Goal: Information Seeking & Learning: Learn about a topic

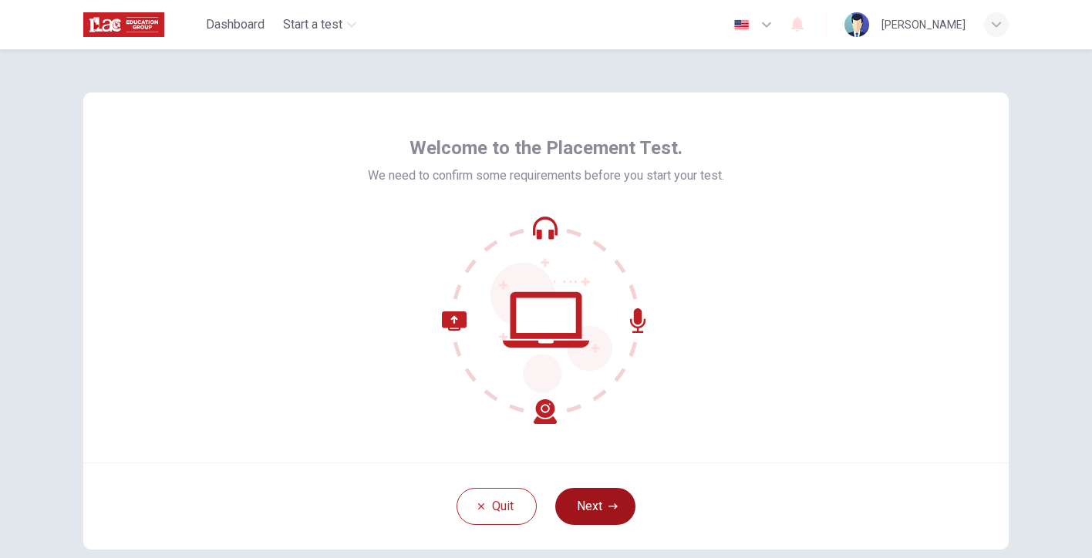
click at [583, 497] on button "Next" at bounding box center [595, 506] width 80 height 37
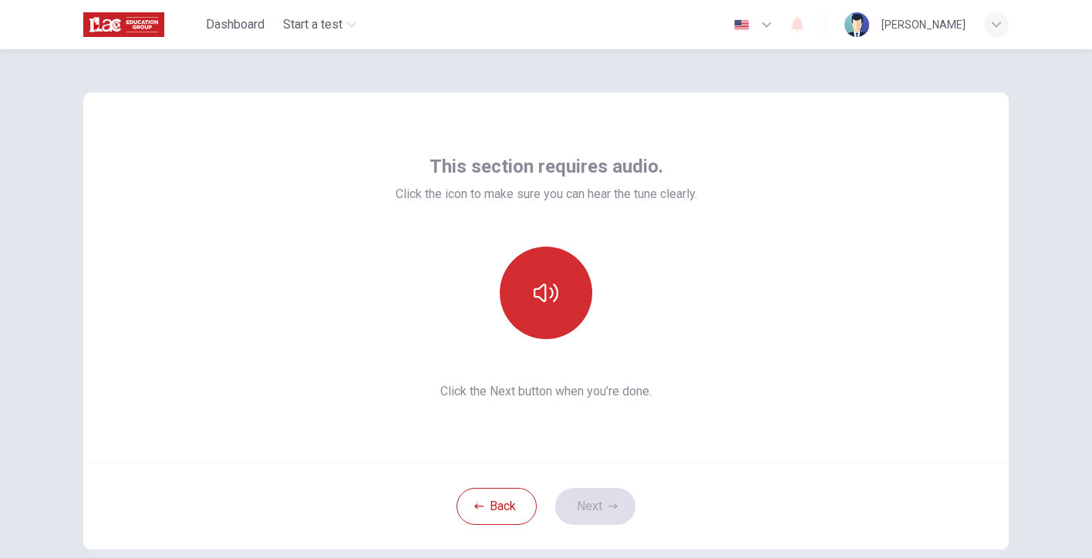
click at [564, 289] on button "button" at bounding box center [546, 293] width 93 height 93
click at [534, 290] on icon "button" at bounding box center [546, 293] width 25 height 19
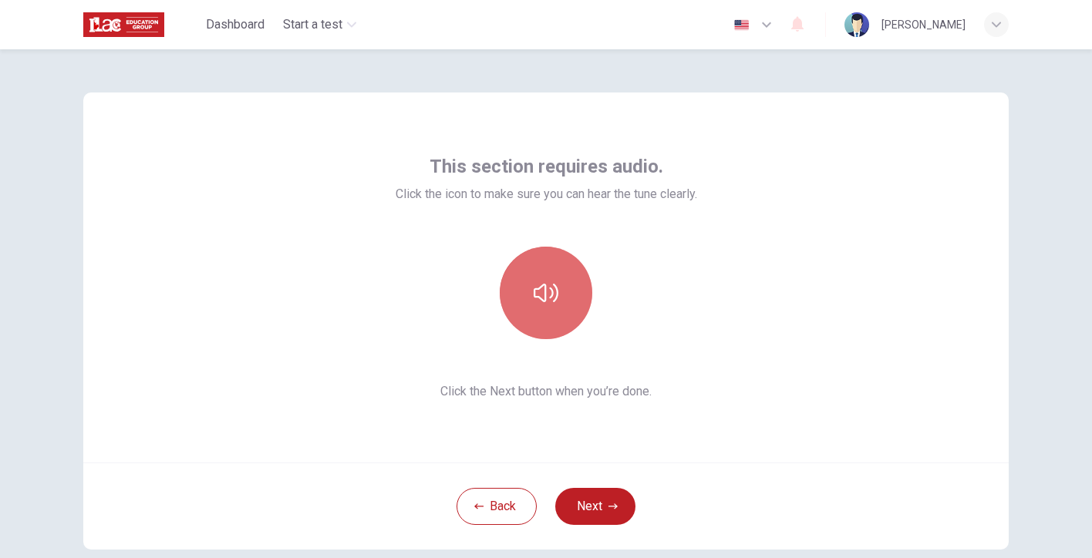
click at [534, 290] on icon "button" at bounding box center [546, 293] width 25 height 19
click at [534, 297] on icon "button" at bounding box center [546, 293] width 25 height 19
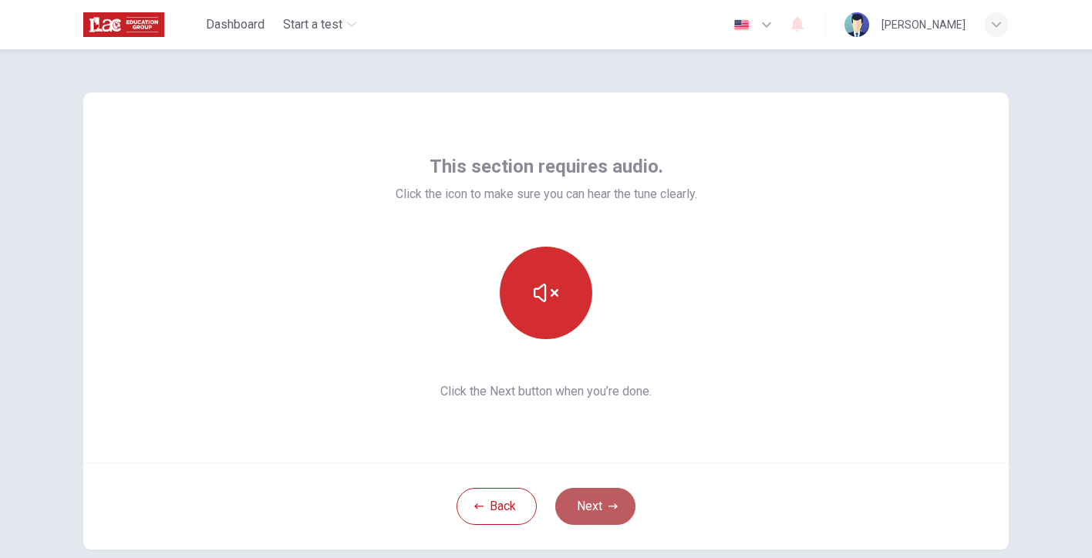
click at [592, 520] on button "Next" at bounding box center [595, 506] width 80 height 37
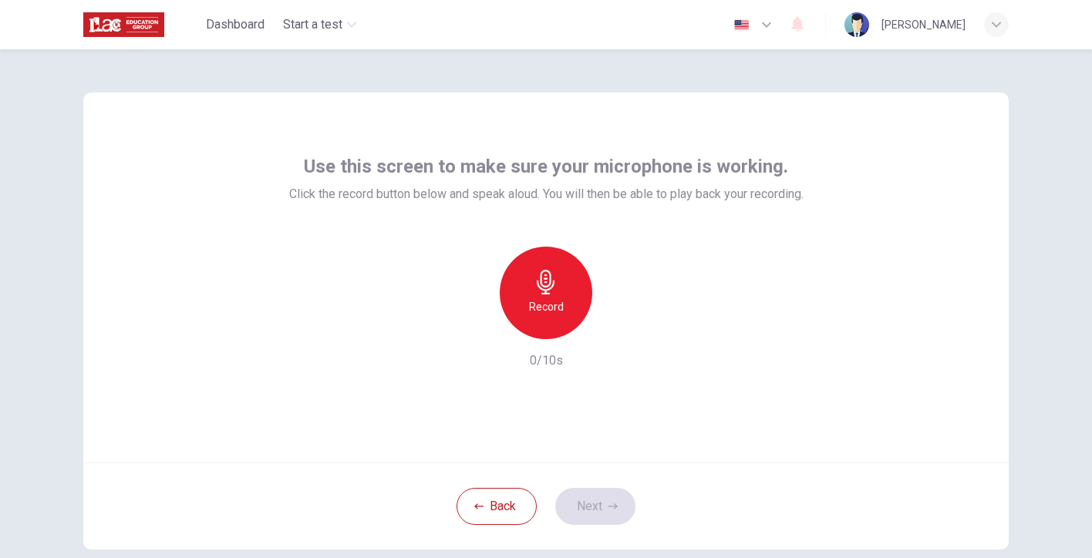
click at [547, 312] on h6 "Record" at bounding box center [546, 307] width 35 height 19
click at [624, 327] on div "button" at bounding box center [617, 327] width 25 height 25
click at [1020, 110] on div "Use this screen to make sure your microphone is working. Click the record butto…" at bounding box center [546, 321] width 975 height 544
click at [586, 504] on button "Next" at bounding box center [595, 506] width 80 height 37
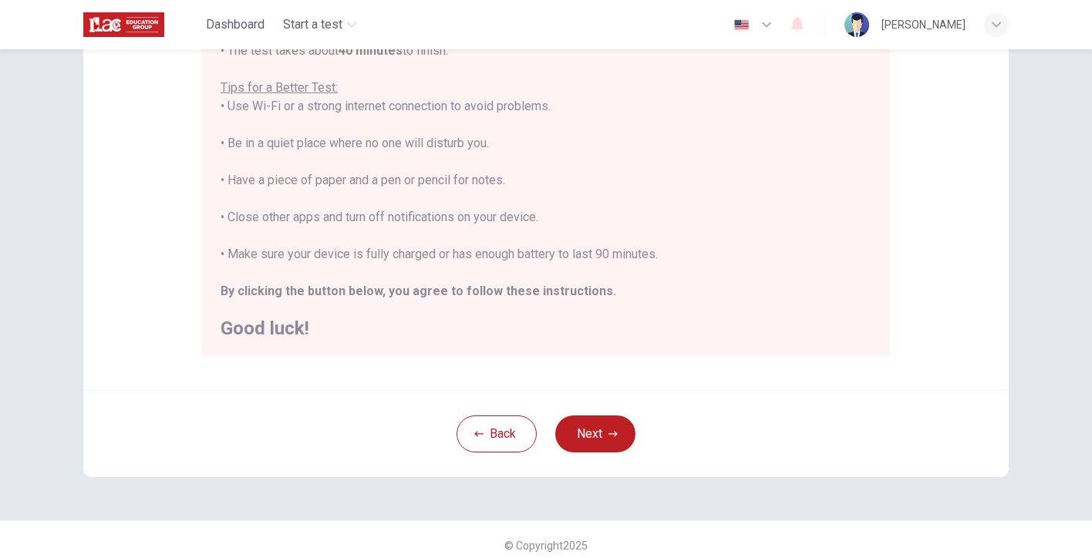
scroll to position [289, 0]
click at [596, 433] on button "Next" at bounding box center [595, 432] width 80 height 37
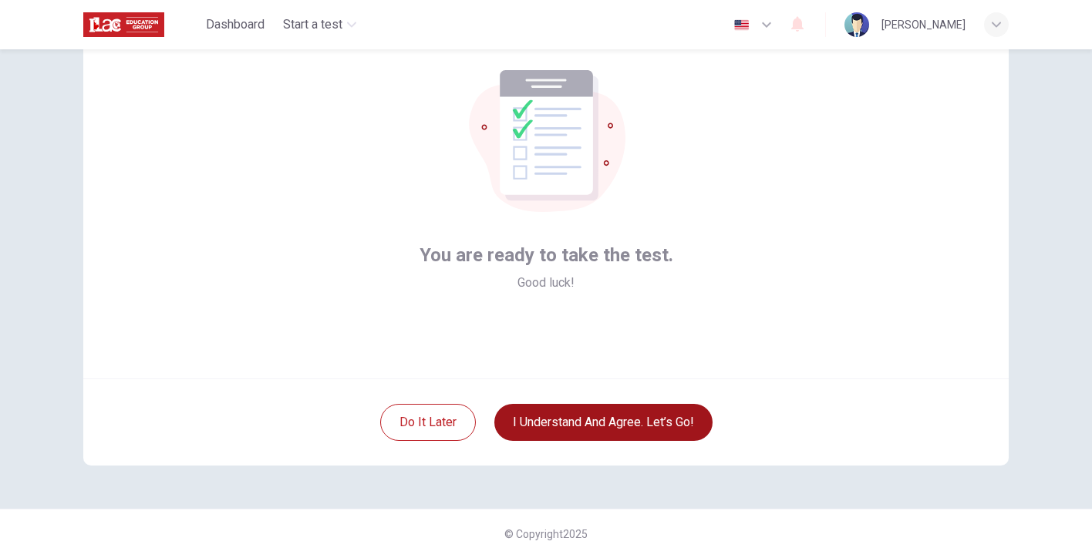
scroll to position [60, 0]
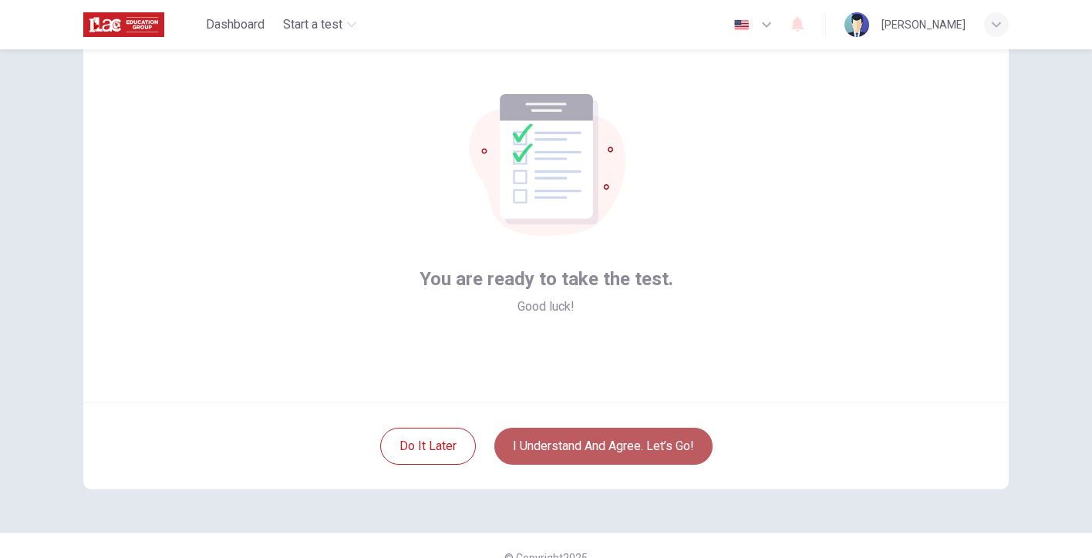
click at [605, 450] on button "I understand and agree. Let’s go!" at bounding box center [603, 446] width 218 height 37
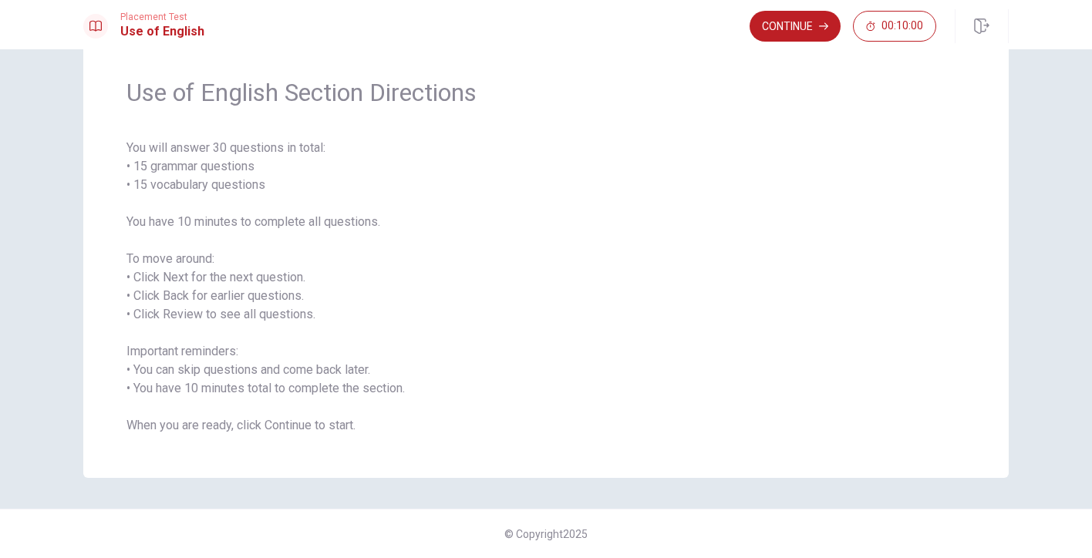
click at [525, 303] on span "You will answer 30 questions in total: • 15 grammar questions • 15 vocabulary q…" at bounding box center [545, 287] width 839 height 296
click at [793, 25] on button "Continue" at bounding box center [795, 26] width 91 height 31
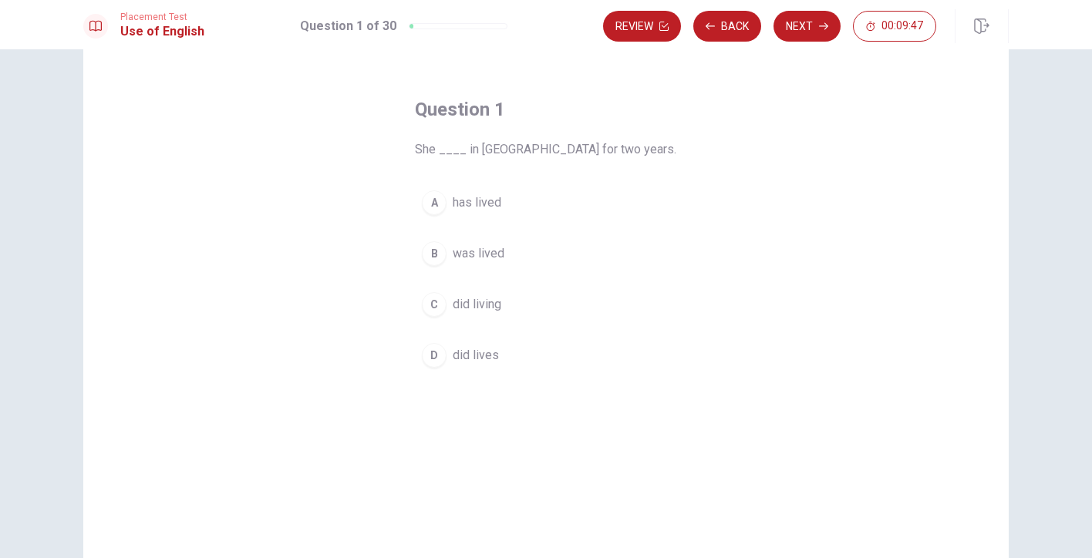
click at [472, 197] on span "has lived" at bounding box center [477, 203] width 49 height 19
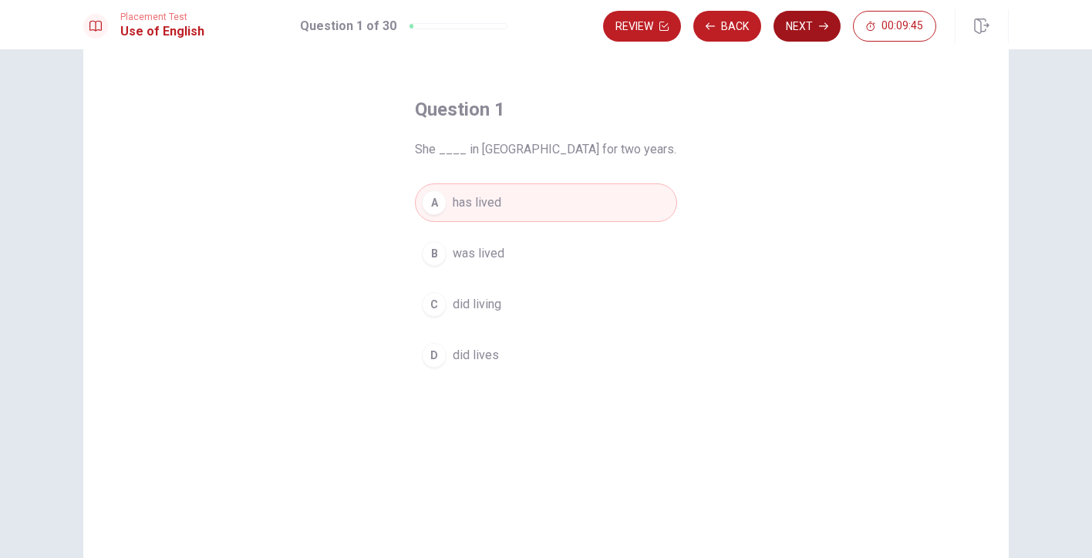
click at [821, 21] on button "Next" at bounding box center [807, 26] width 67 height 31
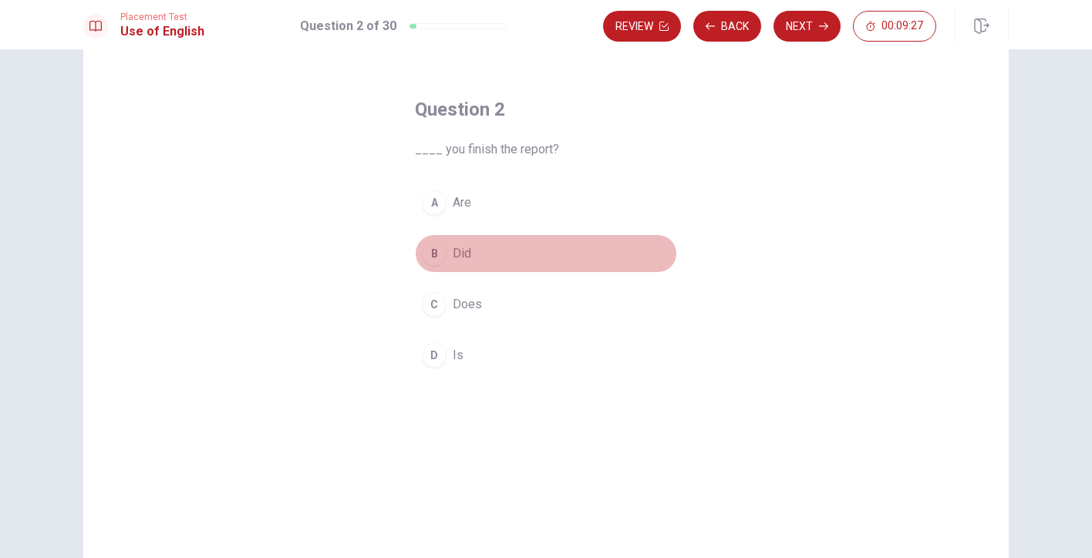
click at [438, 251] on div "B" at bounding box center [434, 253] width 25 height 25
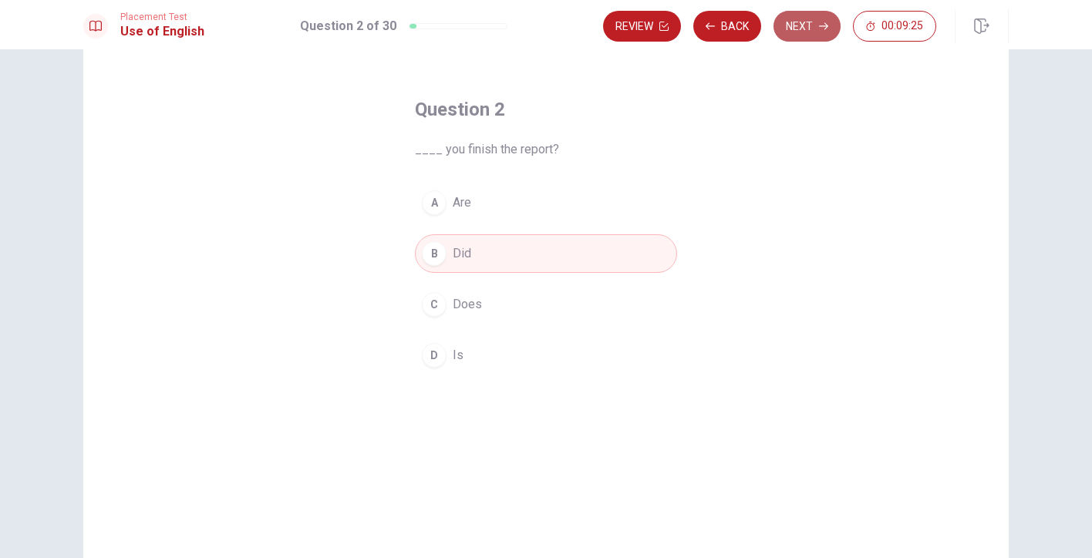
click at [794, 31] on button "Next" at bounding box center [807, 26] width 67 height 31
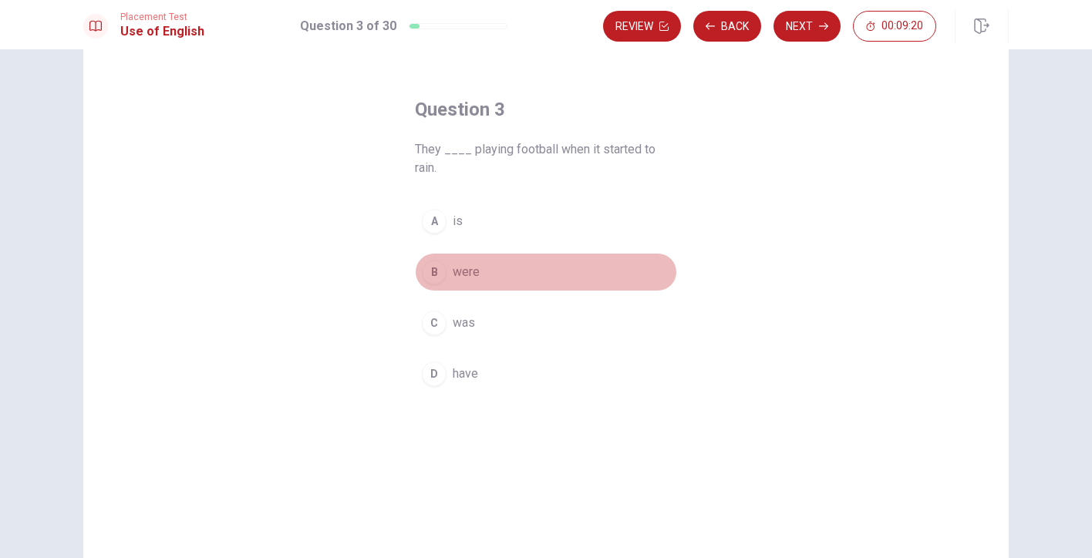
click at [457, 276] on span "were" at bounding box center [466, 272] width 27 height 19
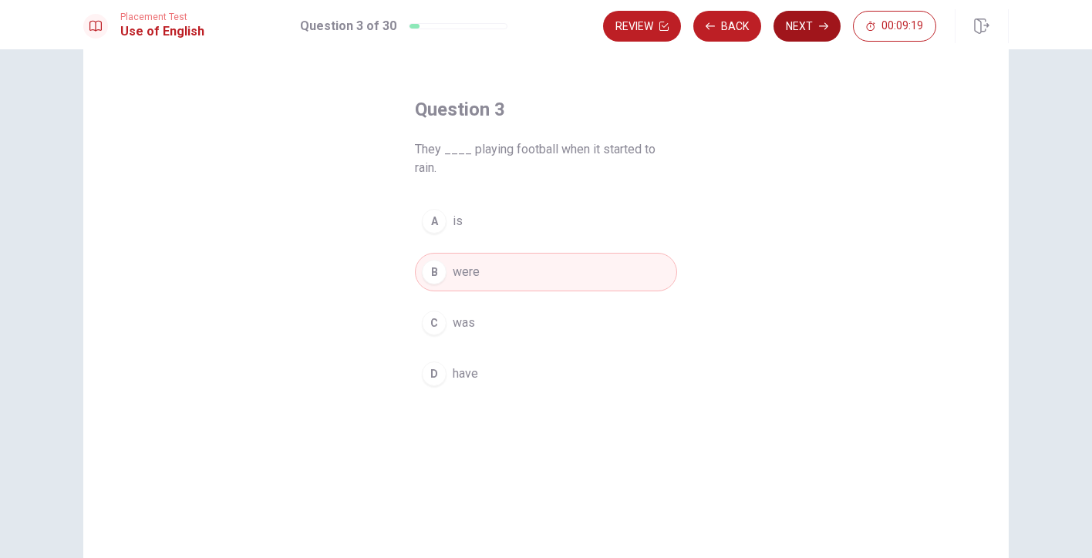
click at [793, 32] on button "Next" at bounding box center [807, 26] width 67 height 31
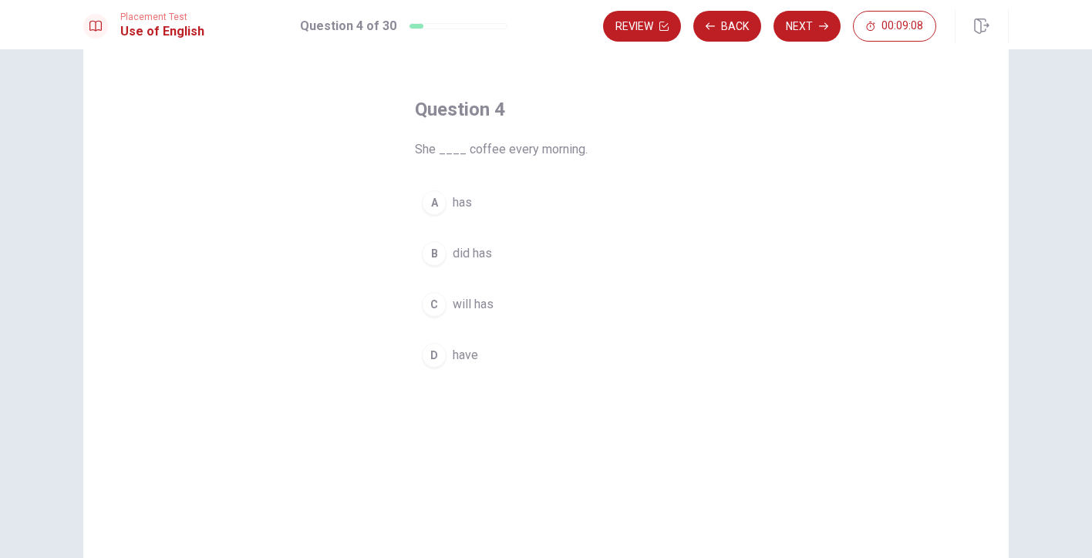
click at [453, 207] on span "has" at bounding box center [462, 203] width 19 height 19
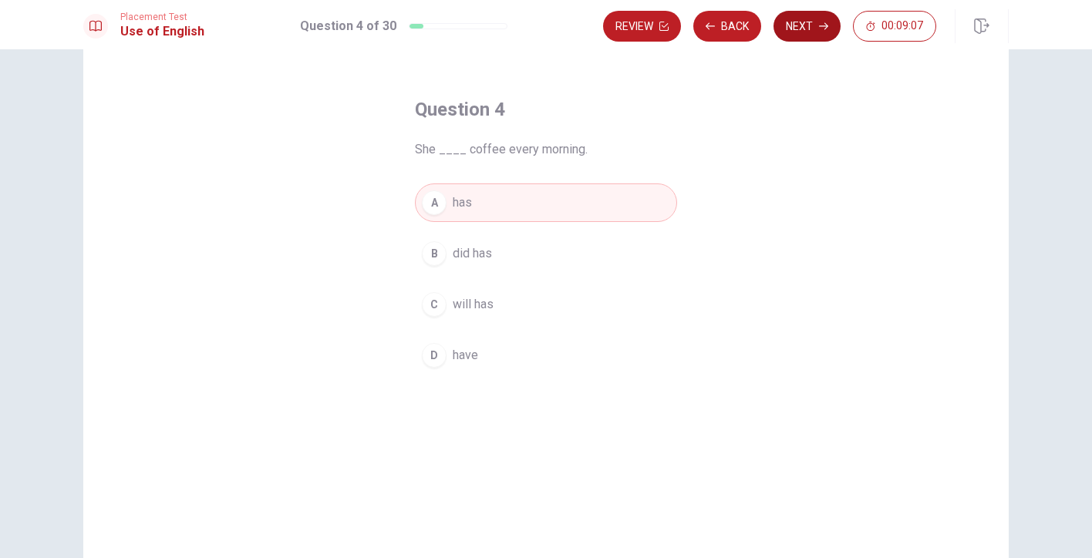
click at [820, 15] on button "Next" at bounding box center [807, 26] width 67 height 31
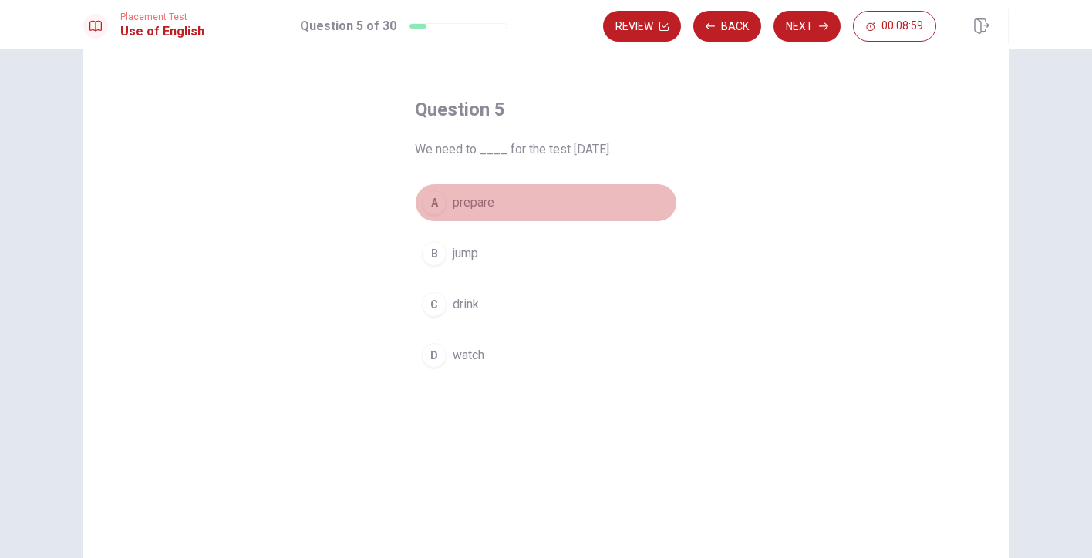
click at [472, 209] on span "prepare" at bounding box center [474, 203] width 42 height 19
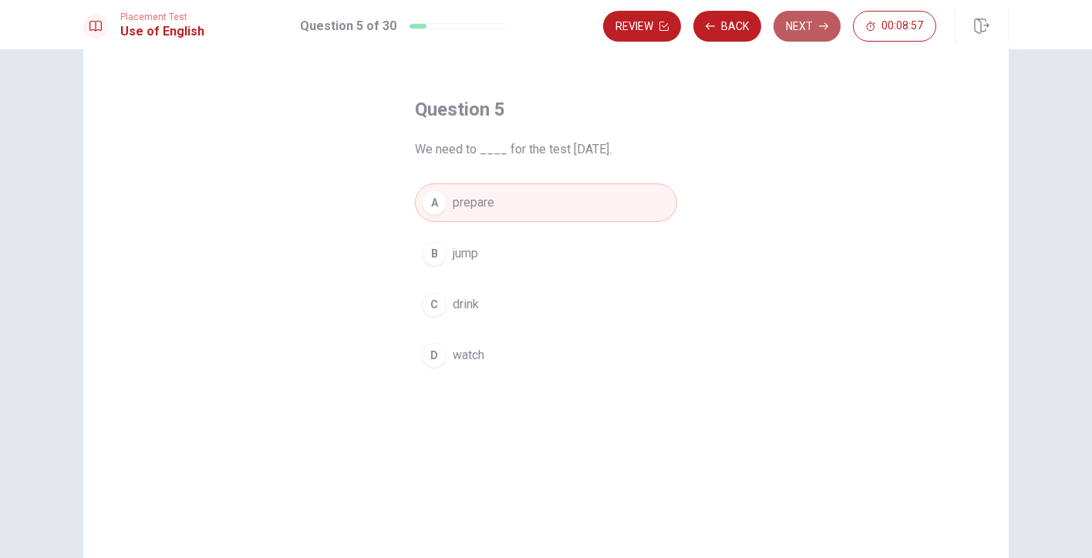
click at [800, 21] on button "Next" at bounding box center [807, 26] width 67 height 31
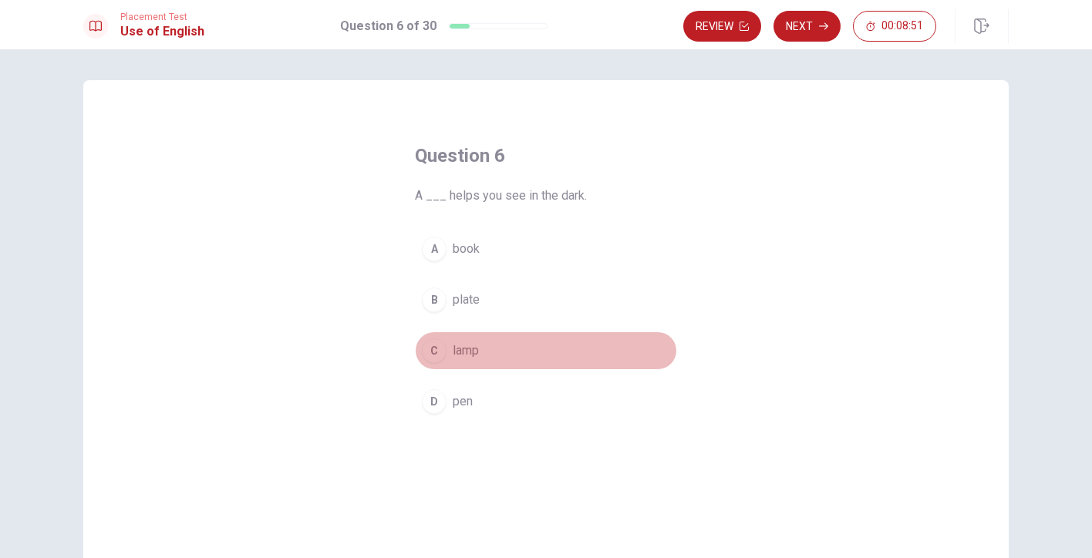
click at [466, 355] on span "lamp" at bounding box center [466, 351] width 26 height 19
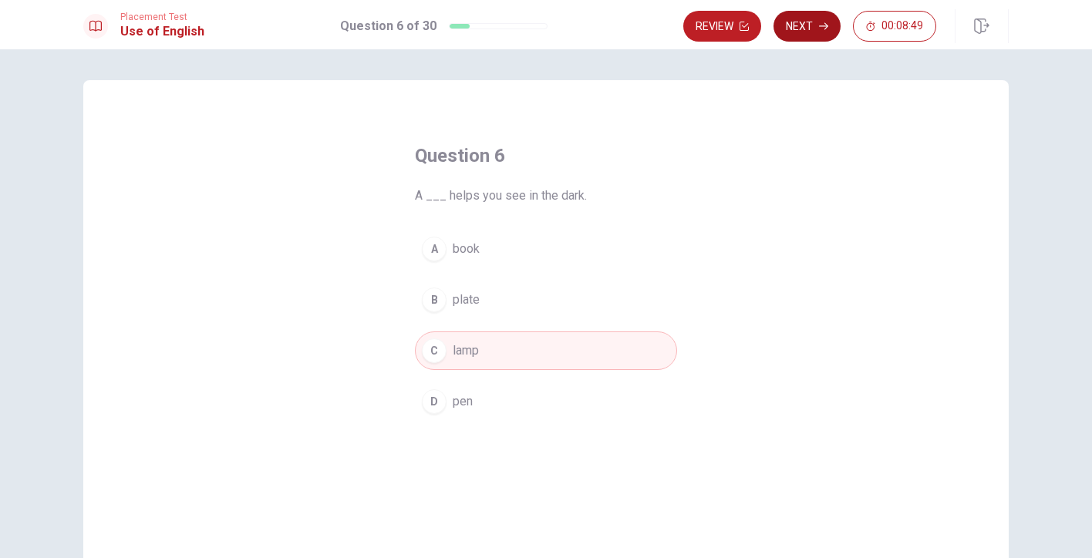
click at [801, 32] on button "Next" at bounding box center [807, 26] width 67 height 31
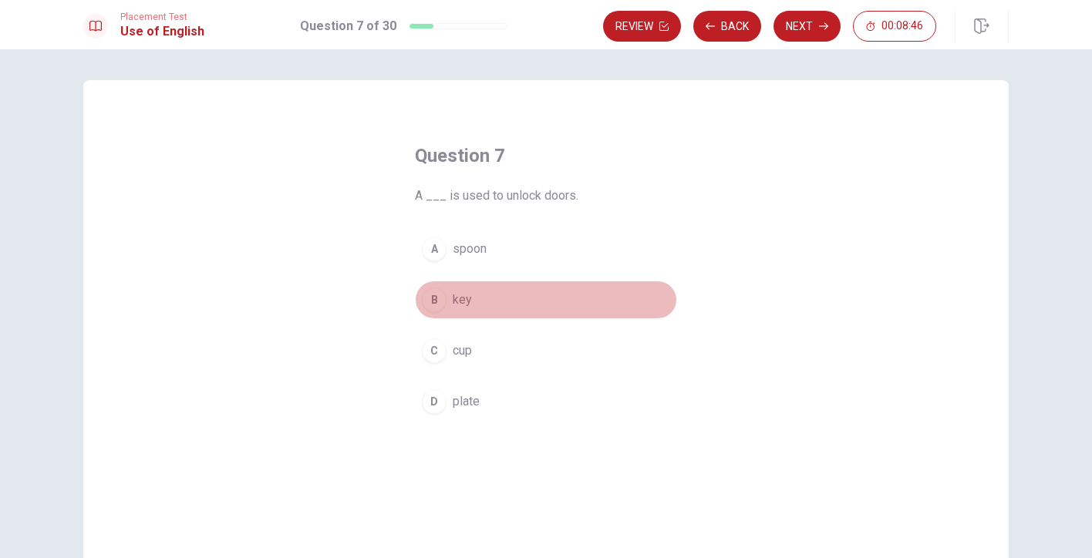
click at [457, 313] on button "B key" at bounding box center [546, 300] width 262 height 39
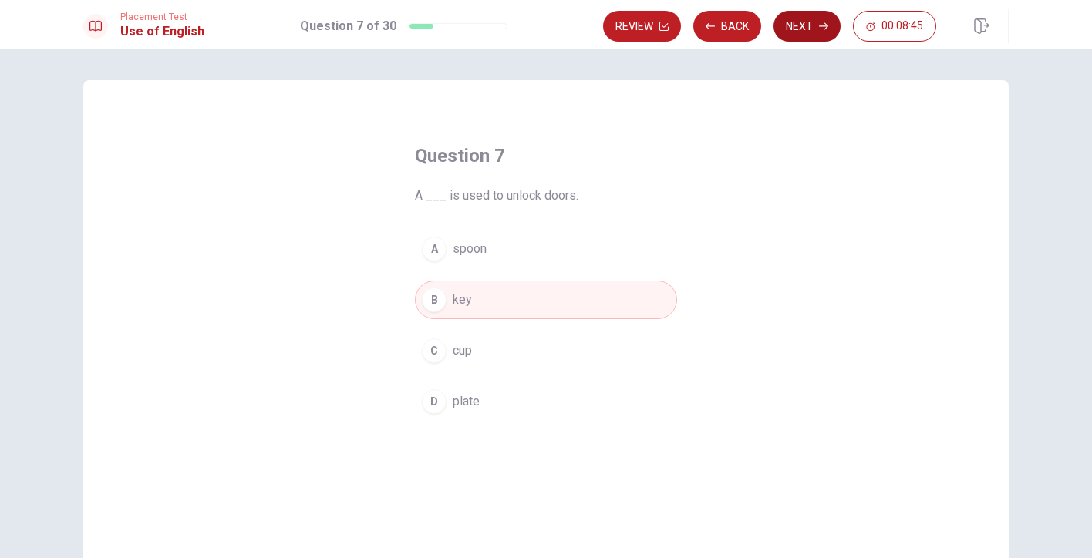
click at [799, 29] on button "Next" at bounding box center [807, 26] width 67 height 31
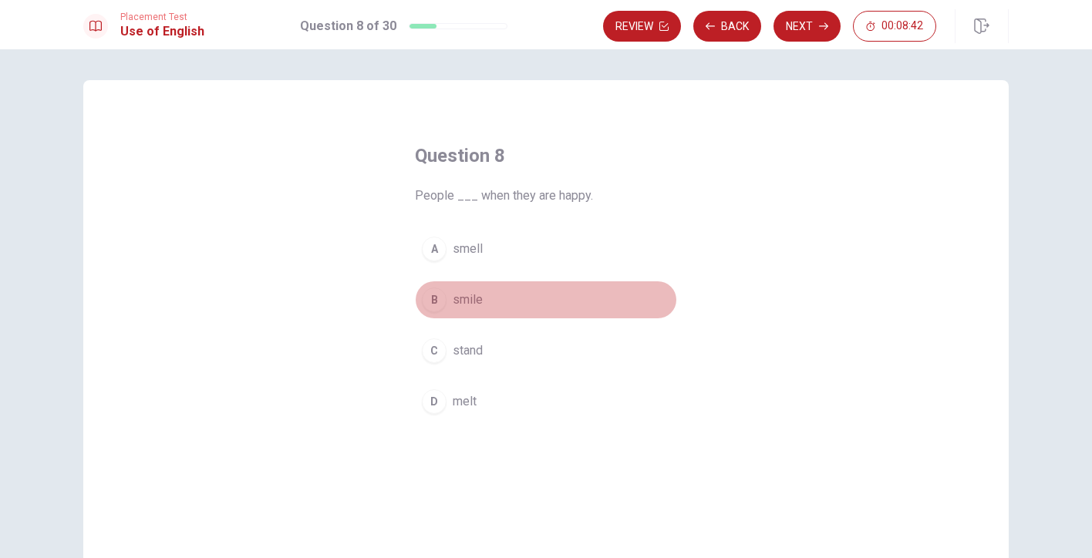
click at [464, 301] on span "smile" at bounding box center [468, 300] width 30 height 19
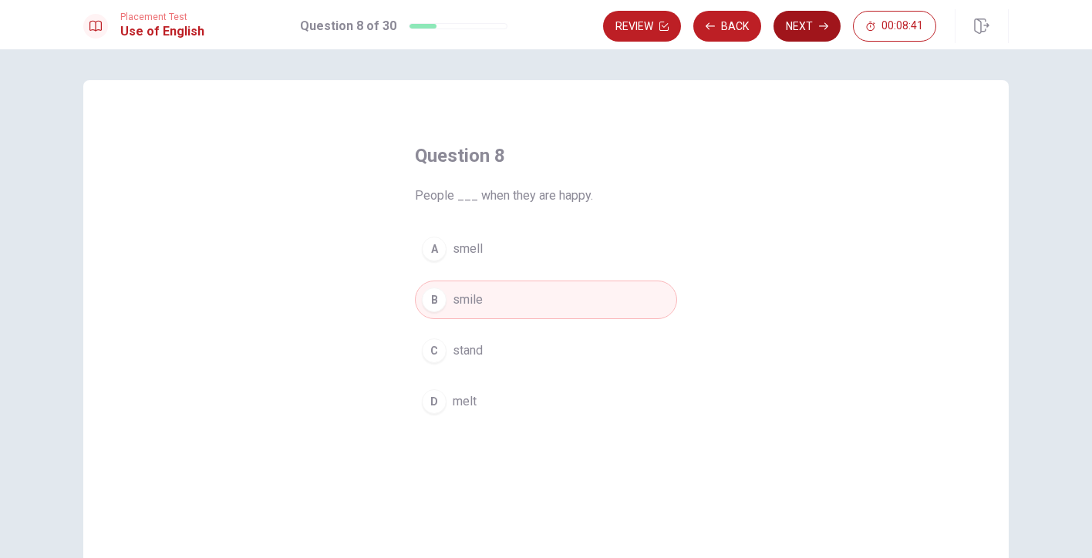
click at [806, 12] on button "Next" at bounding box center [807, 26] width 67 height 31
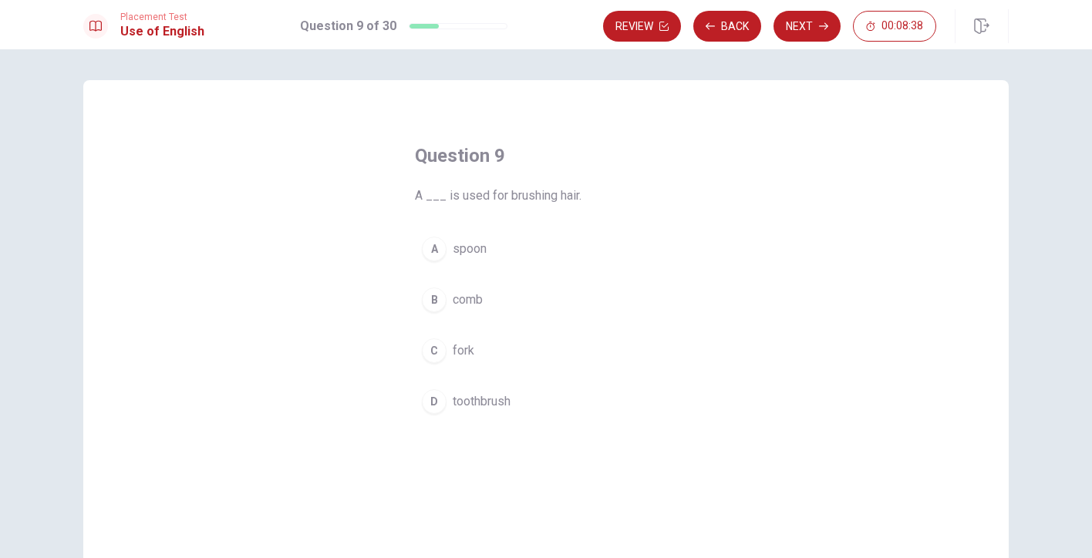
click at [473, 302] on span "comb" at bounding box center [468, 300] width 30 height 19
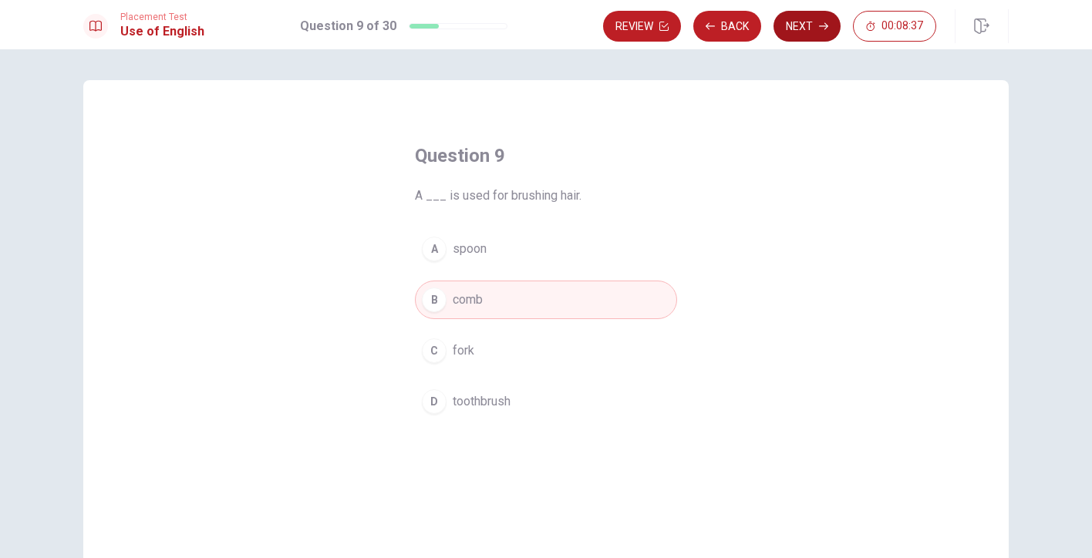
click at [809, 31] on button "Next" at bounding box center [807, 26] width 67 height 31
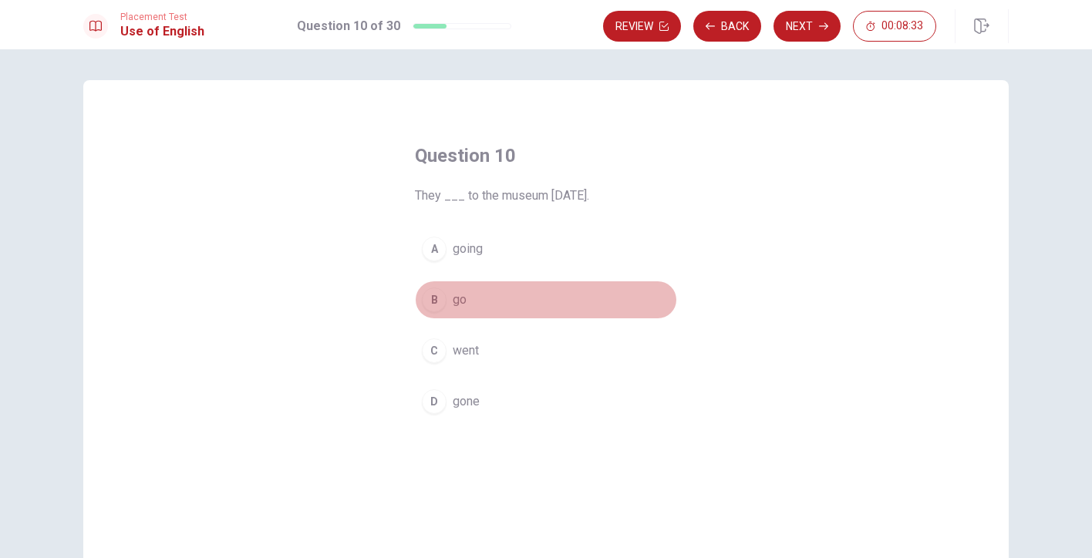
click at [465, 298] on button "B go" at bounding box center [546, 300] width 262 height 39
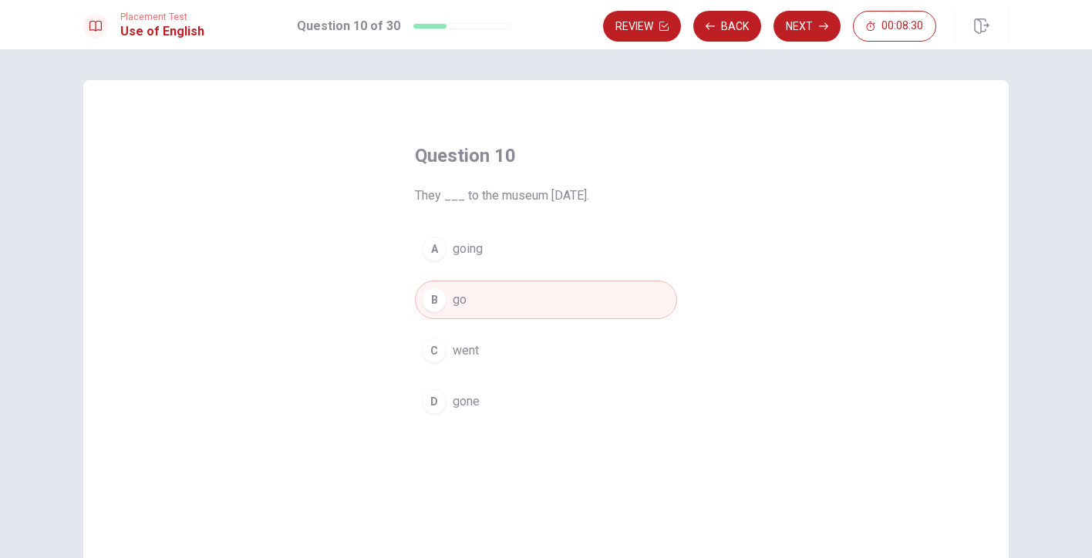
click at [501, 354] on button "C went" at bounding box center [546, 351] width 262 height 39
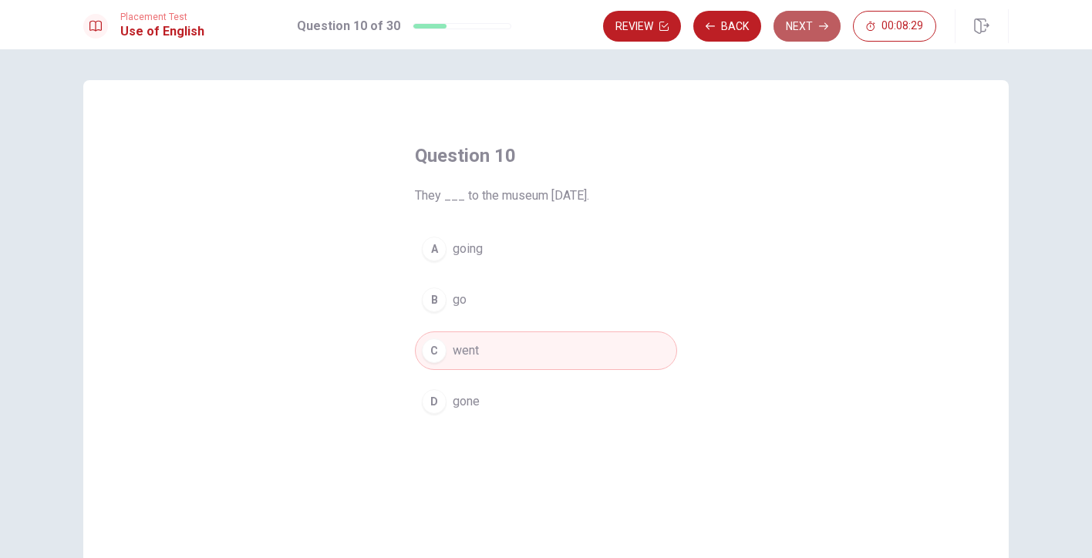
click at [810, 25] on button "Next" at bounding box center [807, 26] width 67 height 31
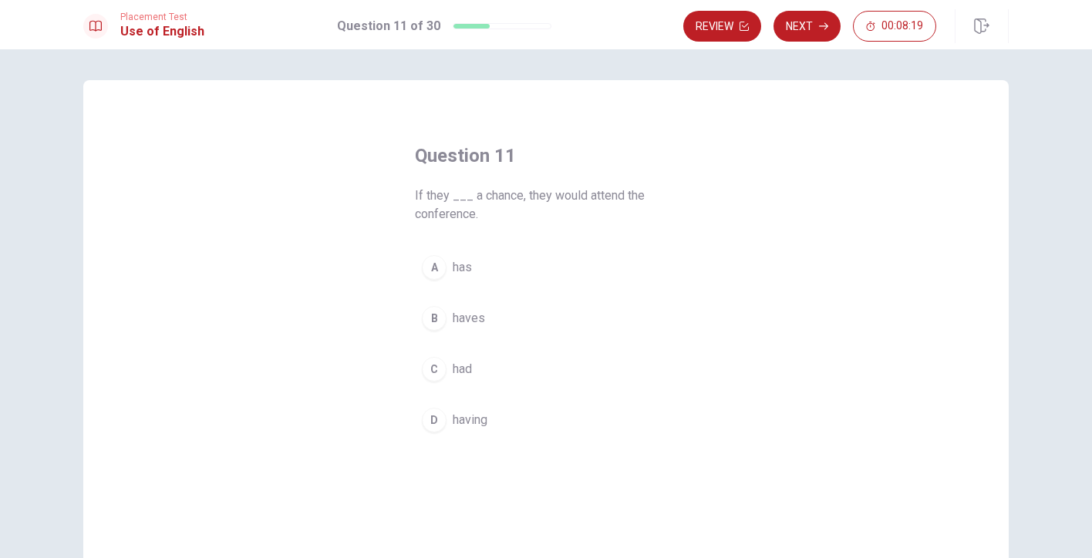
click at [459, 389] on div "A has B haves C had D having" at bounding box center [546, 343] width 262 height 191
click at [482, 345] on div "A has B haves C had D having" at bounding box center [546, 343] width 262 height 191
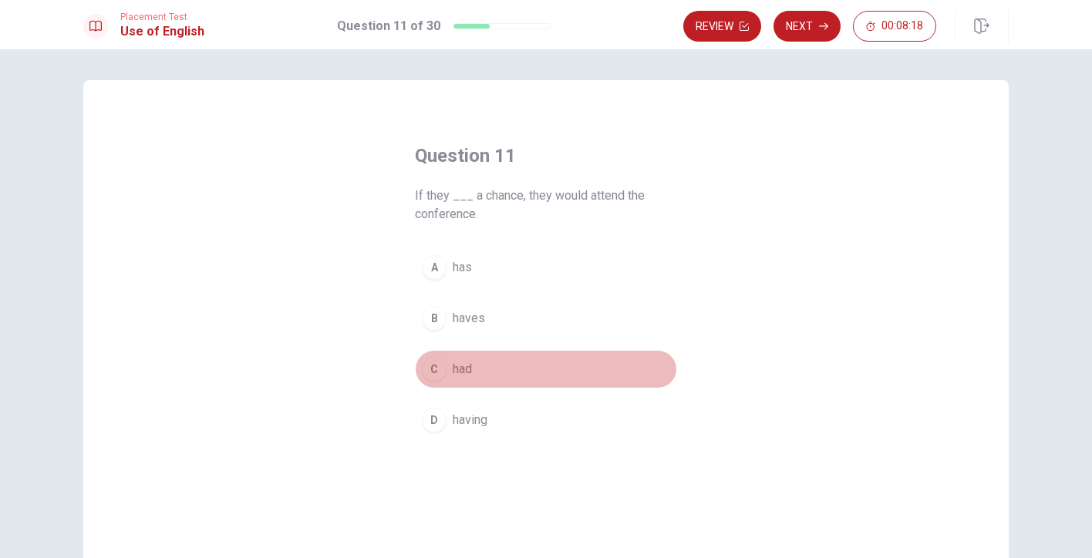
click at [474, 362] on button "C had" at bounding box center [546, 369] width 262 height 39
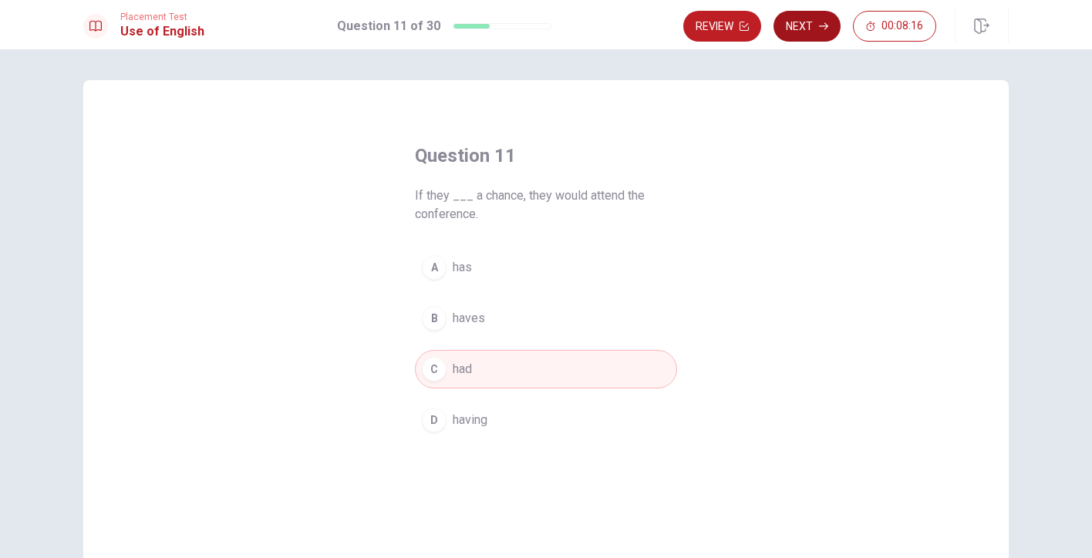
click at [825, 22] on icon "button" at bounding box center [823, 26] width 9 height 9
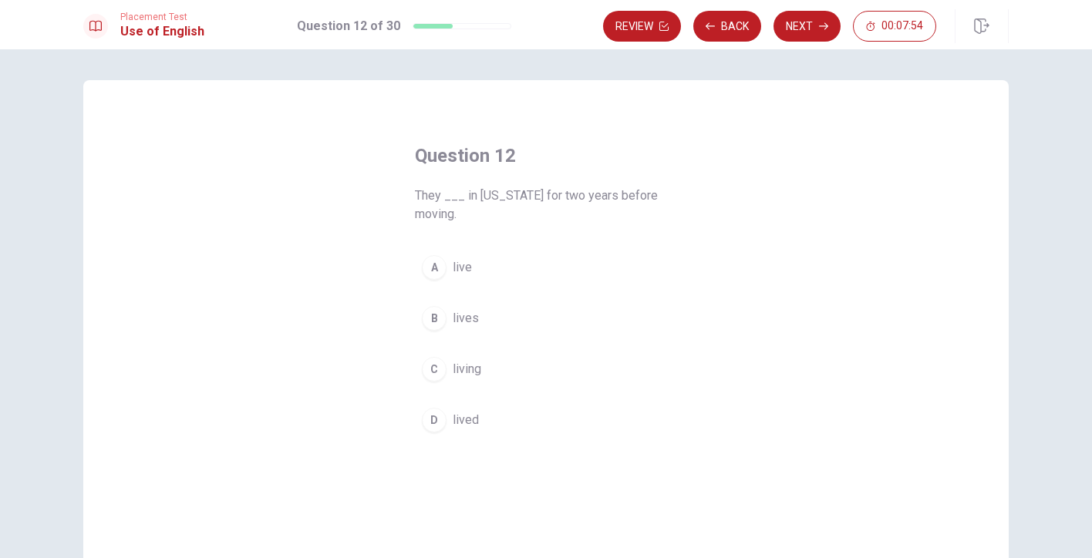
click at [470, 412] on span "lived" at bounding box center [466, 420] width 26 height 19
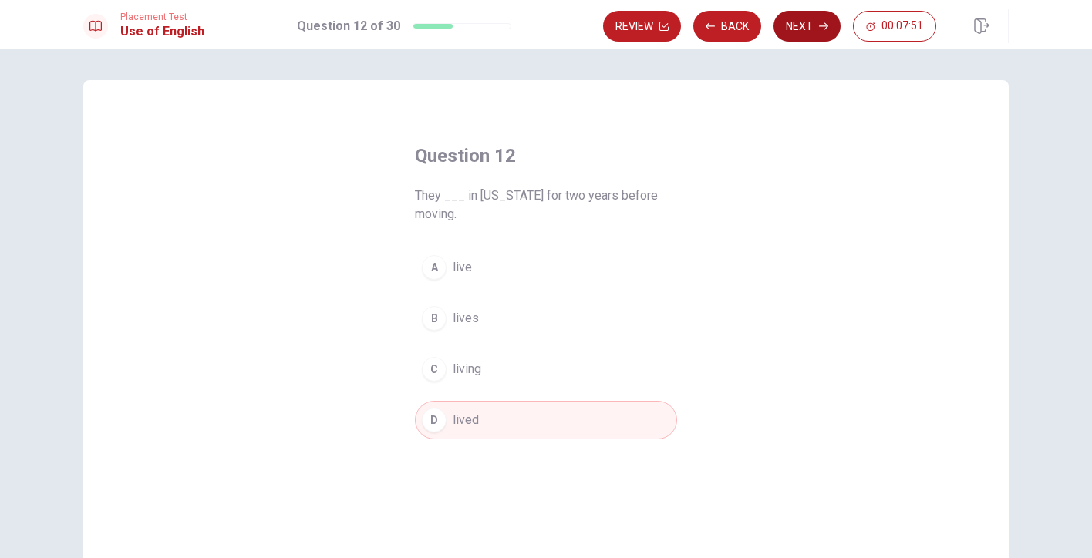
click at [804, 32] on button "Next" at bounding box center [807, 26] width 67 height 31
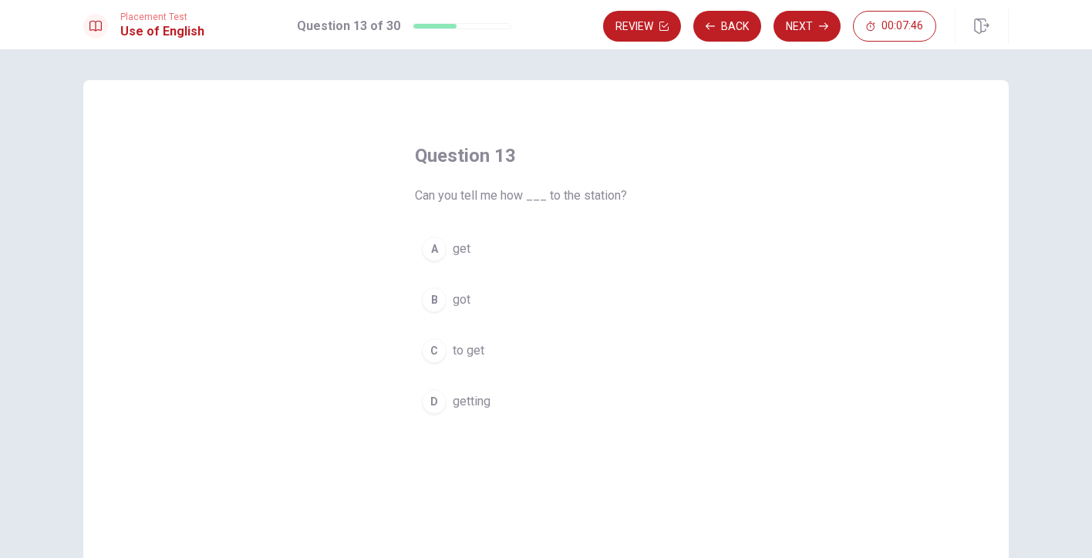
click at [466, 359] on span "to get" at bounding box center [469, 351] width 32 height 19
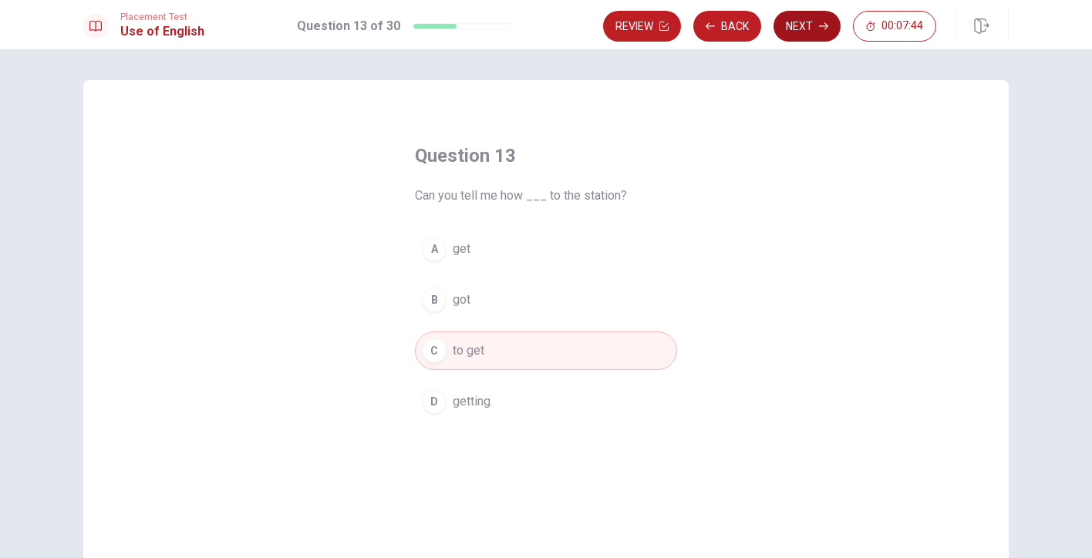
click at [813, 25] on button "Next" at bounding box center [807, 26] width 67 height 31
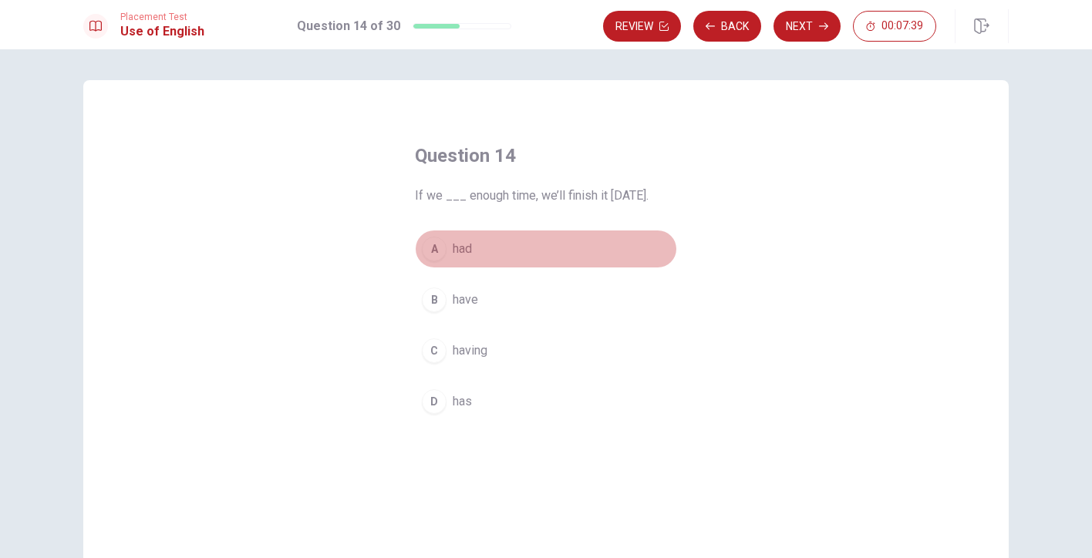
click at [448, 247] on button "A had" at bounding box center [546, 249] width 262 height 39
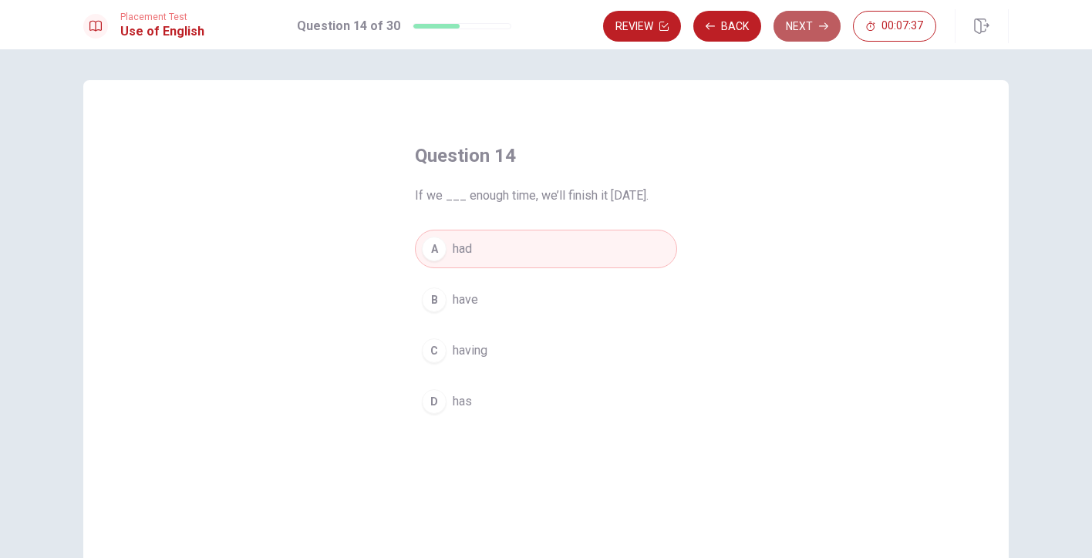
click at [804, 28] on button "Next" at bounding box center [807, 26] width 67 height 31
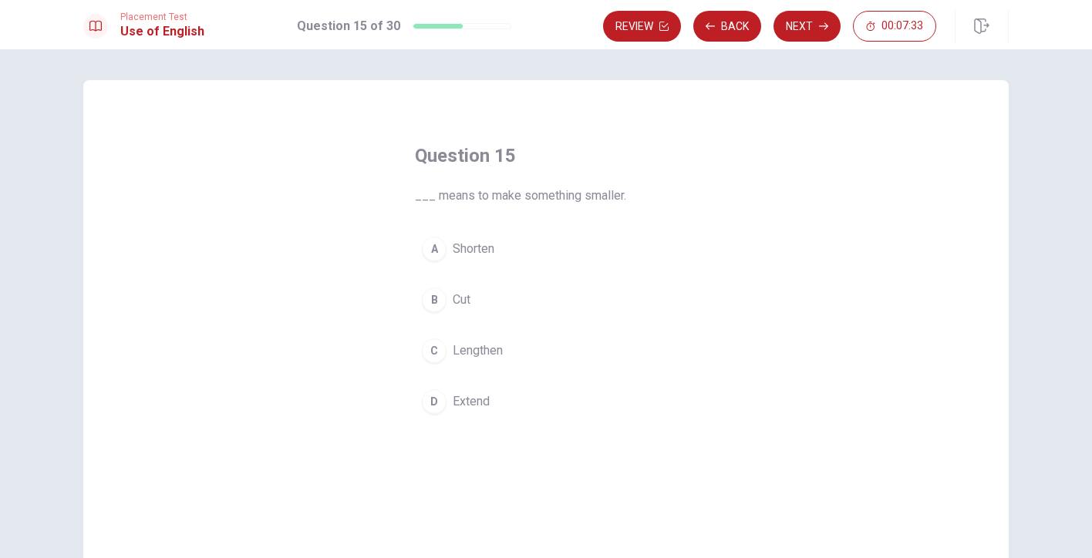
click at [460, 248] on span "Shorten" at bounding box center [474, 249] width 42 height 19
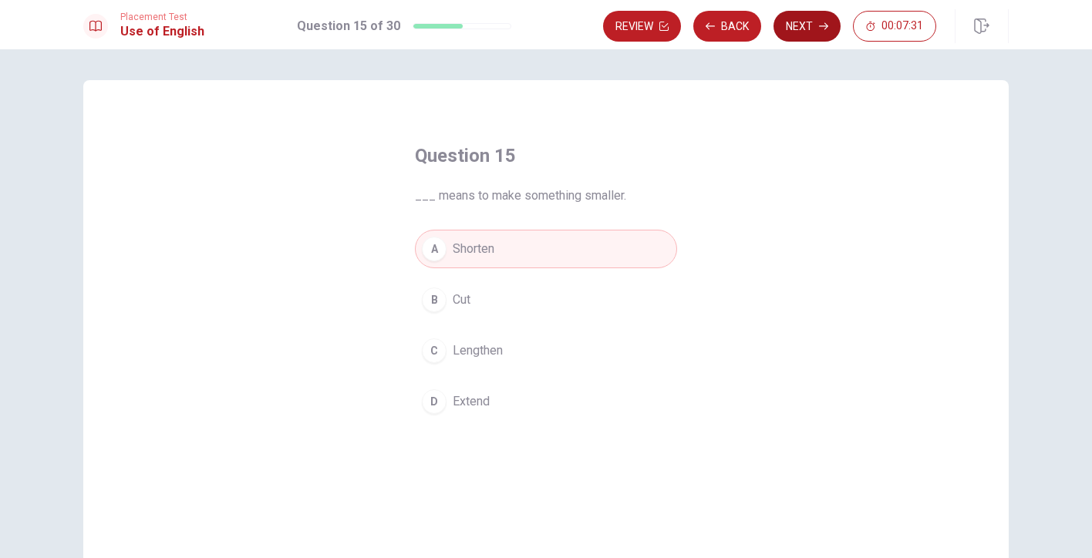
click at [806, 23] on button "Next" at bounding box center [807, 26] width 67 height 31
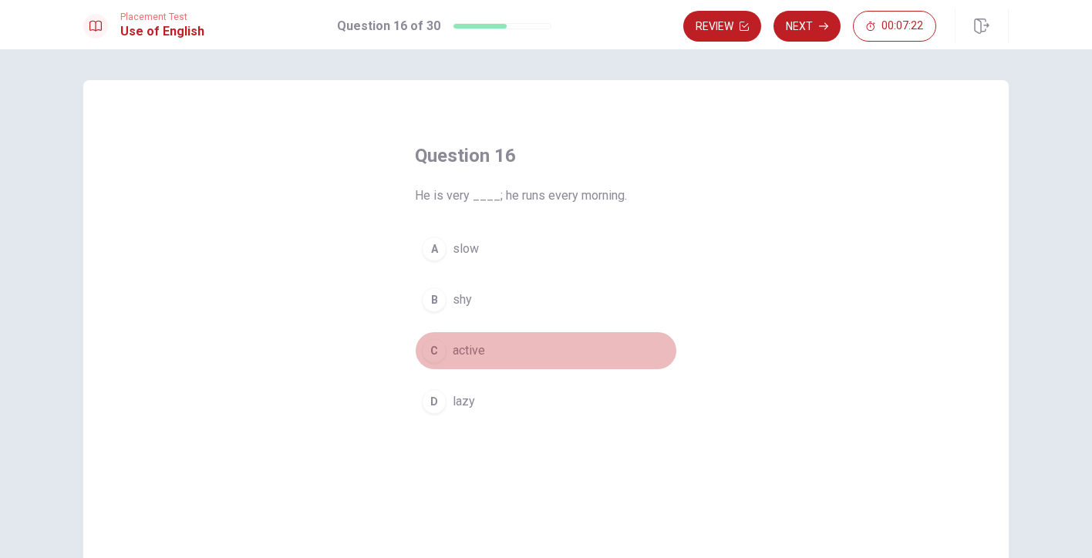
click at [470, 344] on span "active" at bounding box center [469, 351] width 32 height 19
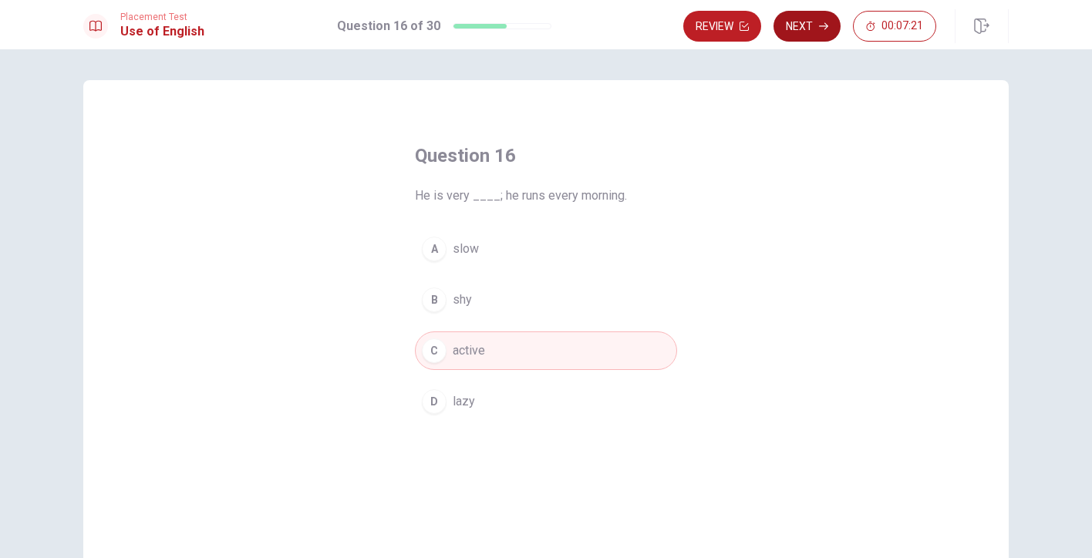
click at [812, 23] on button "Next" at bounding box center [807, 26] width 67 height 31
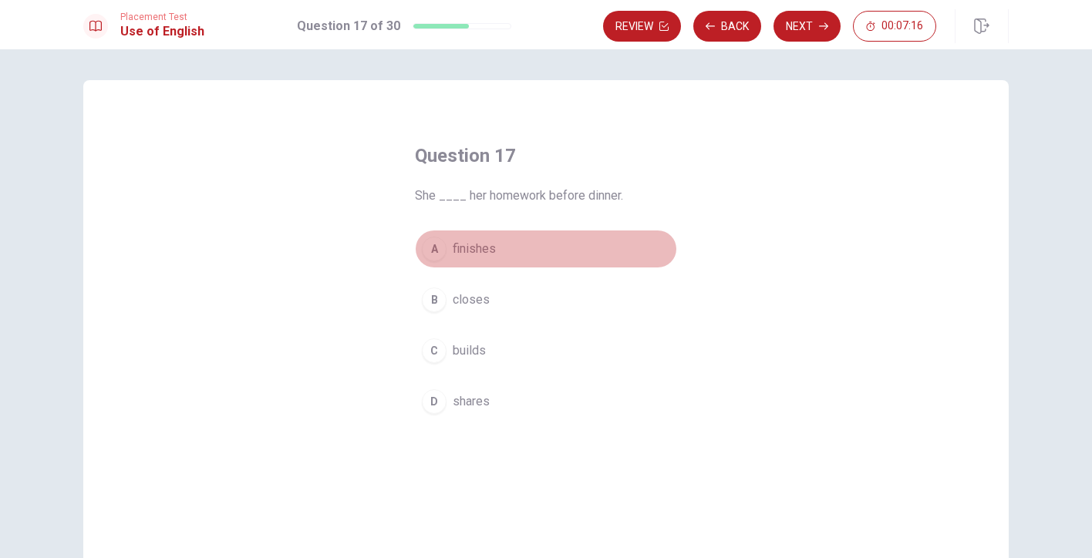
click at [480, 253] on span "finishes" at bounding box center [474, 249] width 43 height 19
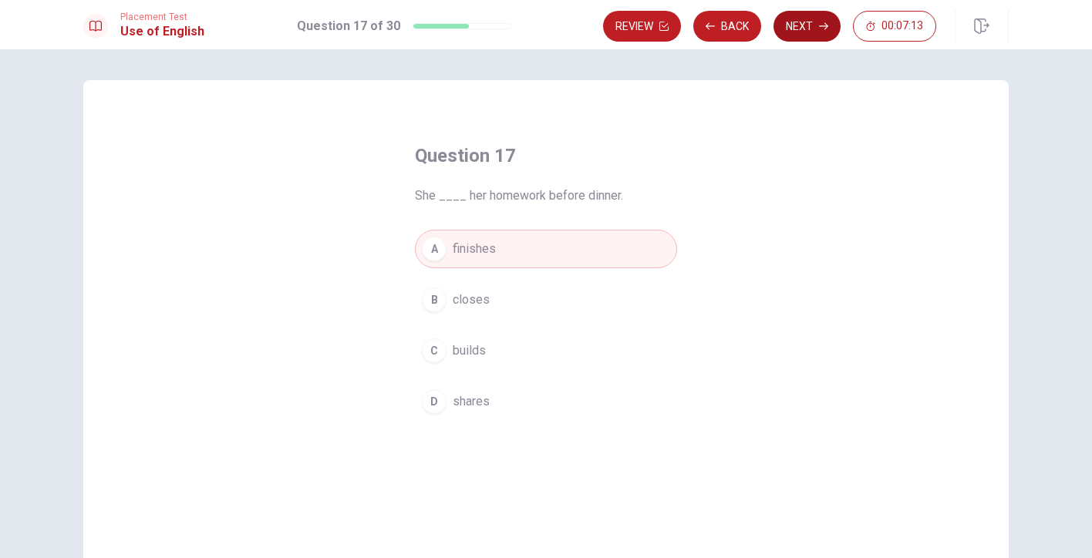
click at [813, 21] on button "Next" at bounding box center [807, 26] width 67 height 31
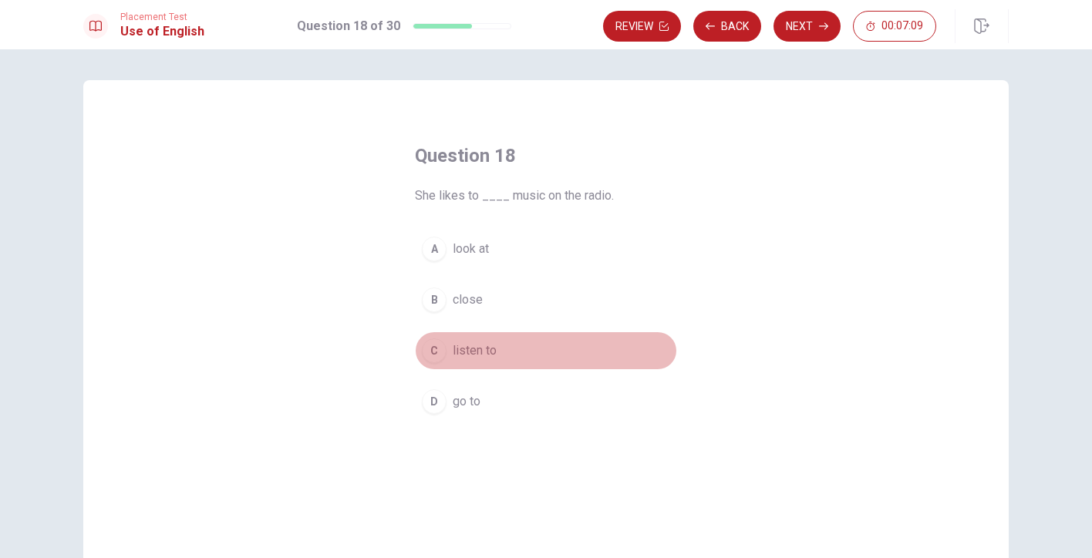
click at [460, 362] on button "C listen to" at bounding box center [546, 351] width 262 height 39
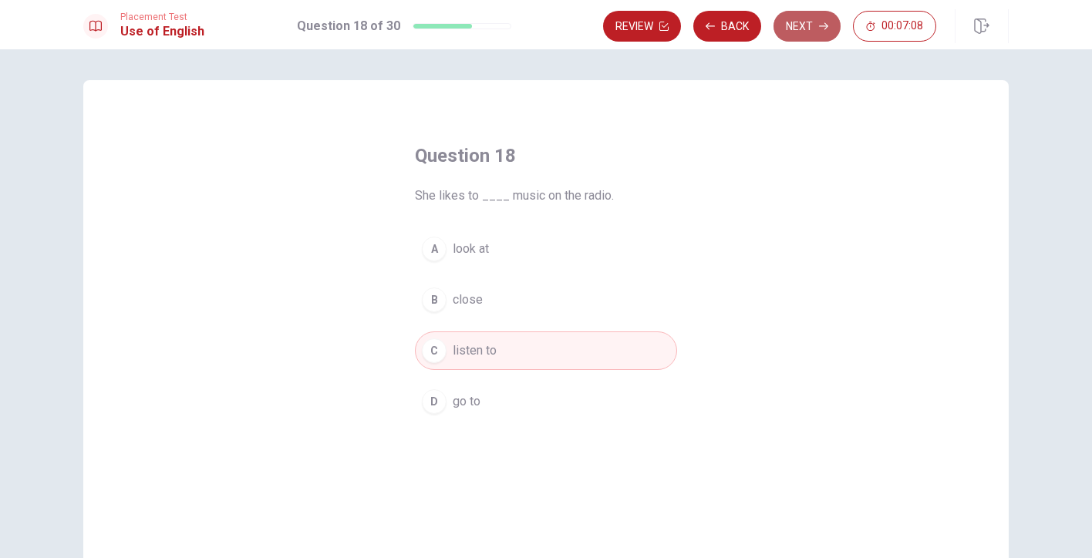
click at [828, 20] on button "Next" at bounding box center [807, 26] width 67 height 31
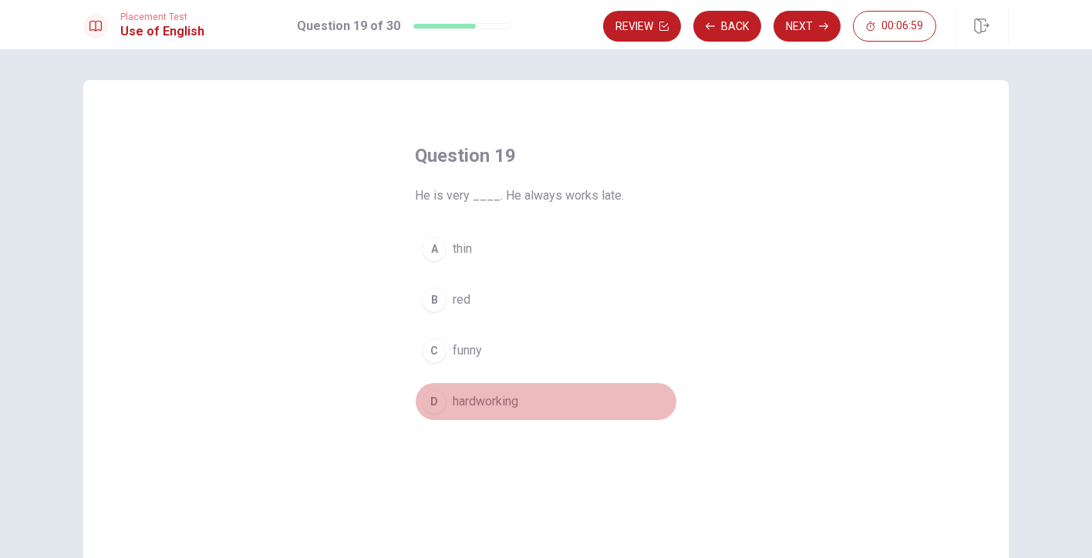
click at [478, 393] on span "hardworking" at bounding box center [486, 402] width 66 height 19
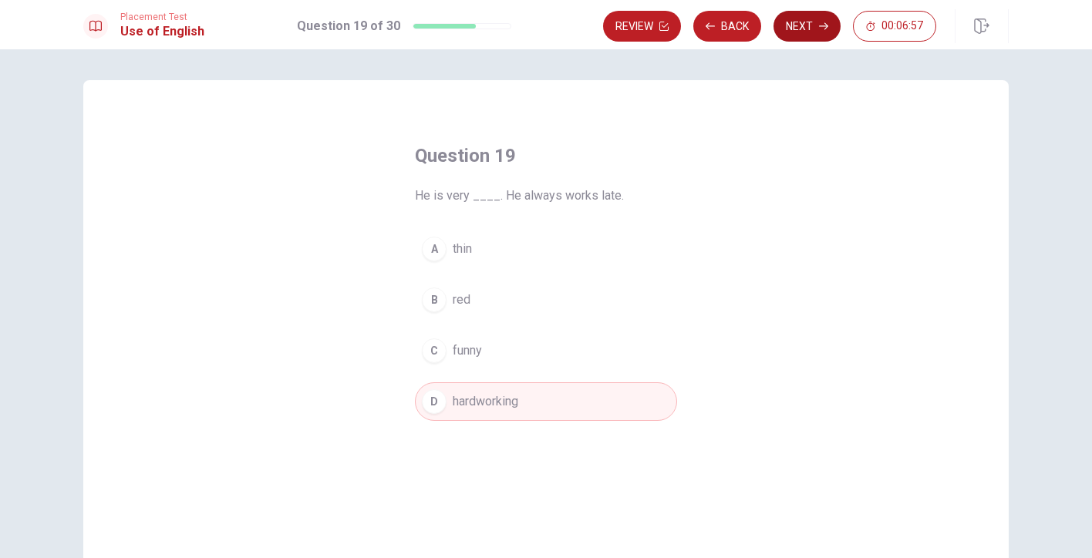
click at [801, 29] on button "Next" at bounding box center [807, 26] width 67 height 31
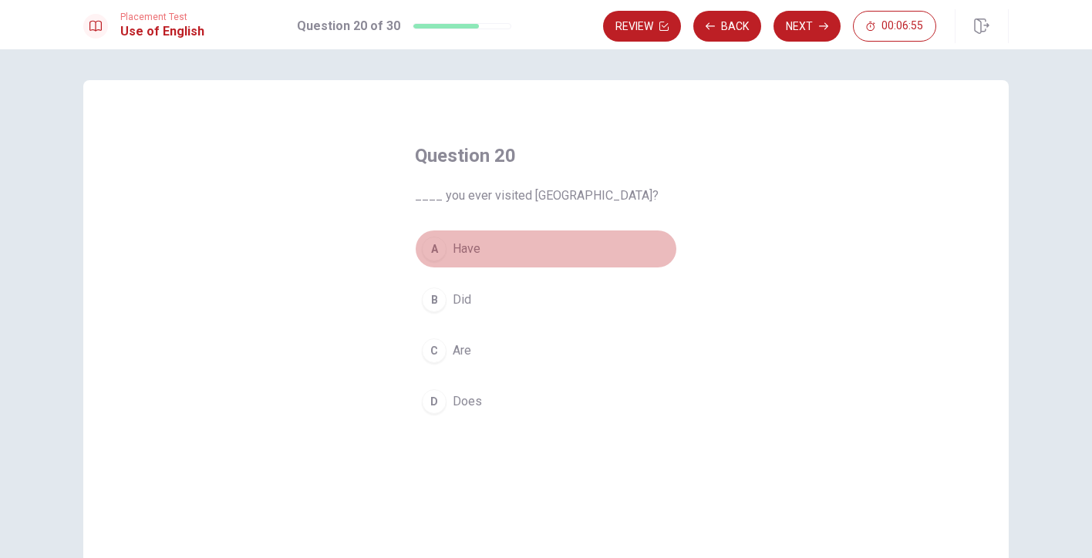
click at [467, 248] on span "Have" at bounding box center [467, 249] width 28 height 19
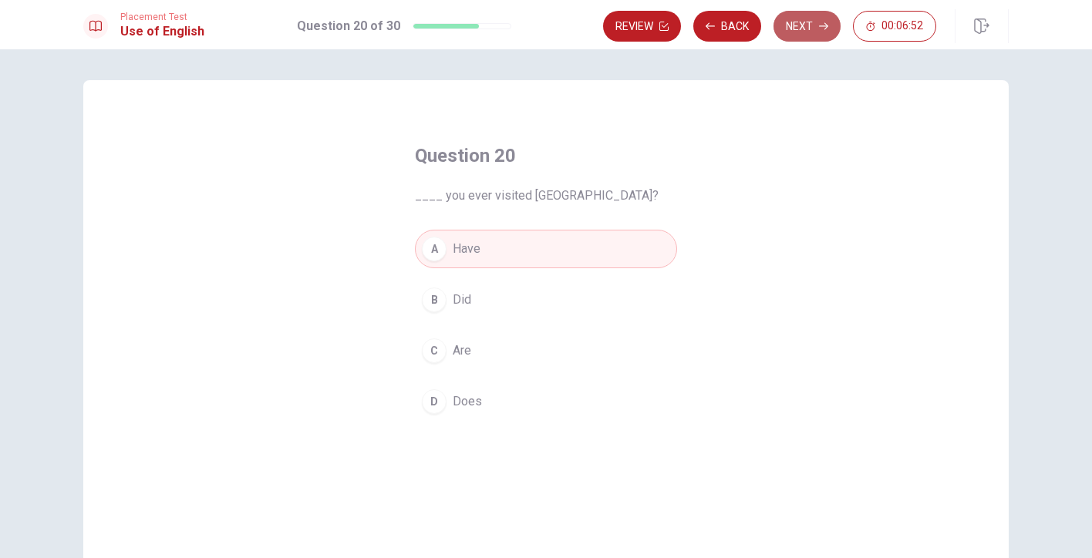
click at [806, 32] on button "Next" at bounding box center [807, 26] width 67 height 31
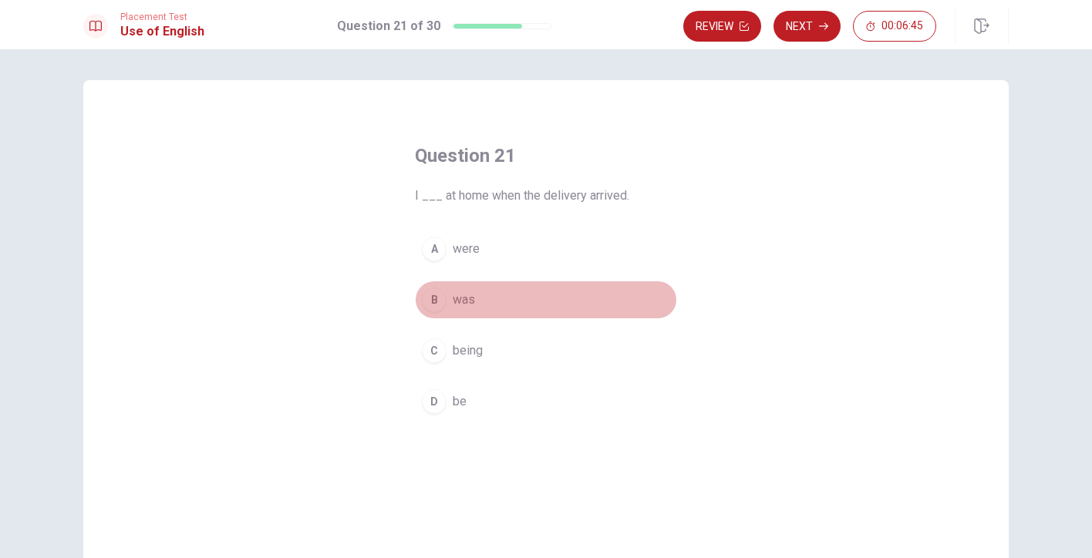
click at [480, 286] on button "B was" at bounding box center [546, 300] width 262 height 39
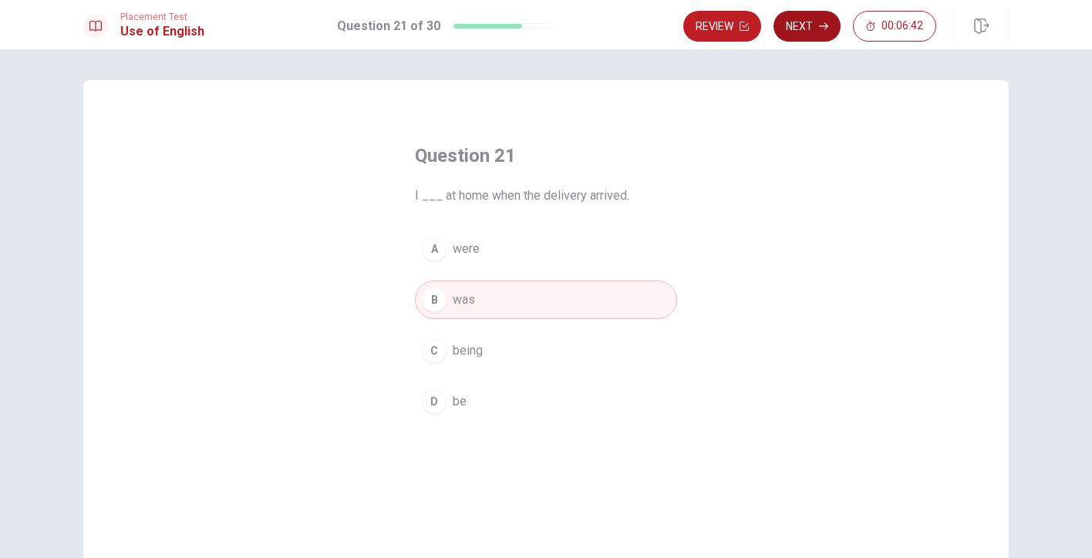
click at [815, 23] on button "Next" at bounding box center [807, 26] width 67 height 31
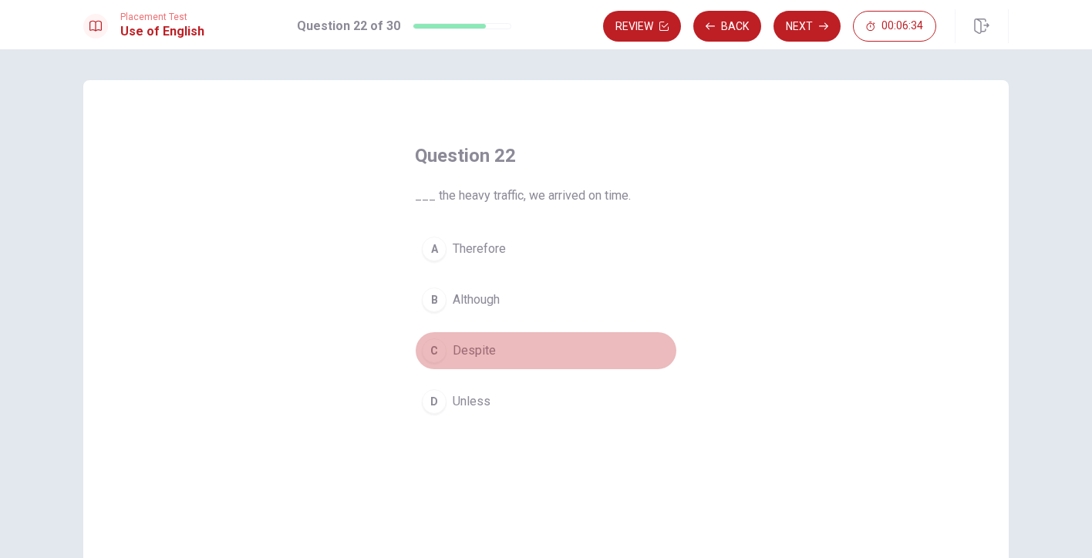
click at [472, 357] on span "Despite" at bounding box center [474, 351] width 43 height 19
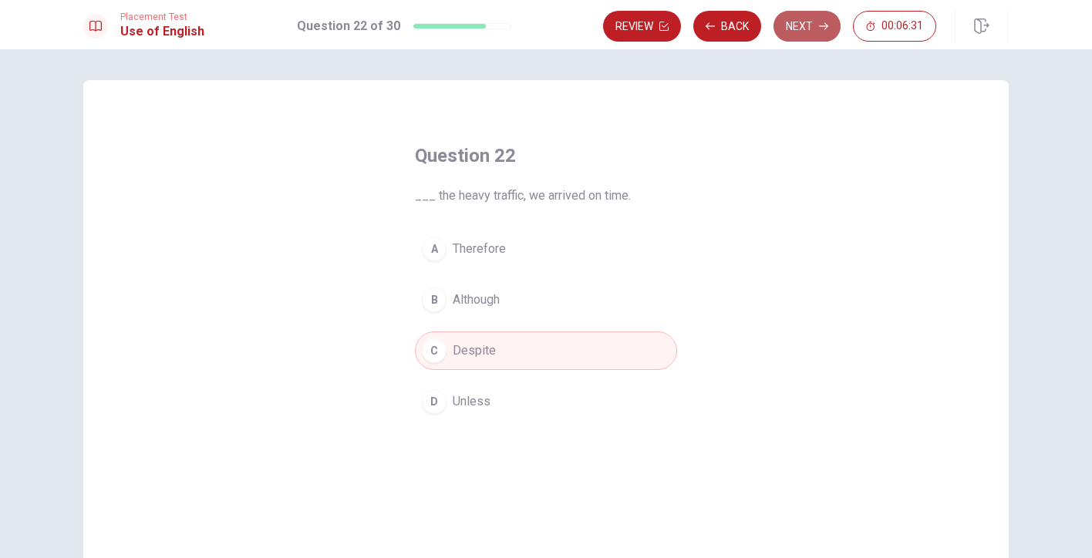
click at [802, 29] on button "Next" at bounding box center [807, 26] width 67 height 31
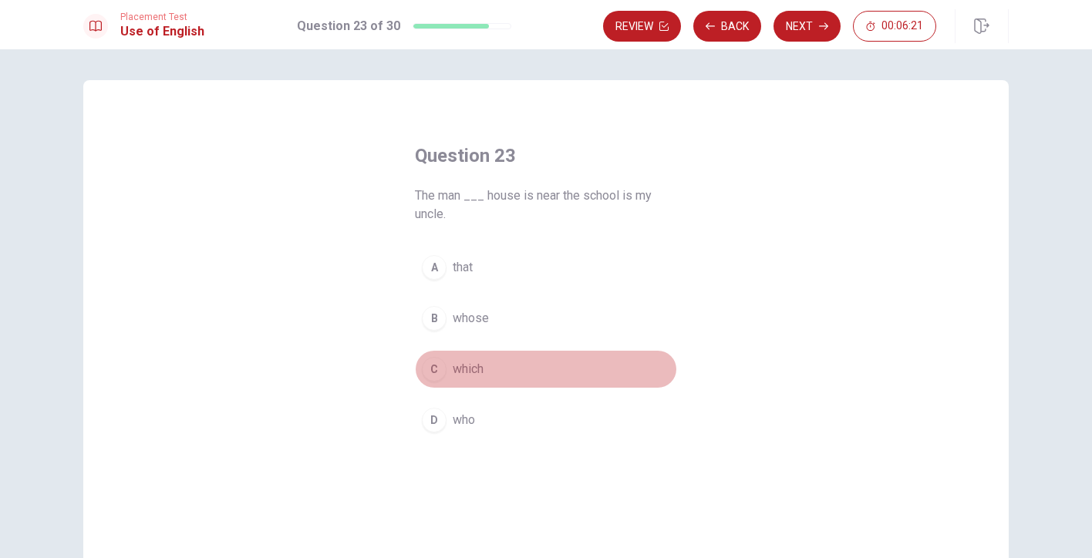
click at [467, 367] on span "which" at bounding box center [468, 369] width 31 height 19
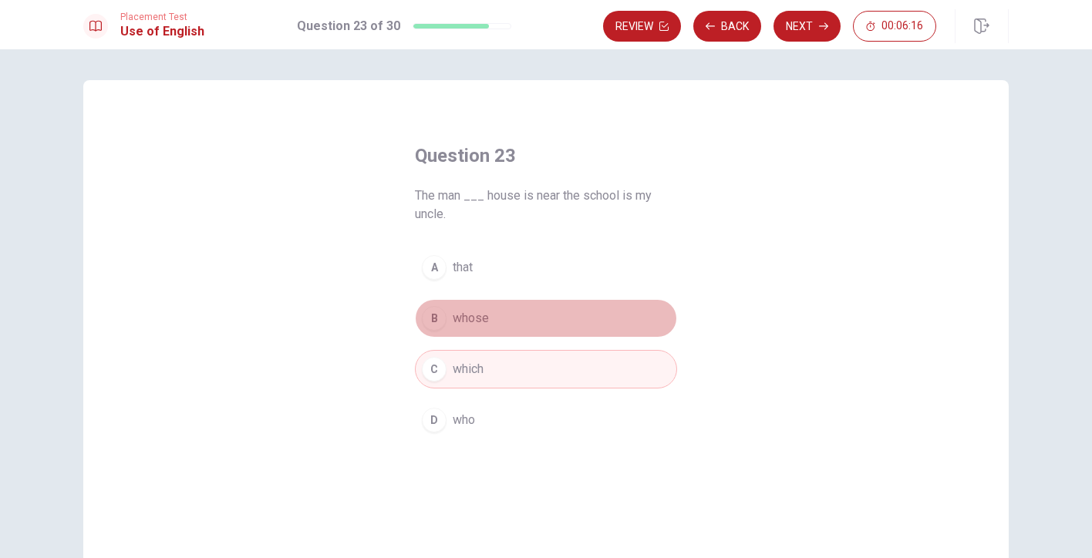
click at [526, 305] on button "B whose" at bounding box center [546, 318] width 262 height 39
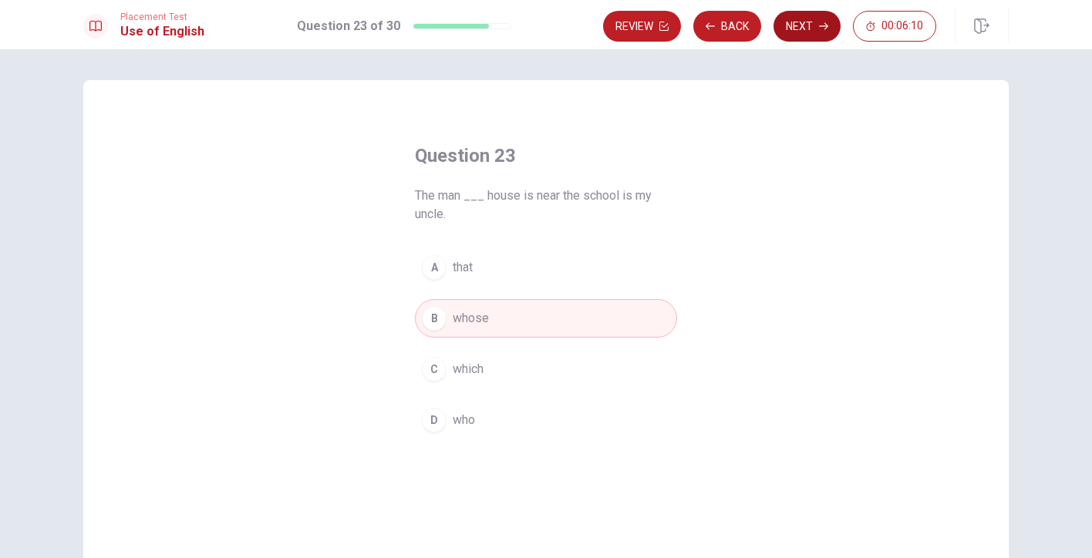
click at [807, 28] on button "Next" at bounding box center [807, 26] width 67 height 31
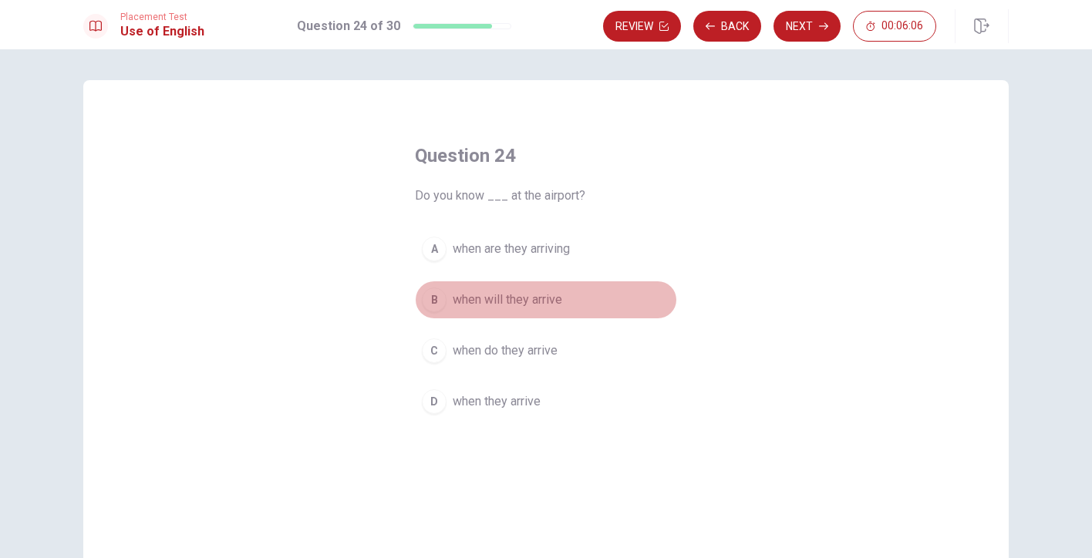
click at [433, 295] on div "B" at bounding box center [434, 300] width 25 height 25
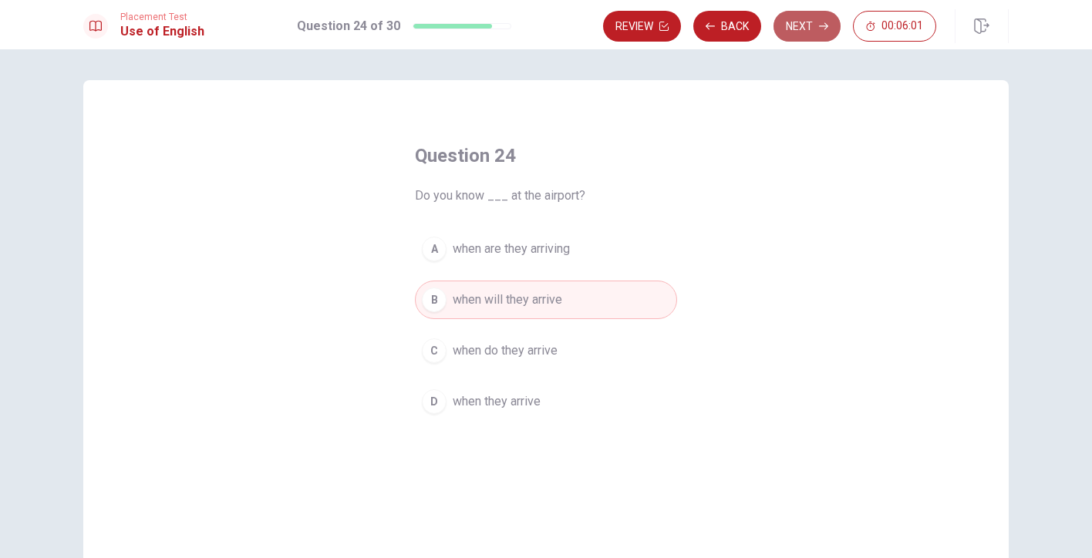
click at [800, 28] on button "Next" at bounding box center [807, 26] width 67 height 31
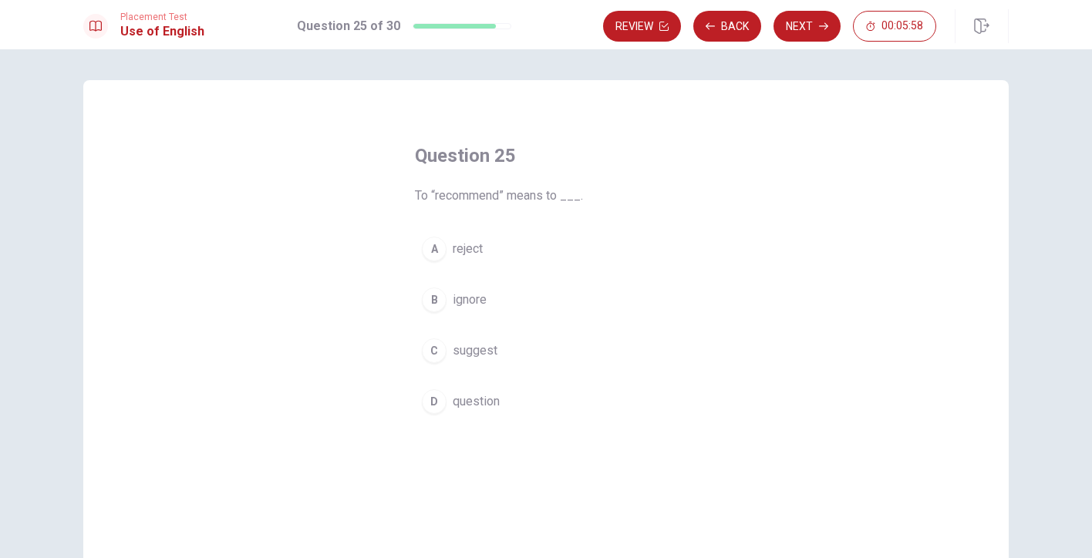
click at [489, 356] on span "suggest" at bounding box center [475, 351] width 45 height 19
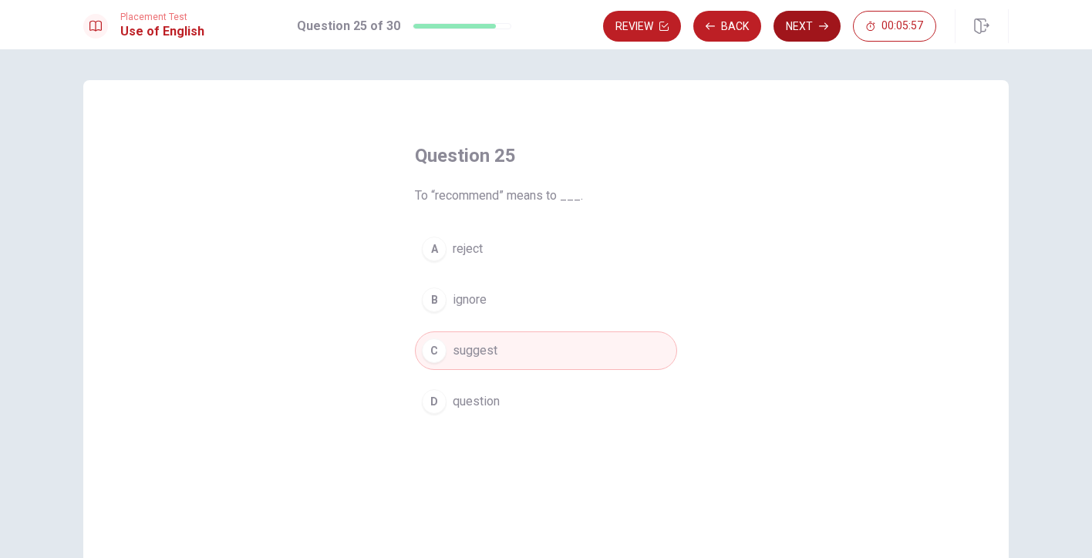
click at [794, 35] on button "Next" at bounding box center [807, 26] width 67 height 31
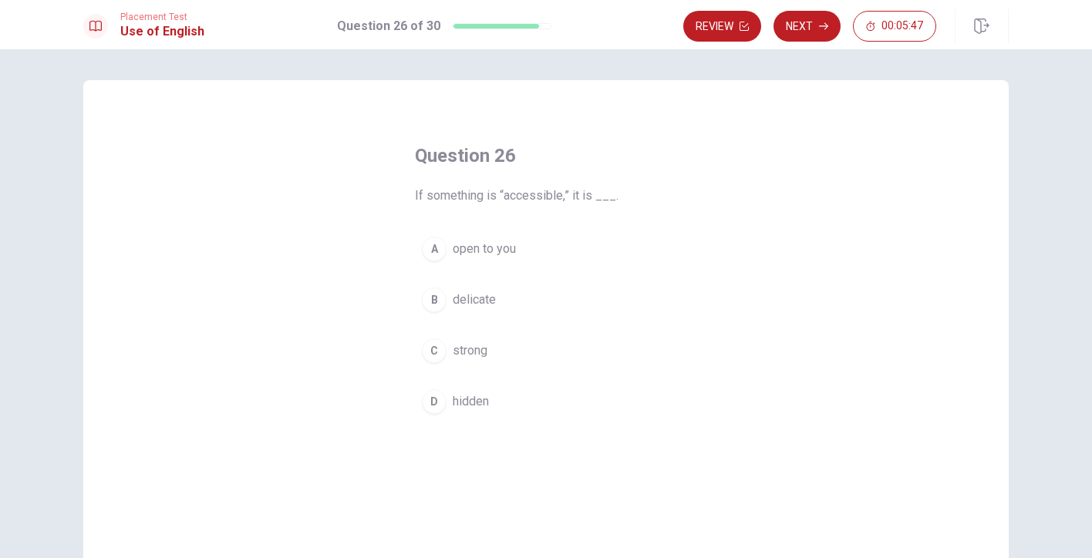
click at [494, 244] on span "open to you" at bounding box center [484, 249] width 63 height 19
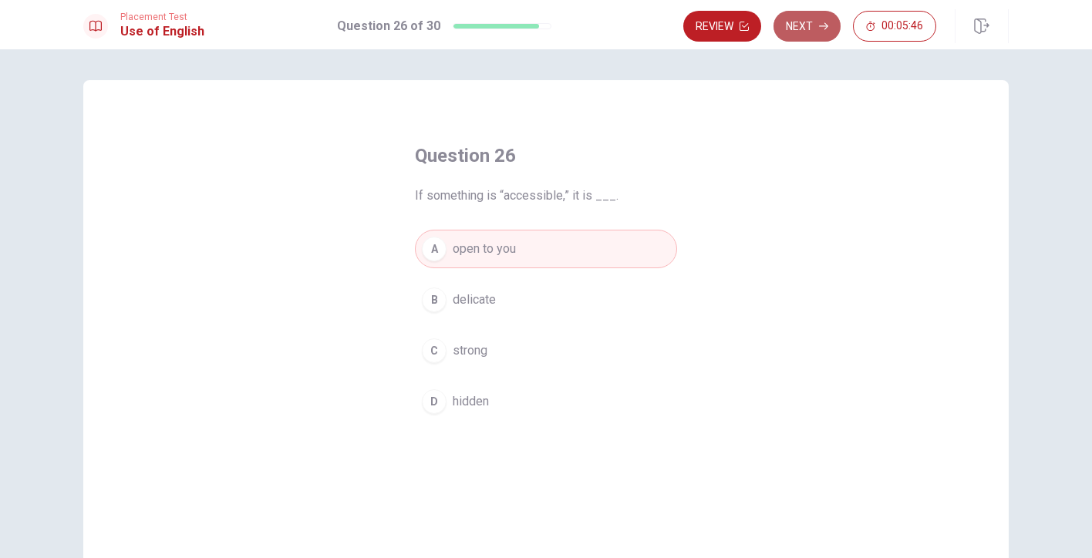
click at [798, 22] on button "Next" at bounding box center [807, 26] width 67 height 31
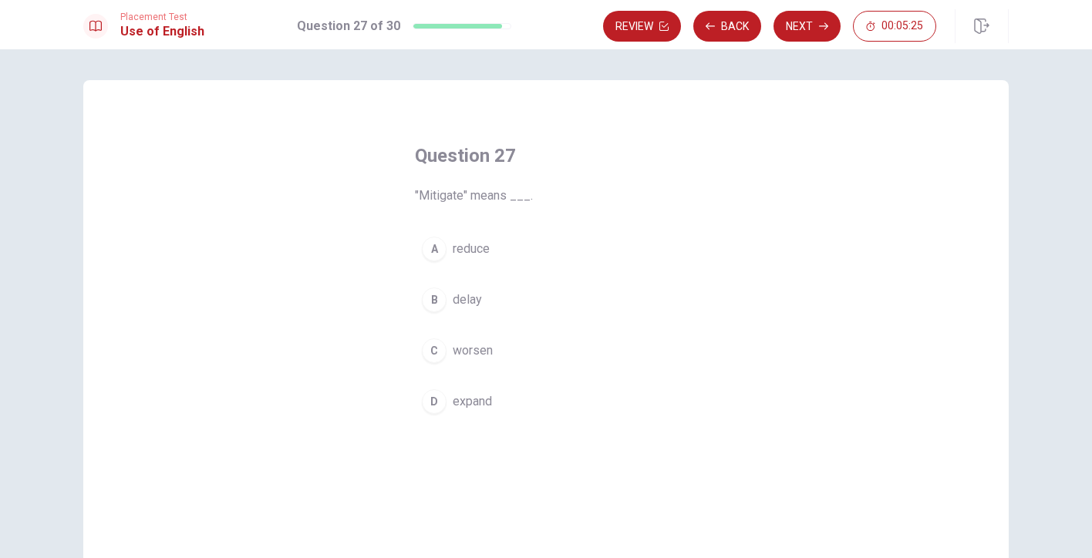
click at [454, 251] on span "reduce" at bounding box center [471, 249] width 37 height 19
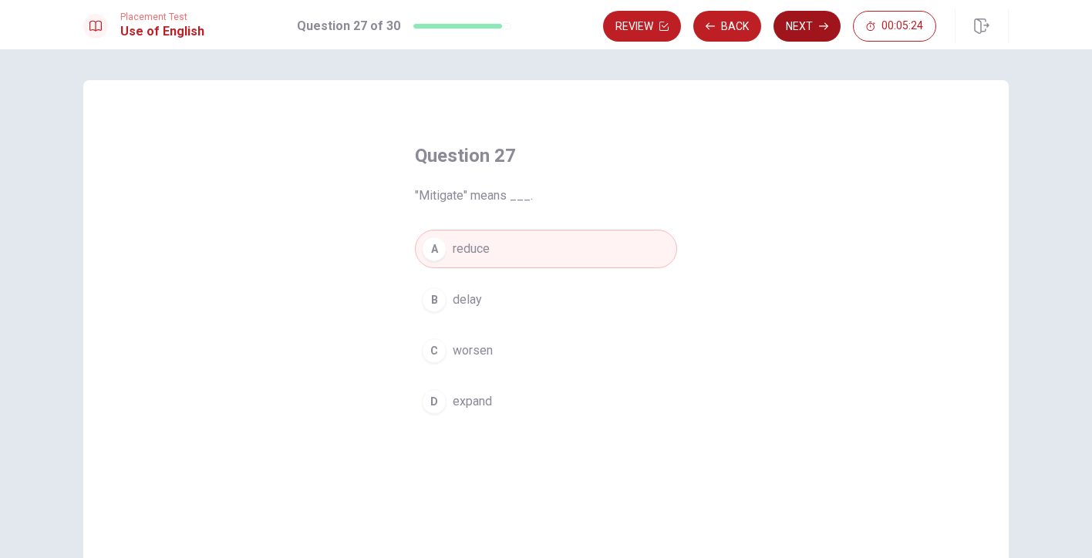
click at [794, 18] on button "Next" at bounding box center [807, 26] width 67 height 31
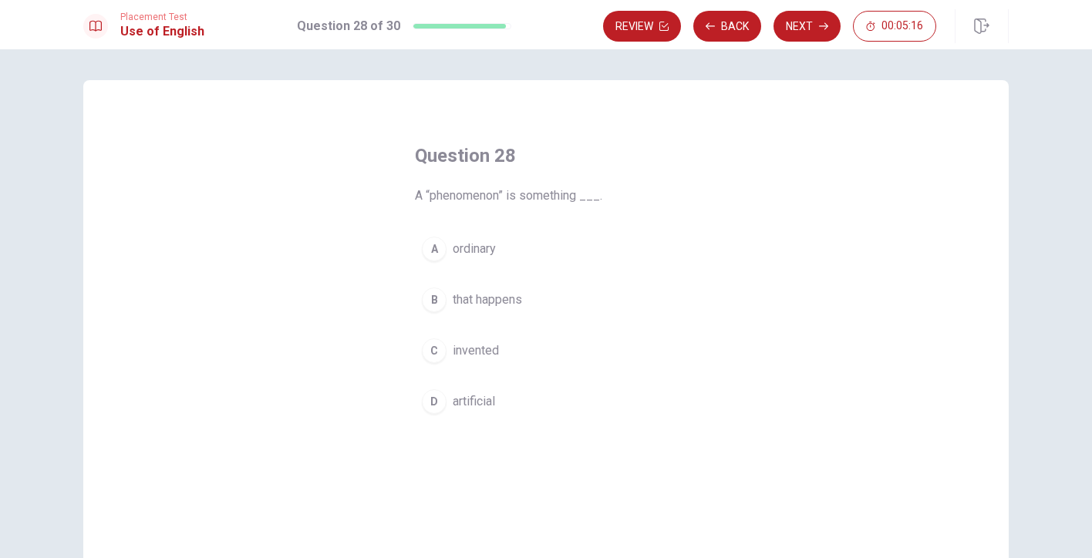
click at [477, 300] on span "that happens" at bounding box center [487, 300] width 69 height 19
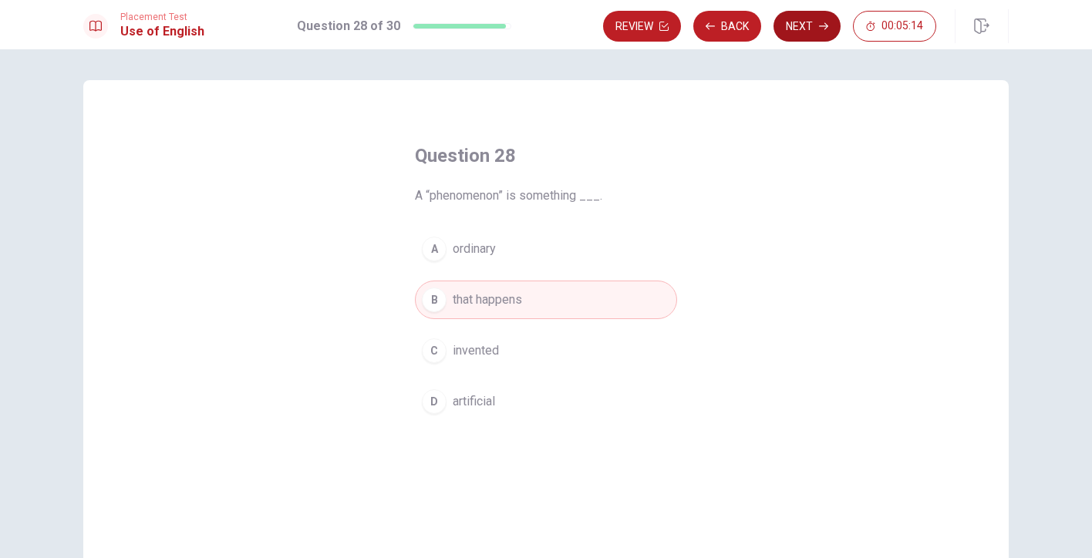
click at [812, 19] on button "Next" at bounding box center [807, 26] width 67 height 31
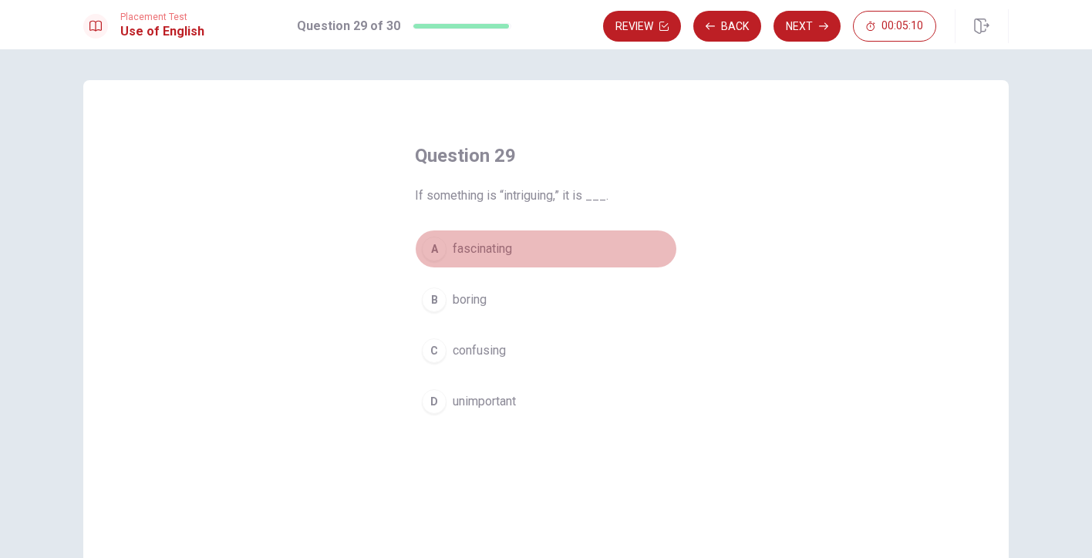
click at [492, 252] on span "fascinating" at bounding box center [482, 249] width 59 height 19
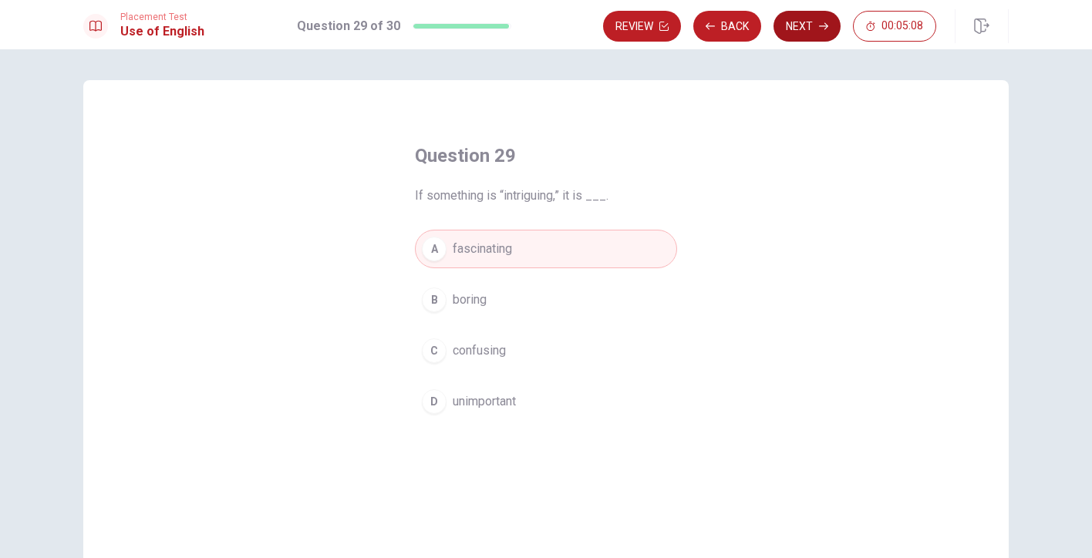
click at [816, 21] on button "Next" at bounding box center [807, 26] width 67 height 31
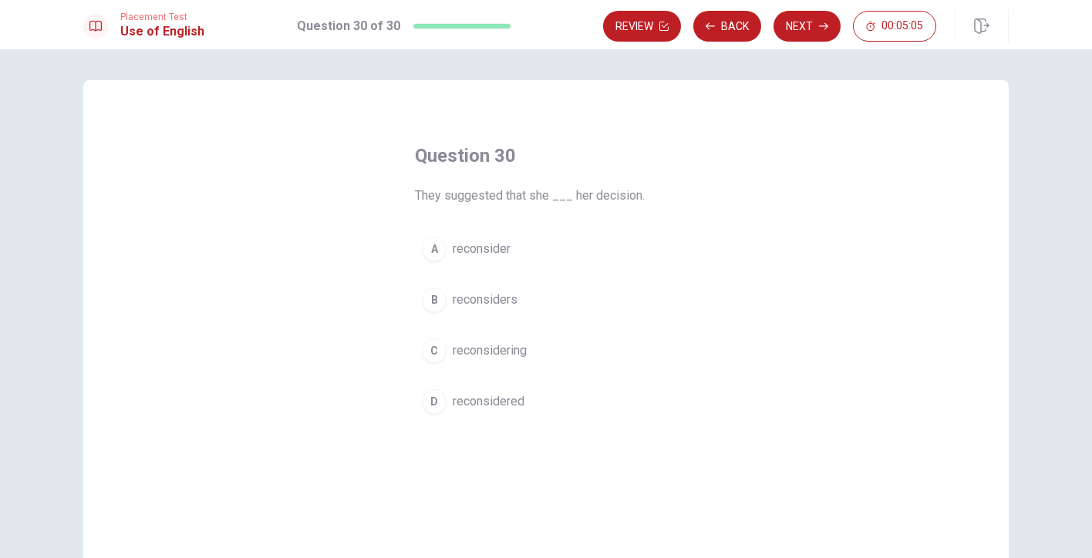
click at [491, 251] on span "reconsider" at bounding box center [482, 249] width 58 height 19
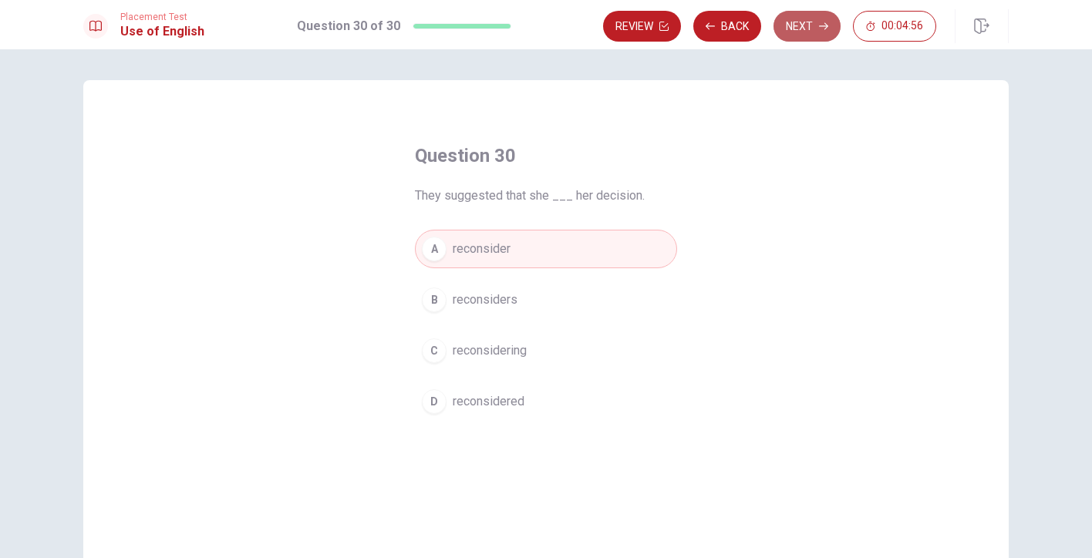
click at [815, 25] on button "Next" at bounding box center [807, 26] width 67 height 31
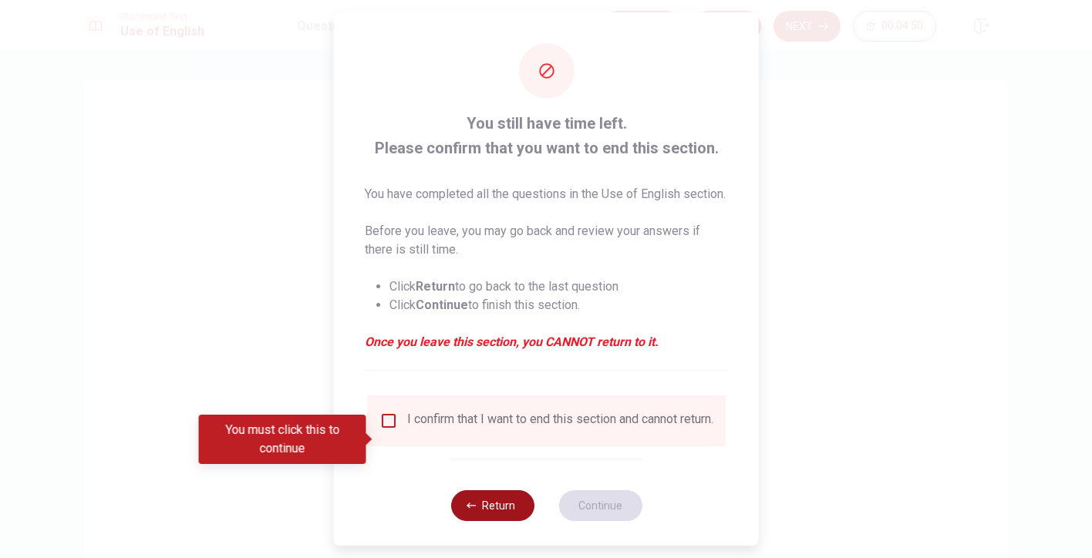
click at [489, 521] on button "Return" at bounding box center [491, 506] width 83 height 31
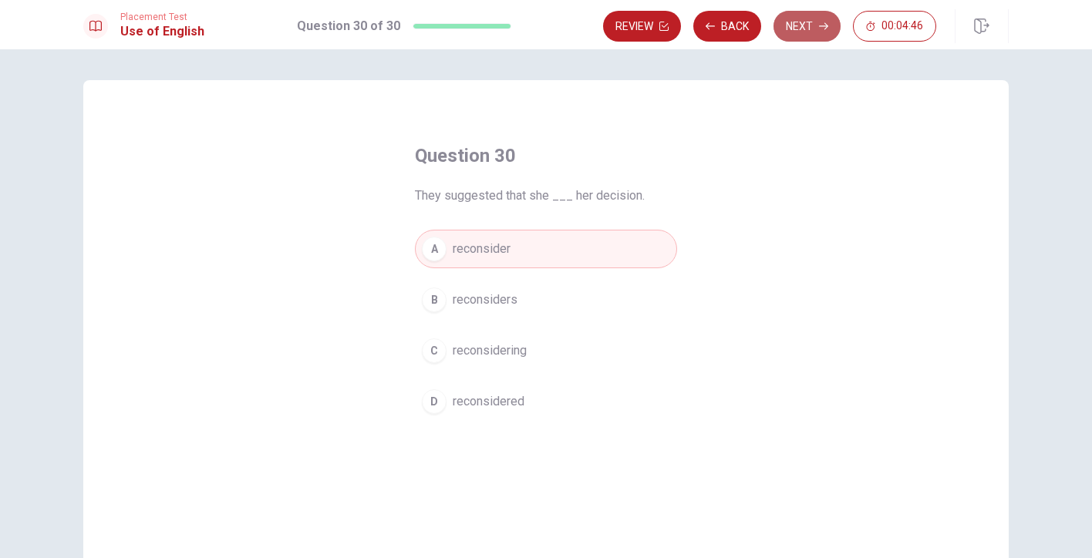
click at [821, 21] on button "Next" at bounding box center [807, 26] width 67 height 31
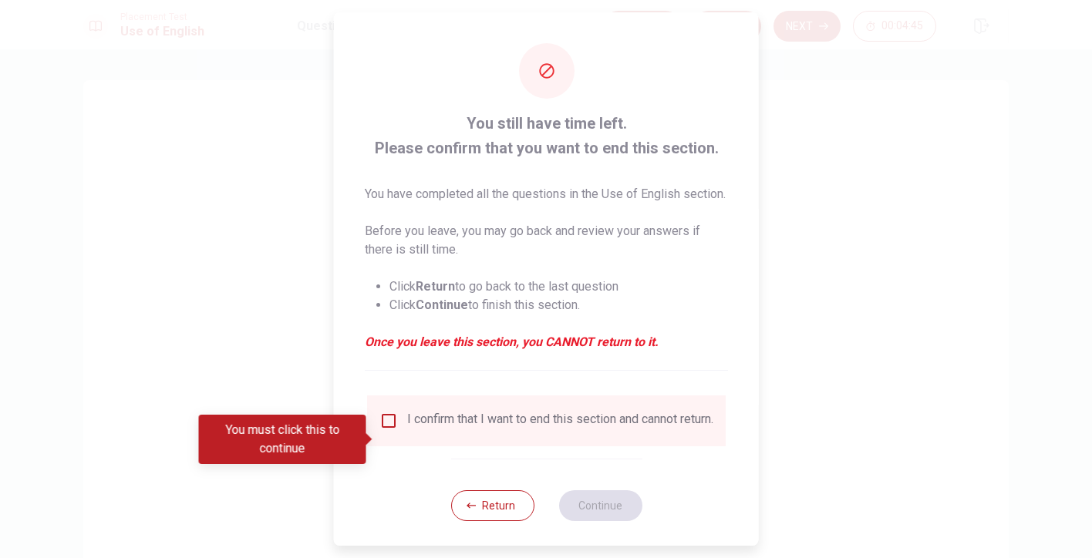
click at [433, 430] on div "I confirm that I want to end this section and cannot return." at bounding box center [560, 421] width 306 height 19
click at [396, 430] on div "I confirm that I want to end this section and cannot return." at bounding box center [546, 421] width 334 height 19
click at [383, 430] on input "You must click this to continue" at bounding box center [388, 421] width 19 height 19
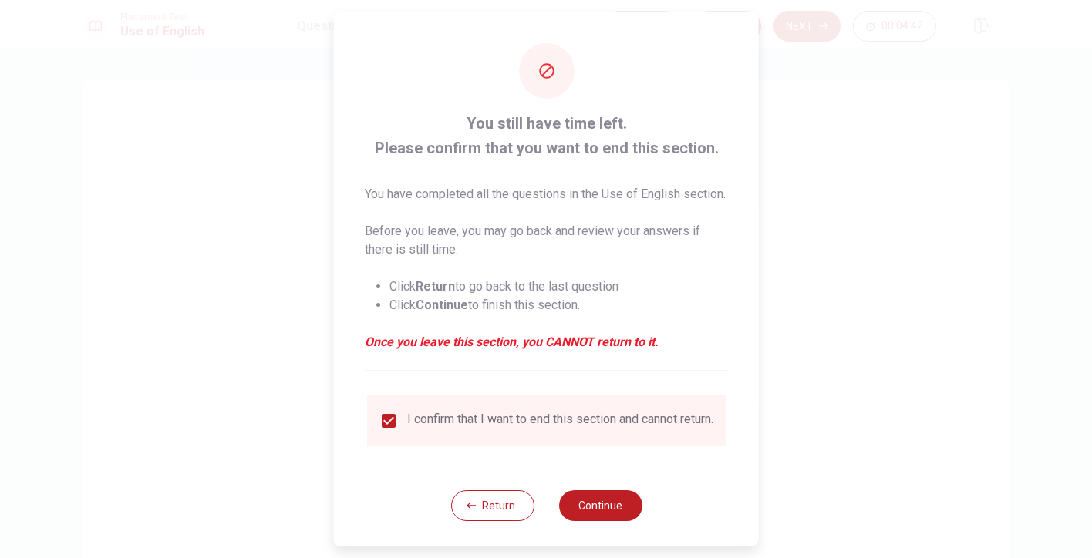
click at [601, 510] on div "Return Continue" at bounding box center [545, 505] width 191 height 93
click at [601, 521] on button "Continue" at bounding box center [599, 506] width 83 height 31
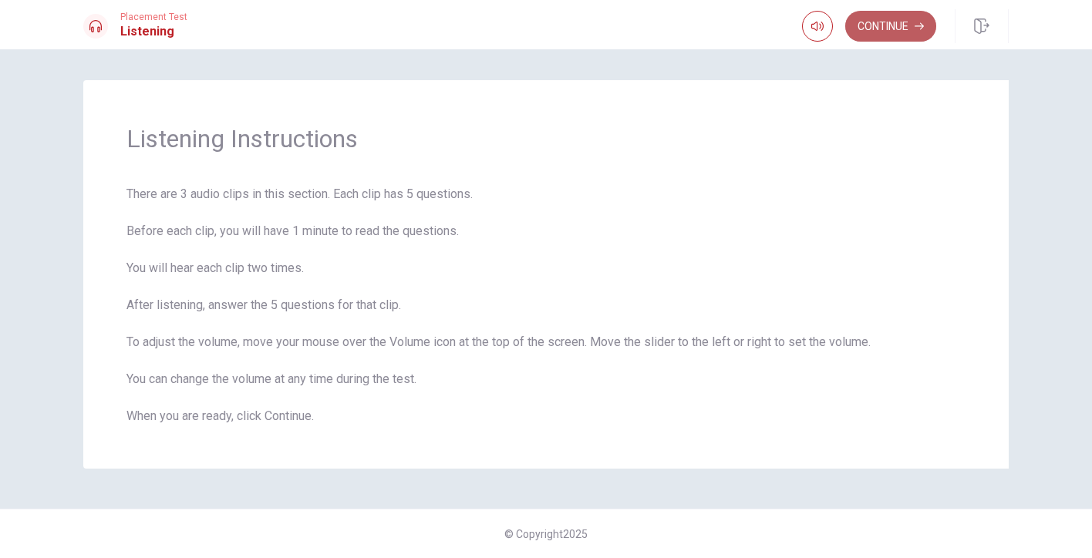
click at [888, 28] on button "Continue" at bounding box center [890, 26] width 91 height 31
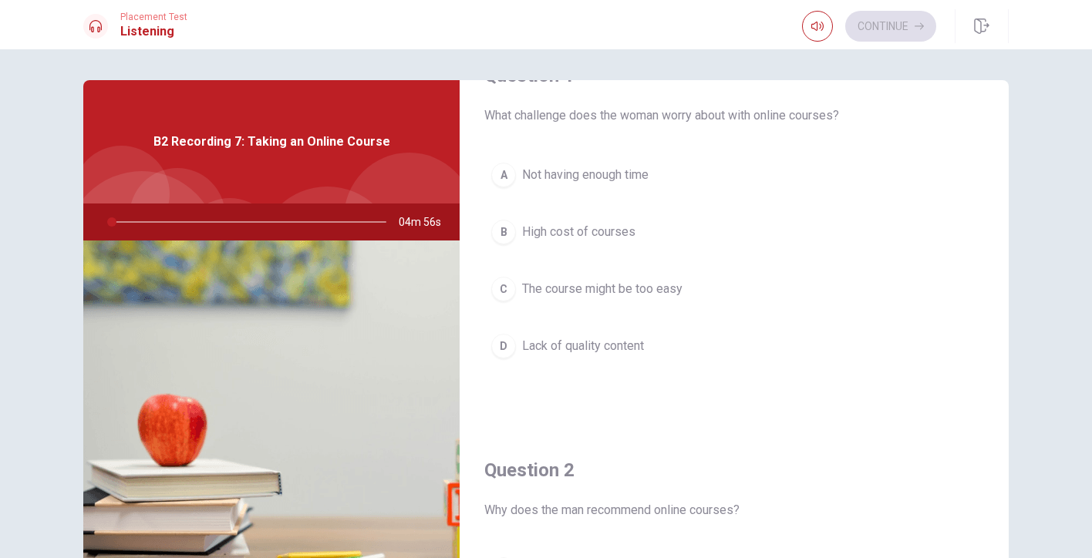
scroll to position [53, 0]
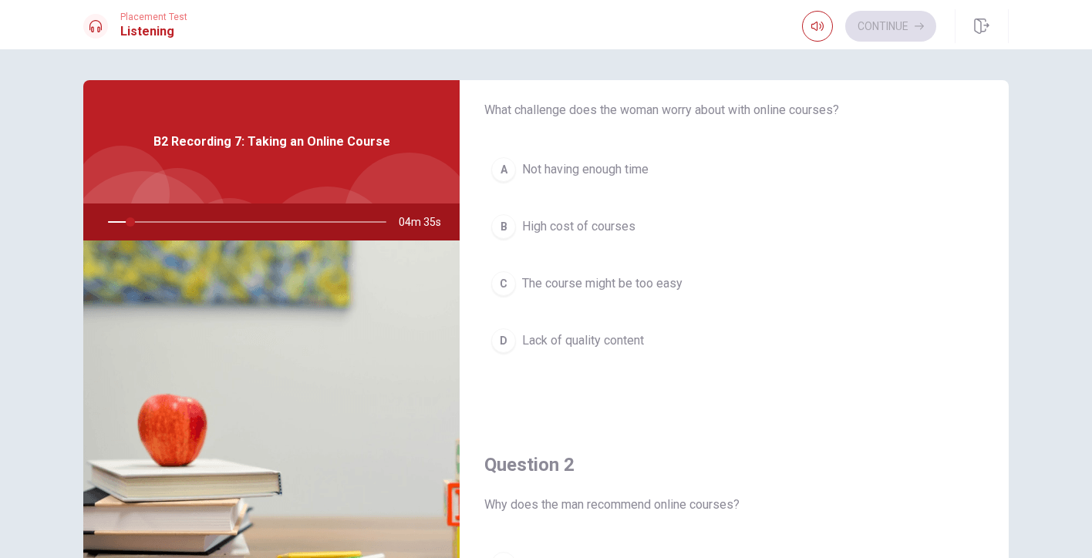
click at [351, 194] on div at bounding box center [409, 218] width 130 height 130
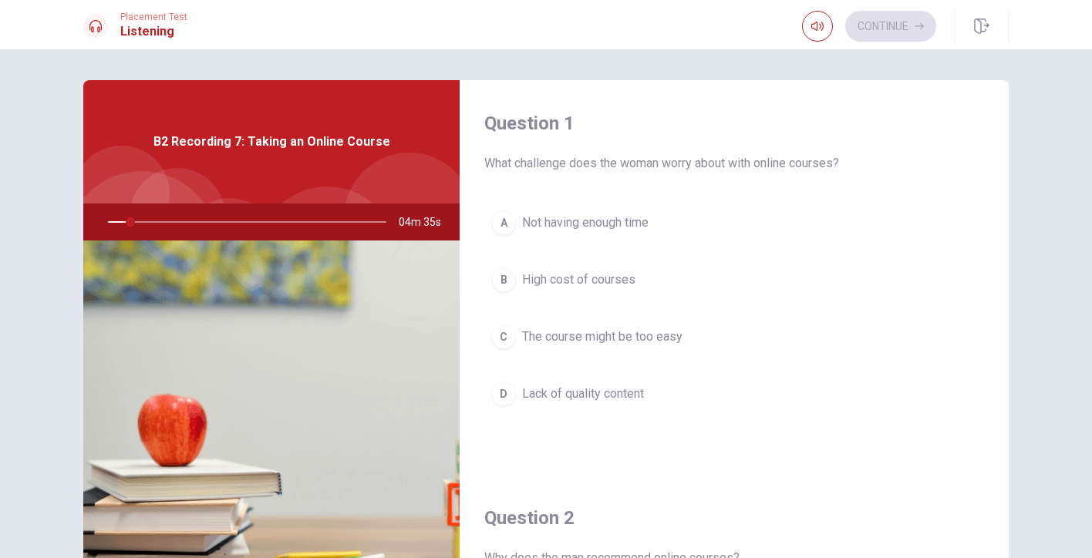
scroll to position [0, 0]
type input "0"
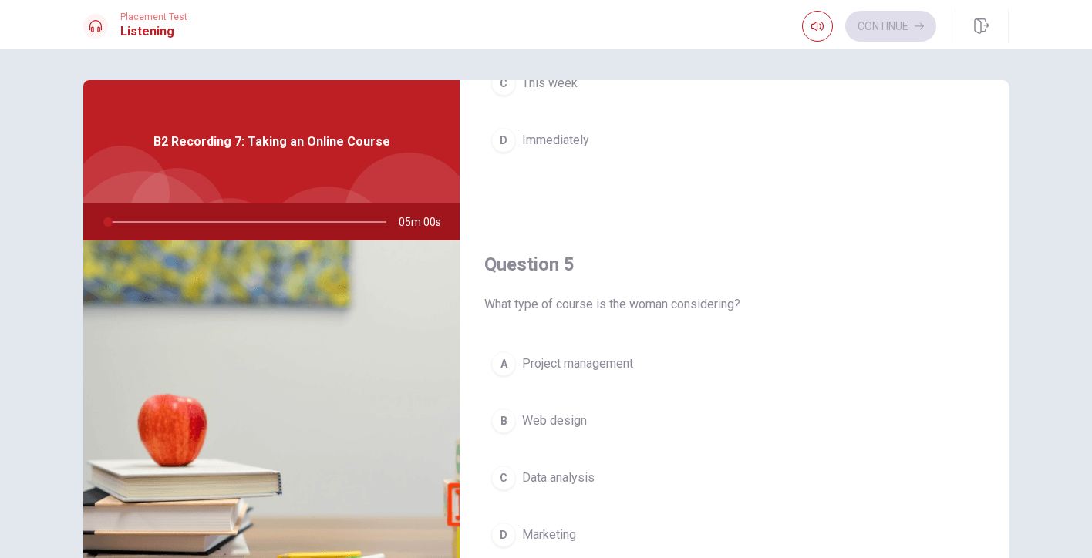
scroll to position [1438, 0]
click at [817, 32] on icon "button" at bounding box center [817, 26] width 12 height 12
click at [755, 203] on div "Question 4 When does the woman hope to start her course? A [DATE] B Next month …" at bounding box center [734, 23] width 549 height 395
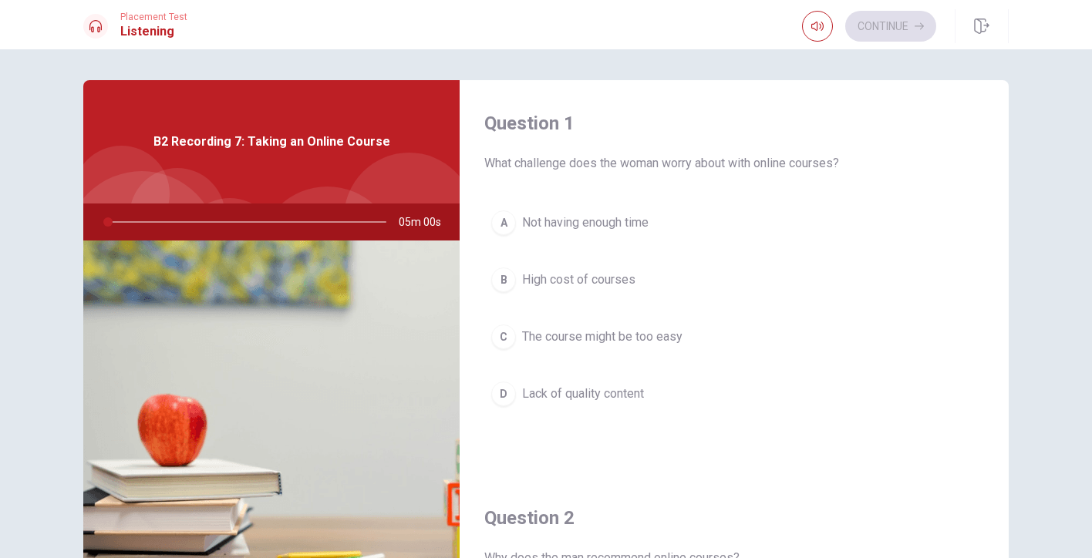
scroll to position [0, 0]
drag, startPoint x: 103, startPoint y: 228, endPoint x: 136, endPoint y: 226, distance: 32.4
click at [136, 226] on div at bounding box center [243, 222] width 309 height 37
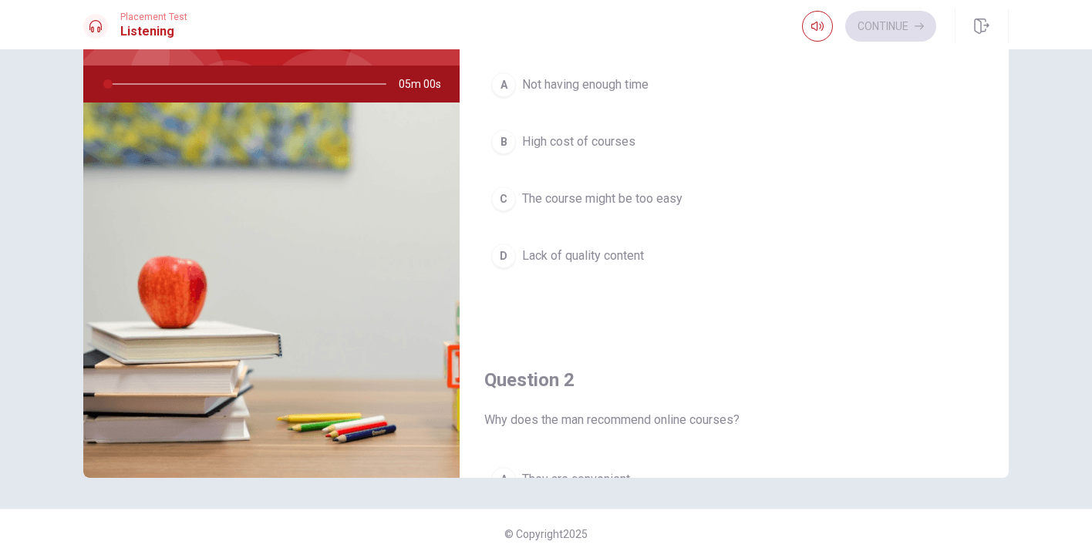
scroll to position [138, 0]
click at [137, 226] on img at bounding box center [271, 291] width 376 height 376
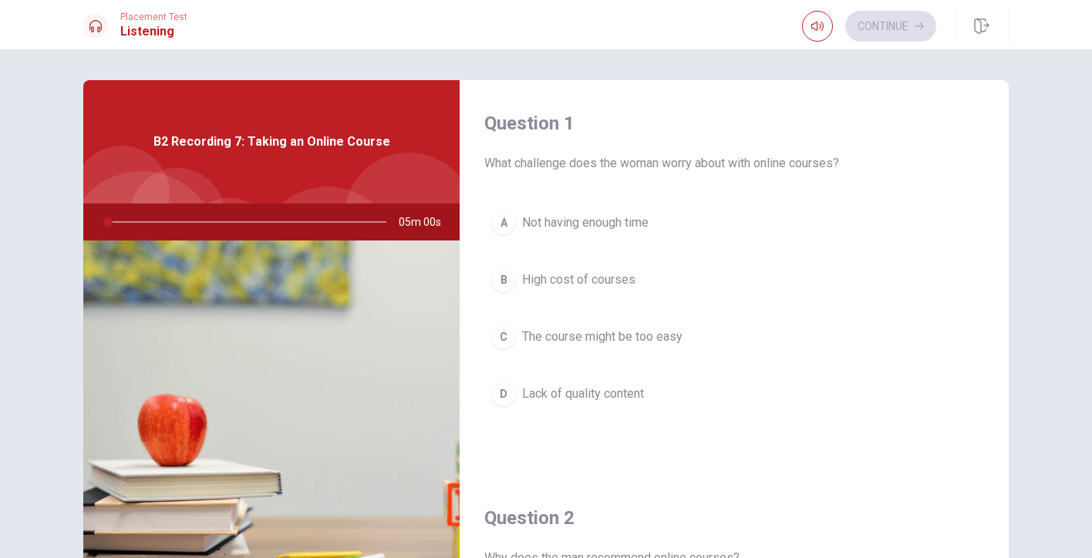
scroll to position [0, 0]
click at [158, 22] on h1 "Listening" at bounding box center [153, 31] width 67 height 19
click at [158, 25] on h1 "Listening" at bounding box center [153, 31] width 67 height 19
click at [158, 26] on h1 "Listening" at bounding box center [153, 31] width 67 height 19
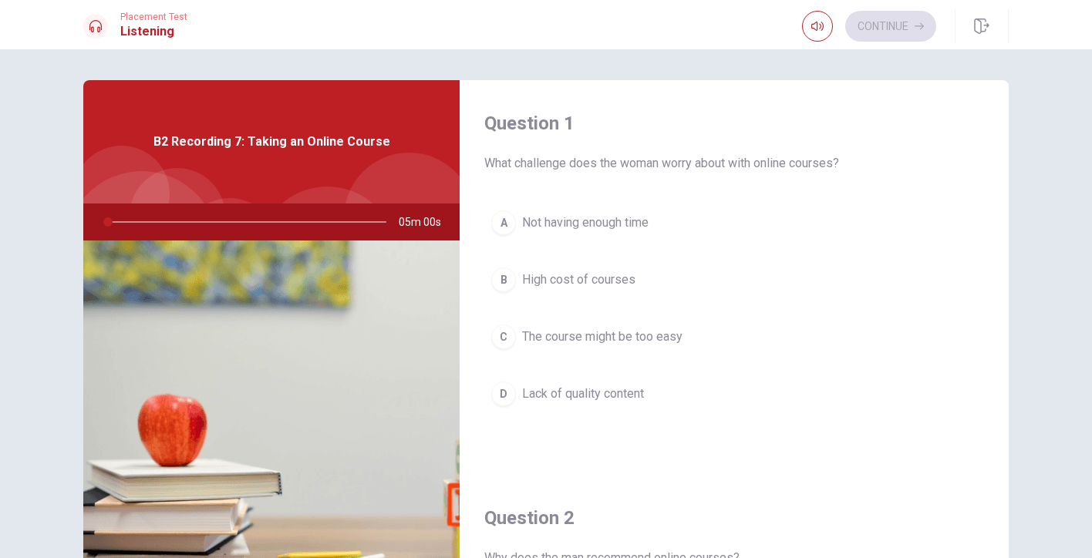
drag, startPoint x: 423, startPoint y: 208, endPoint x: 427, endPoint y: 142, distance: 66.5
click at [427, 142] on div "B2 Recording 7: Taking an Online Course 05m 00s" at bounding box center [271, 348] width 376 height 536
click at [159, 31] on h1 "Listening" at bounding box center [153, 31] width 67 height 19
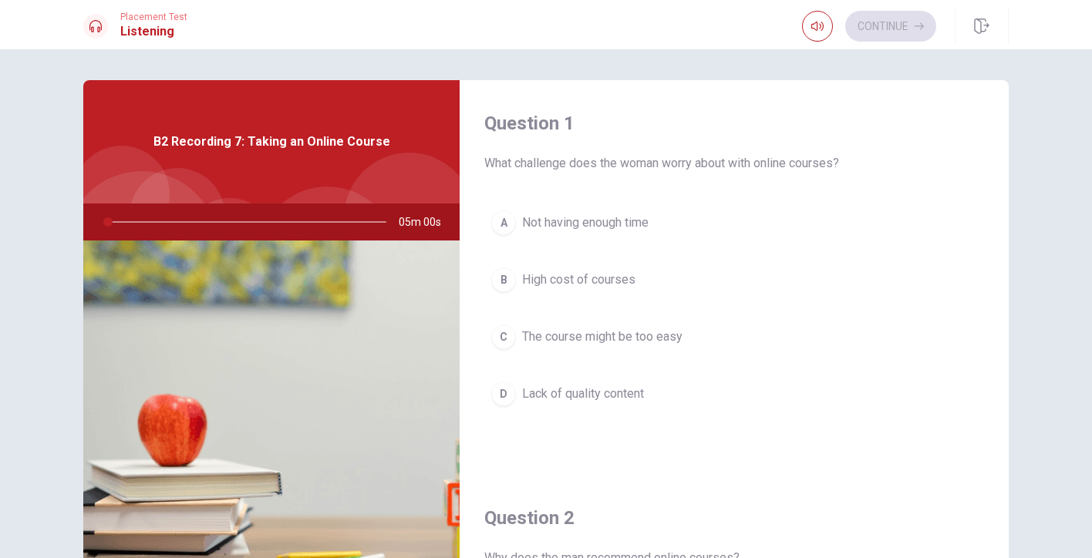
click at [166, 24] on h1 "Listening" at bounding box center [153, 31] width 67 height 19
click at [301, 245] on img at bounding box center [271, 429] width 376 height 376
click at [301, 221] on div at bounding box center [243, 222] width 309 height 37
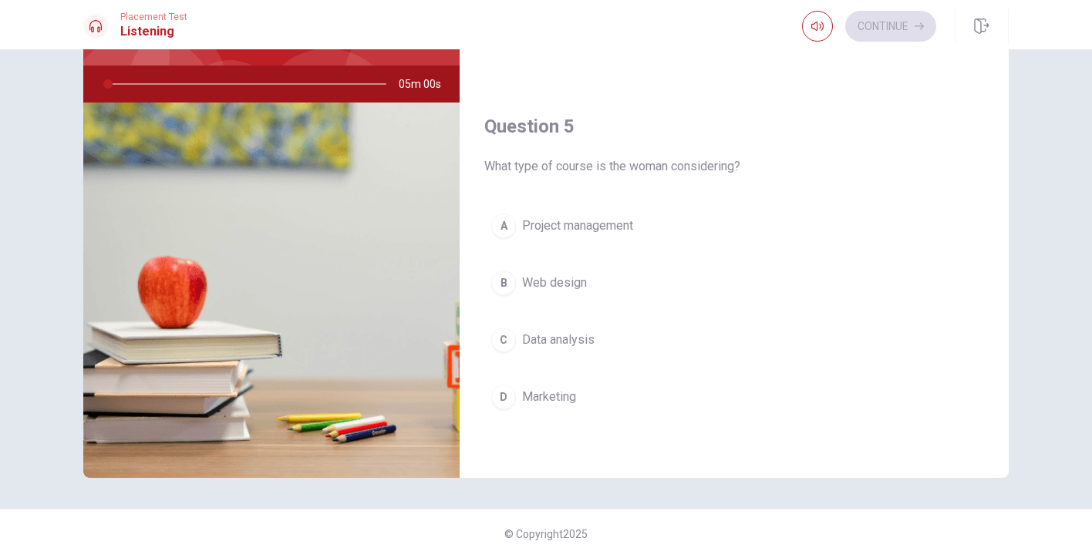
scroll to position [1438, 0]
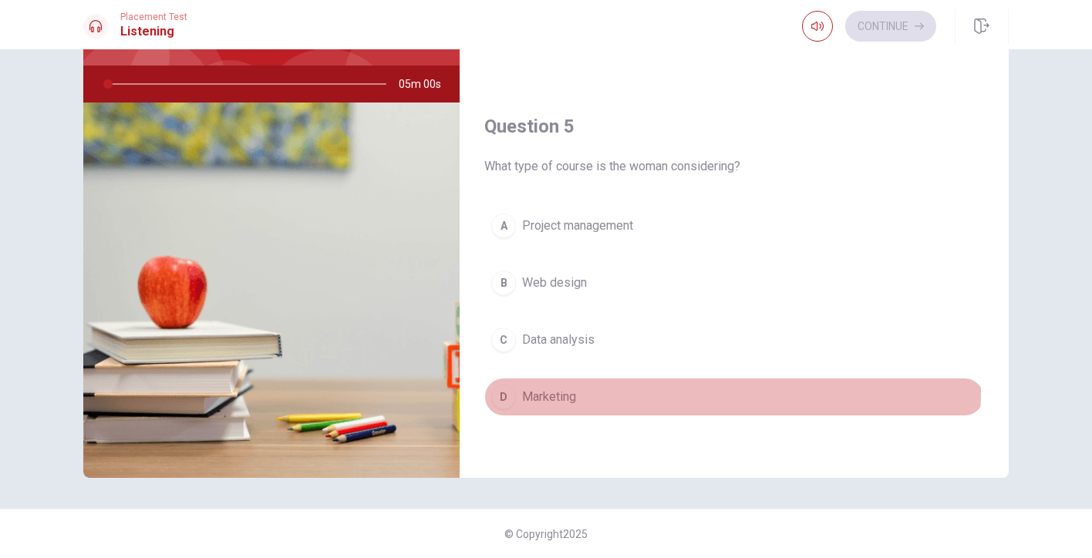
click at [536, 390] on span "Marketing" at bounding box center [549, 397] width 54 height 19
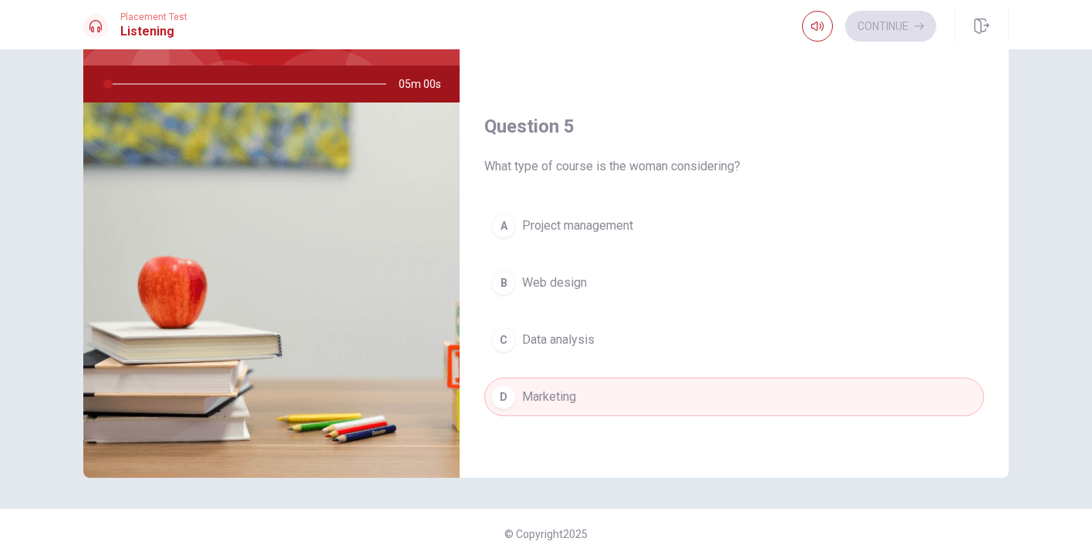
click at [615, 325] on button "C Data analysis" at bounding box center [734, 340] width 500 height 39
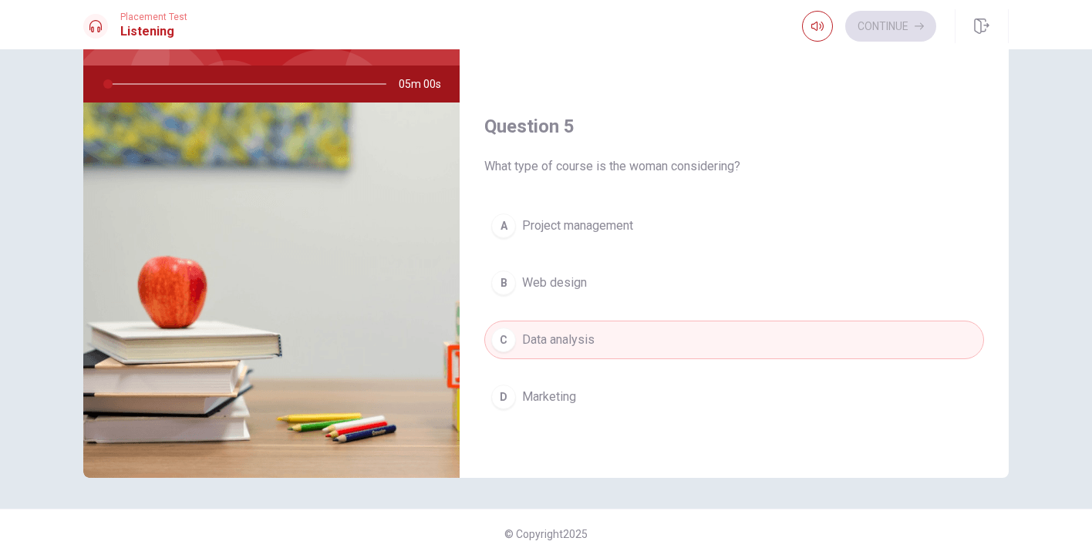
click at [619, 262] on div "A Project management B Web design C Data analysis D Marketing" at bounding box center [734, 327] width 500 height 241
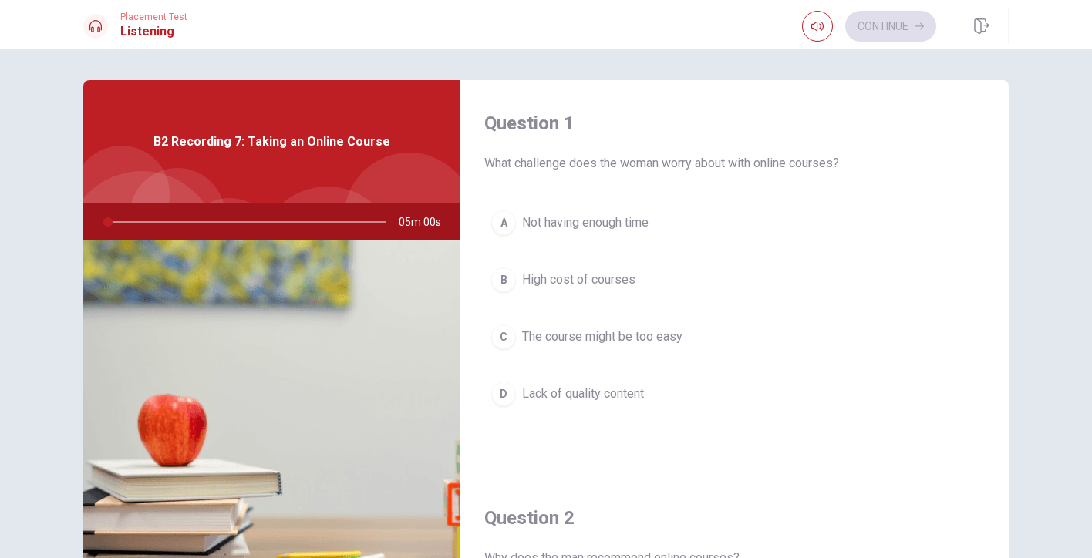
scroll to position [0, 0]
click at [540, 116] on h4 "Question 1" at bounding box center [734, 123] width 500 height 25
drag, startPoint x: 110, startPoint y: 221, endPoint x: 132, endPoint y: 218, distance: 22.5
click at [130, 218] on div at bounding box center [243, 222] width 309 height 37
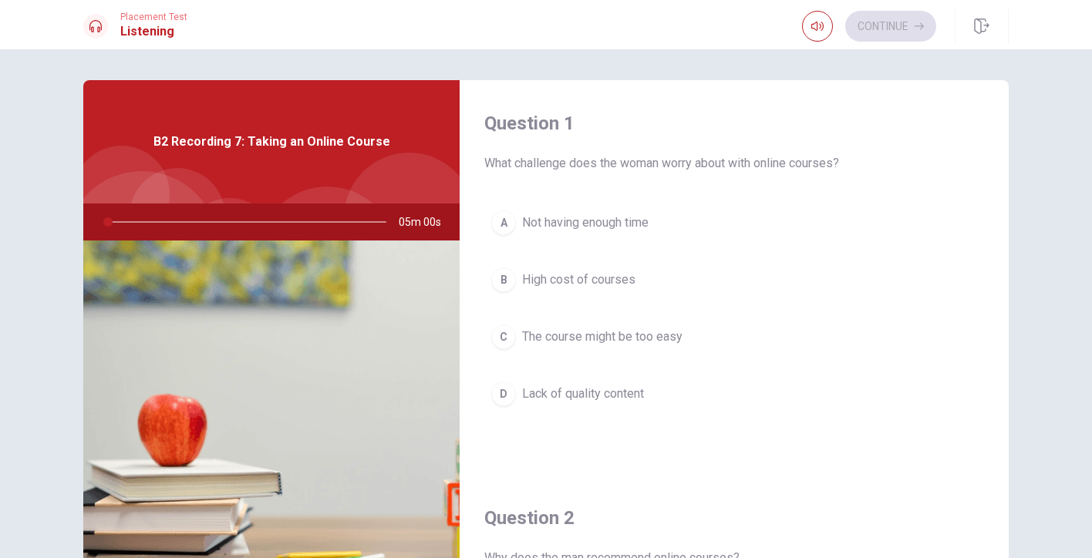
drag, startPoint x: 106, startPoint y: 221, endPoint x: 268, endPoint y: 224, distance: 162.0
click at [268, 224] on div at bounding box center [243, 222] width 309 height 37
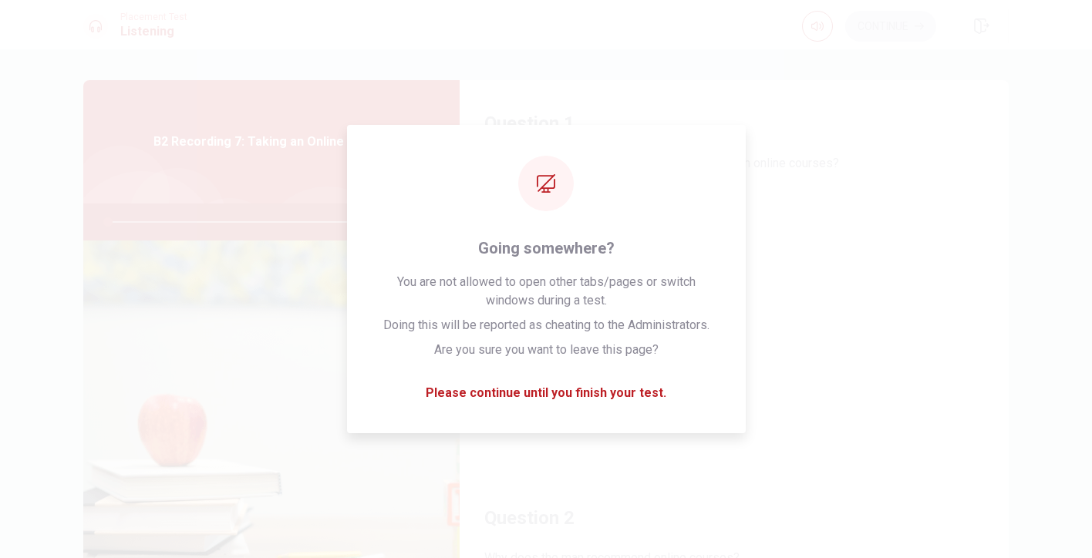
click at [858, 91] on div "Question 1 What challenge does the woman worry about with online courses? A Not…" at bounding box center [734, 277] width 549 height 395
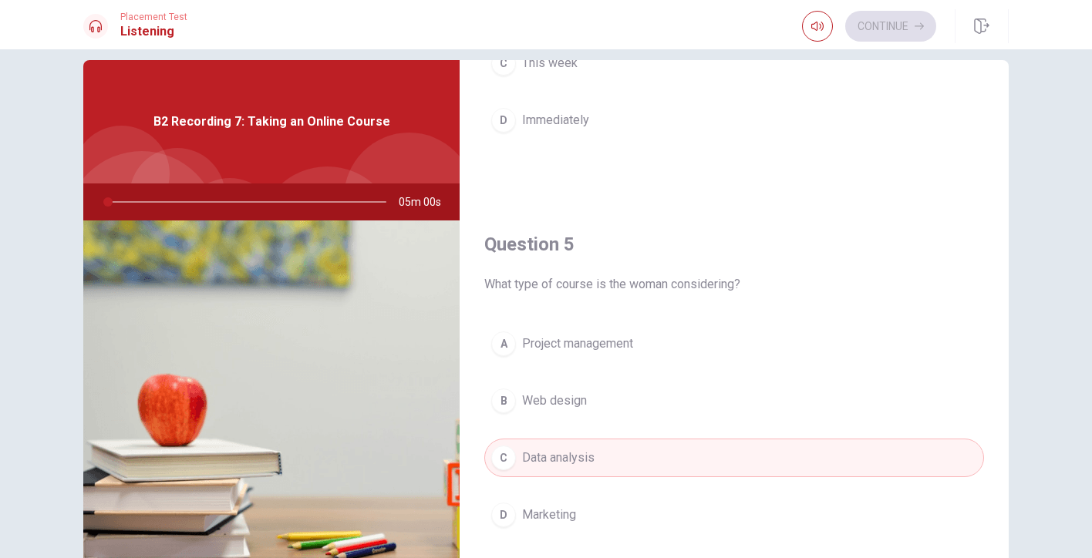
scroll to position [19, 0]
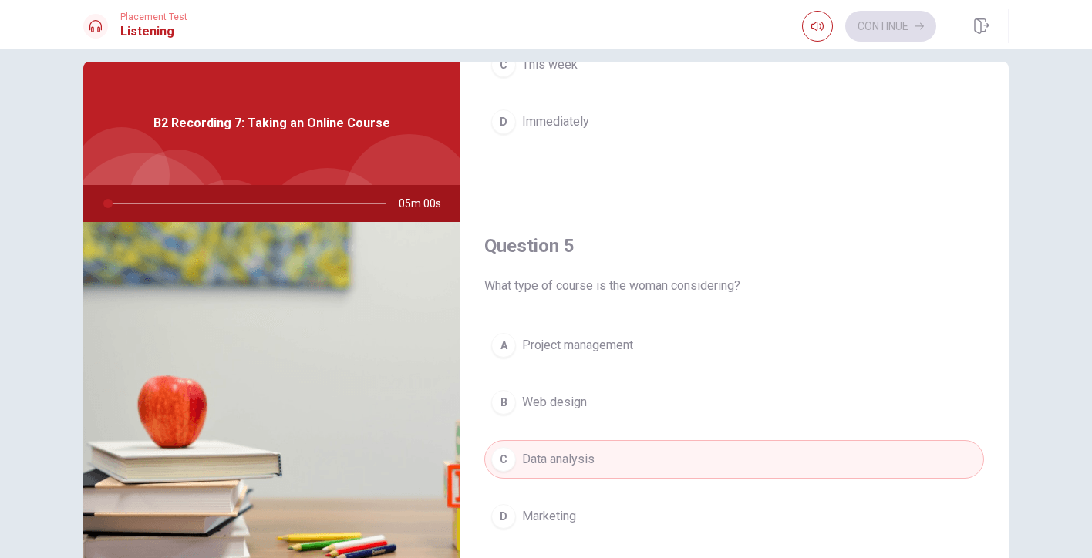
click at [418, 198] on span "05m 00s" at bounding box center [426, 203] width 55 height 37
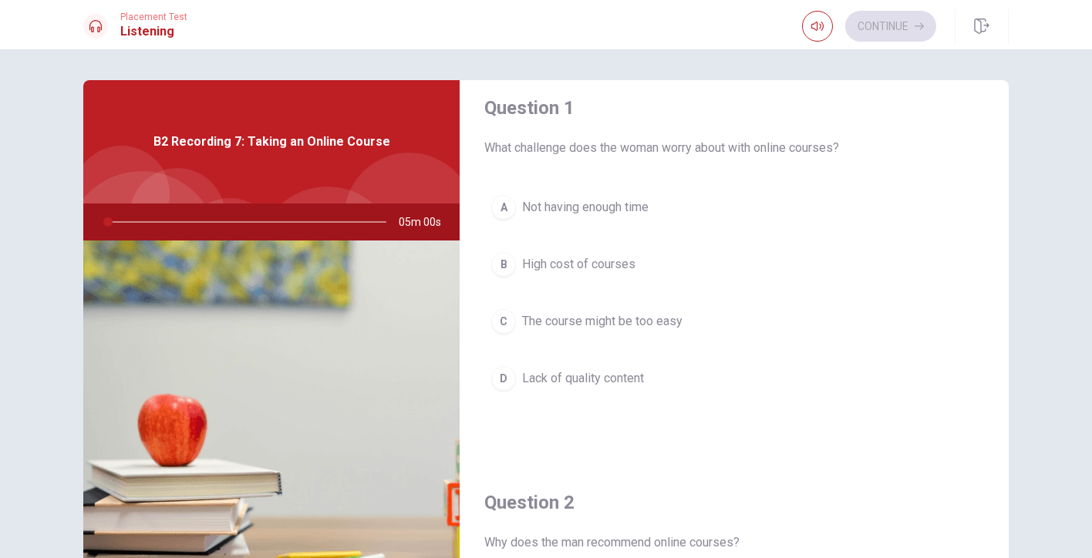
scroll to position [13, 0]
click at [620, 214] on span "Not having enough time" at bounding box center [585, 210] width 126 height 19
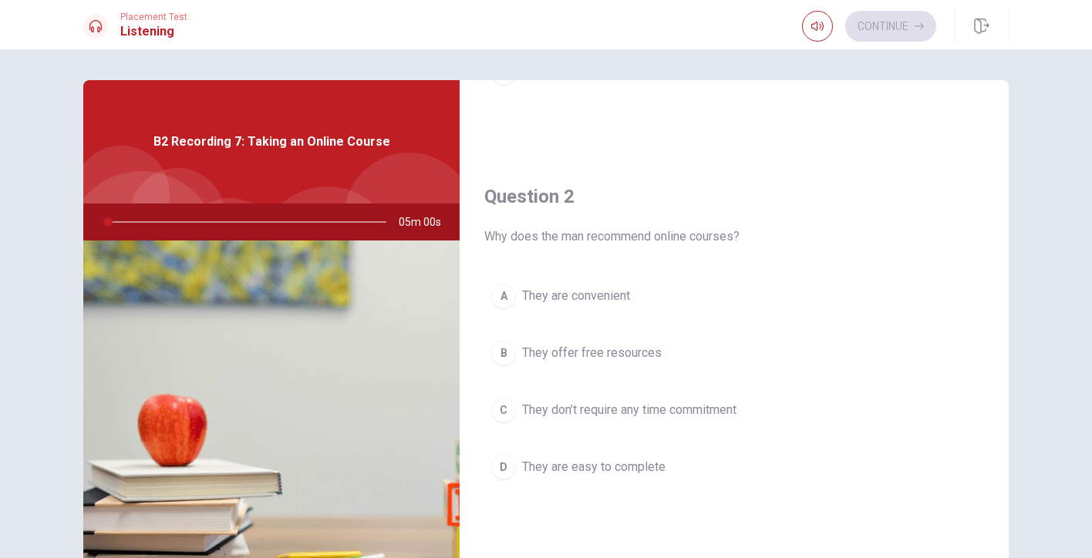
scroll to position [373, 0]
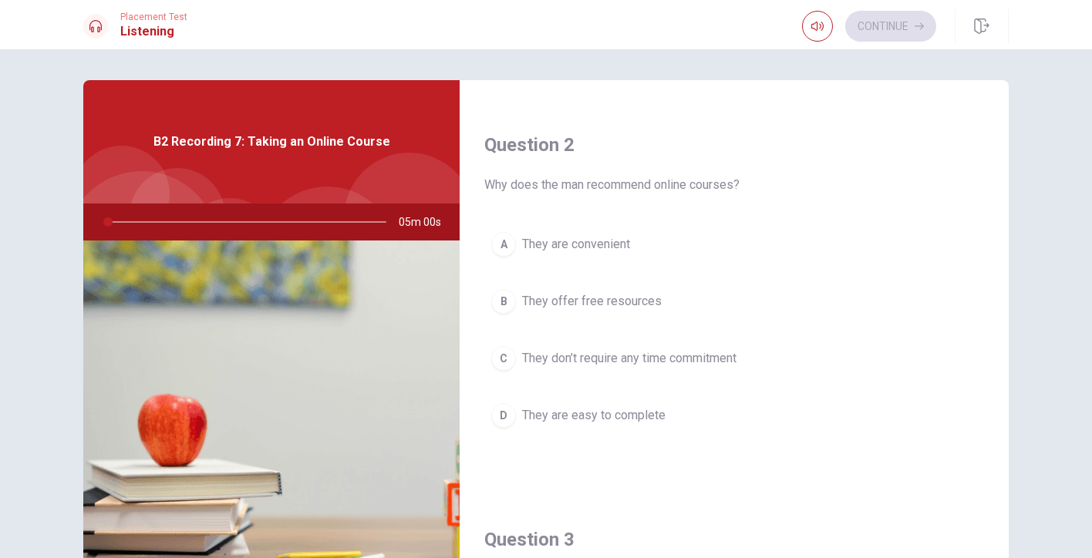
click at [625, 348] on button "C They don’t require any time commitment" at bounding box center [734, 358] width 500 height 39
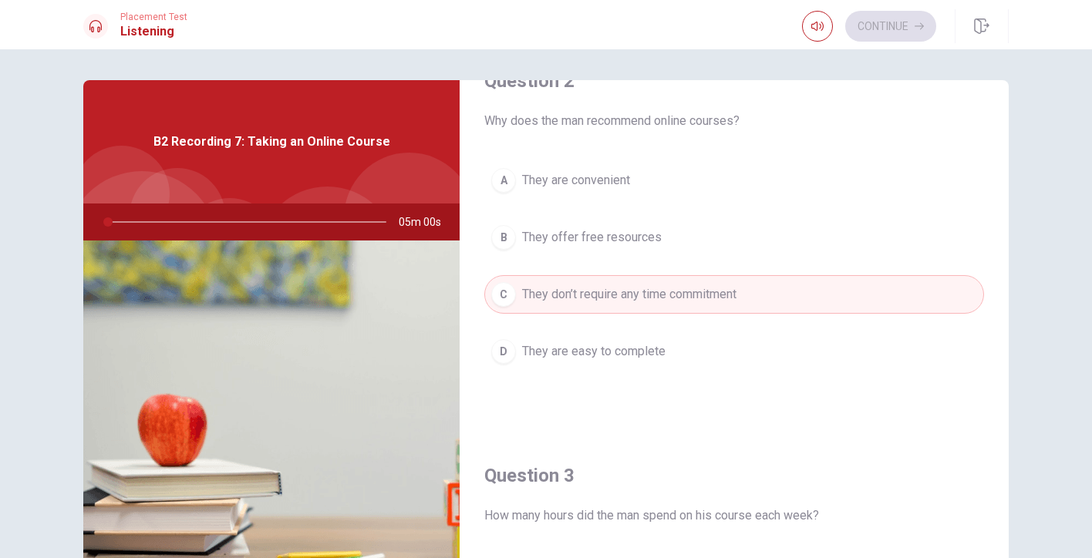
scroll to position [443, 0]
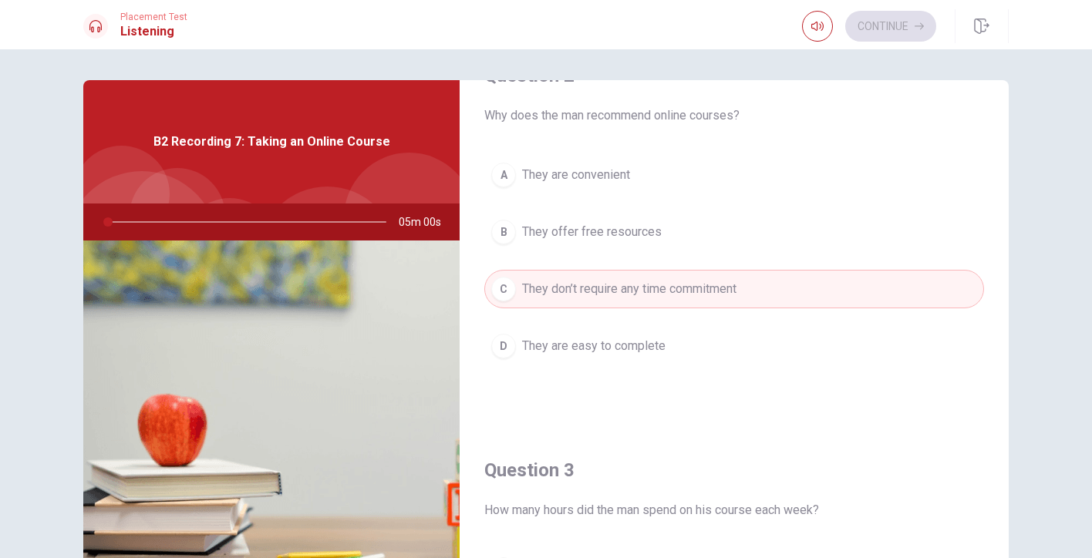
click at [646, 231] on span "They offer free resources" at bounding box center [592, 232] width 140 height 19
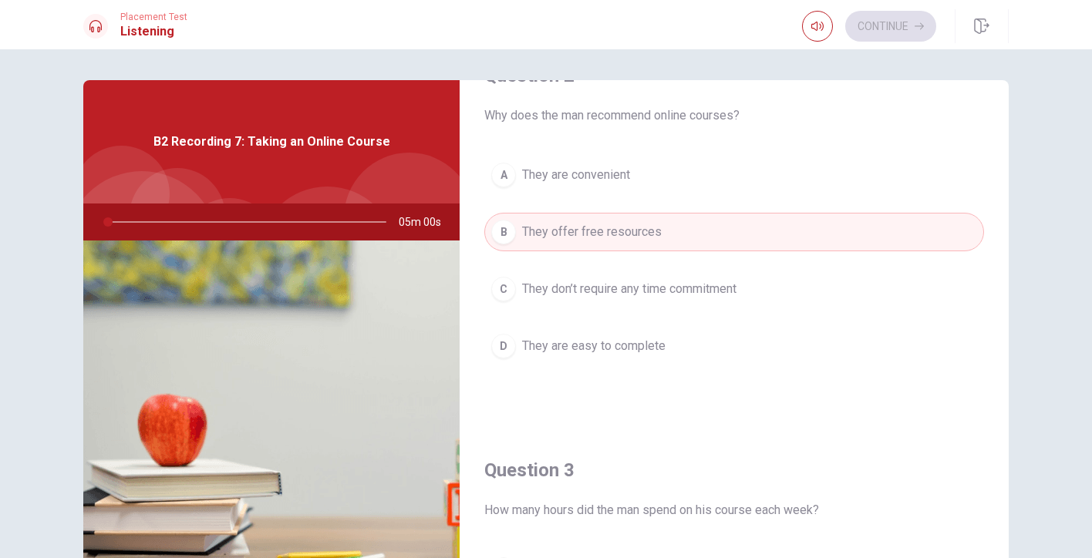
click at [642, 180] on button "A They are convenient" at bounding box center [734, 175] width 500 height 39
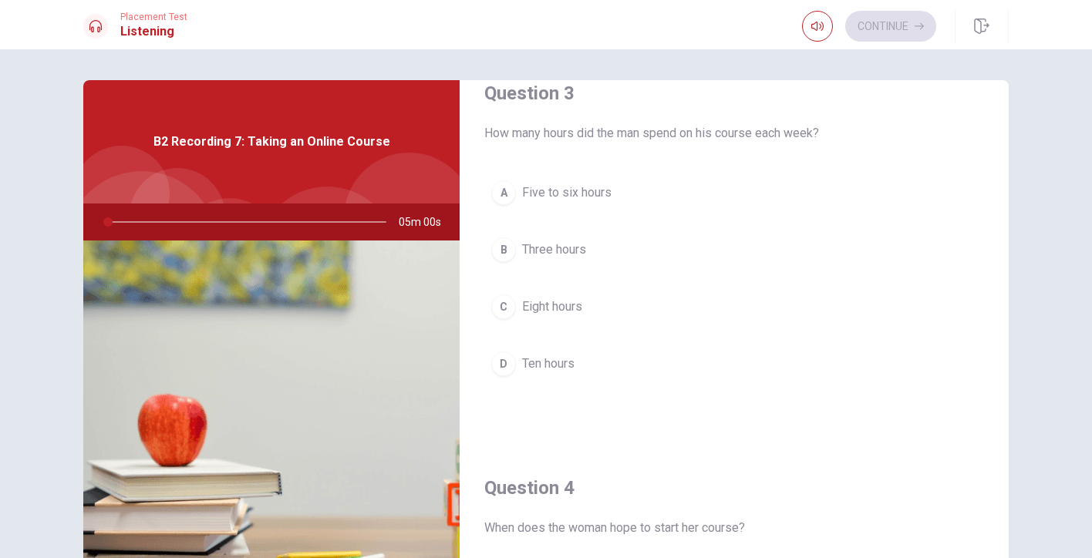
scroll to position [820, 0]
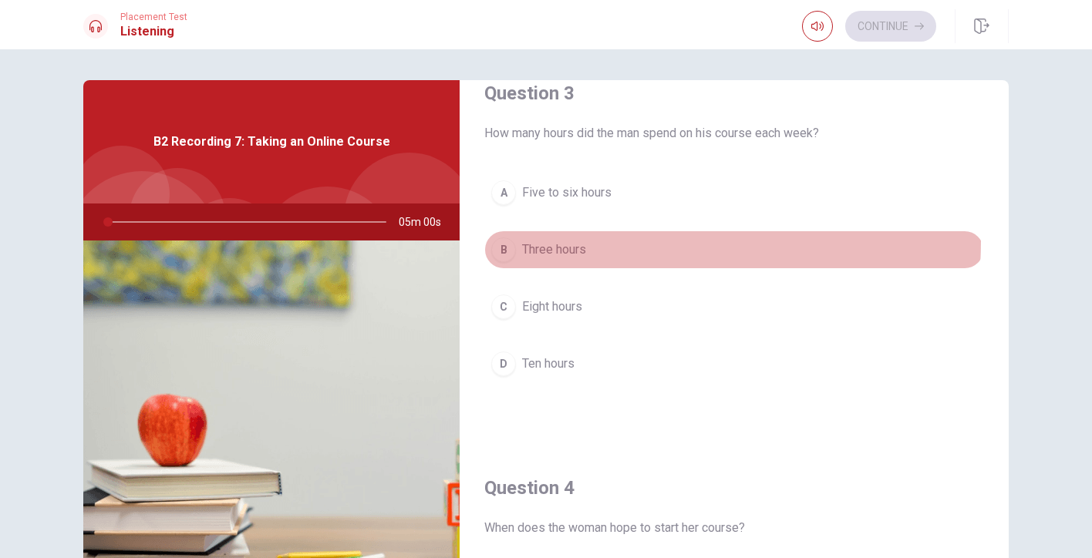
click at [574, 241] on span "Three hours" at bounding box center [554, 250] width 64 height 19
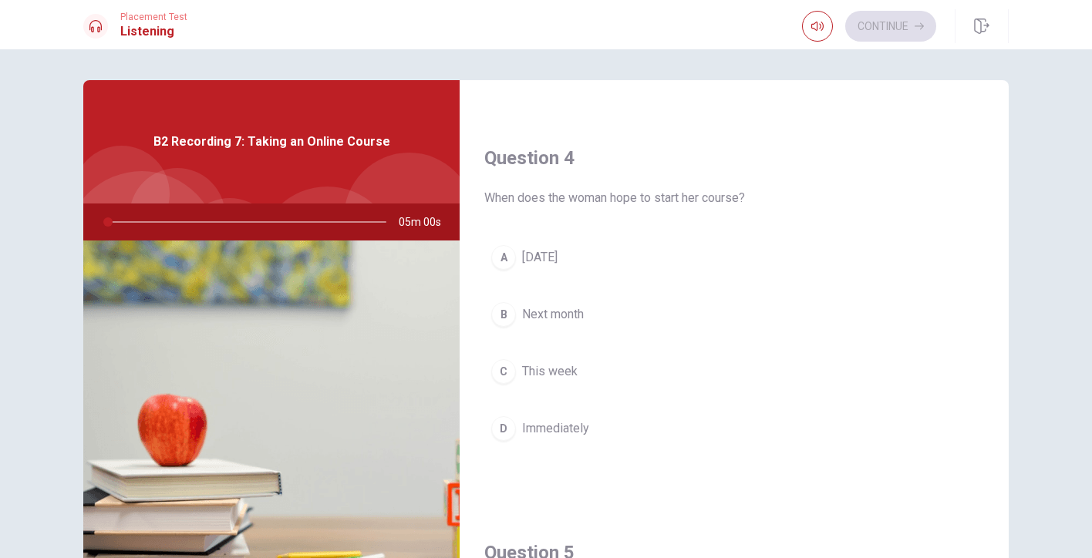
scroll to position [1151, 0]
click at [562, 290] on div "A [DATE] B Next month C This week D Immediately" at bounding box center [734, 358] width 500 height 241
click at [561, 301] on button "B Next month" at bounding box center [734, 314] width 500 height 39
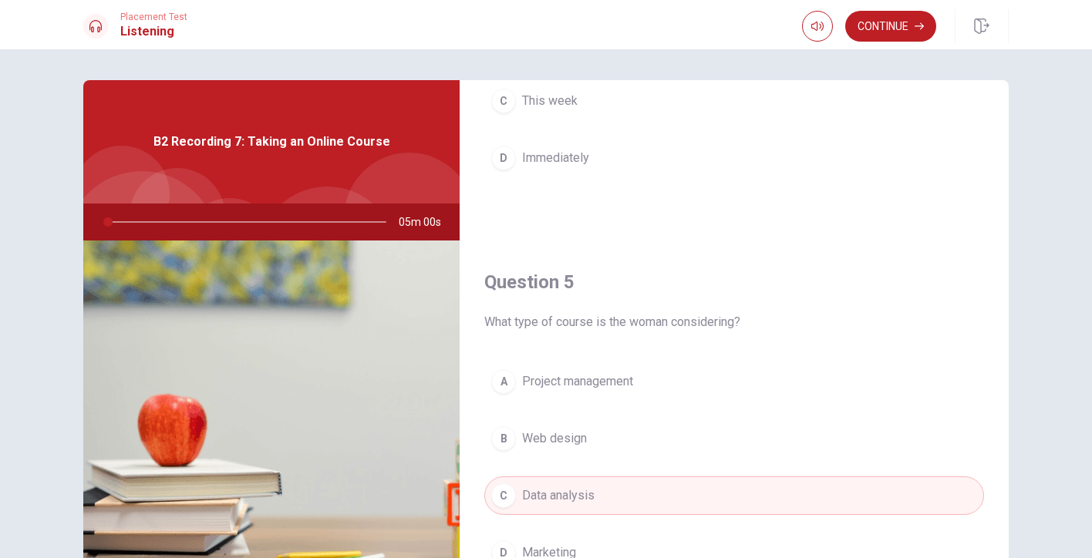
scroll to position [1421, 0]
click at [587, 104] on button "C This week" at bounding box center [734, 100] width 500 height 39
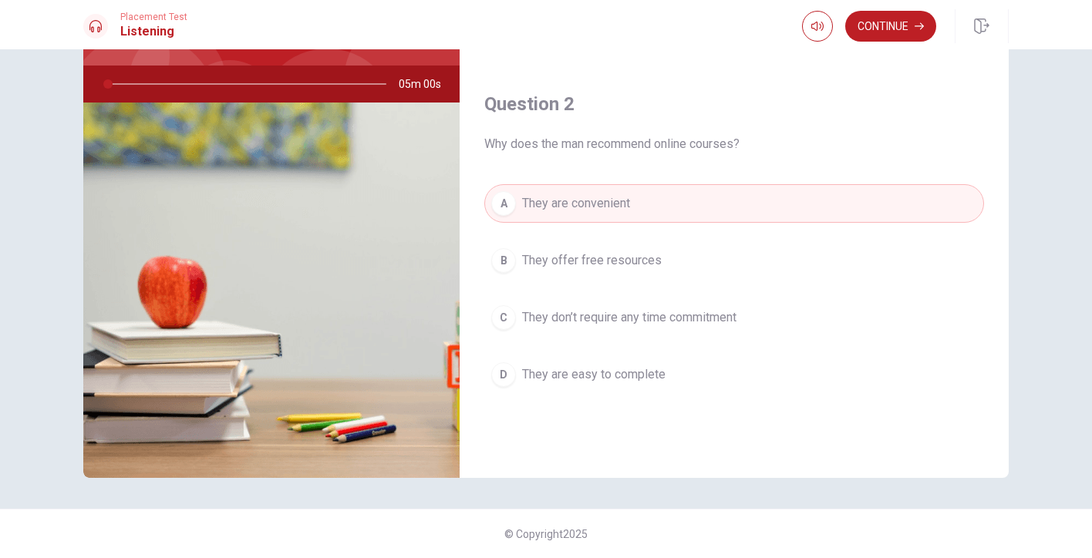
scroll to position [62, 0]
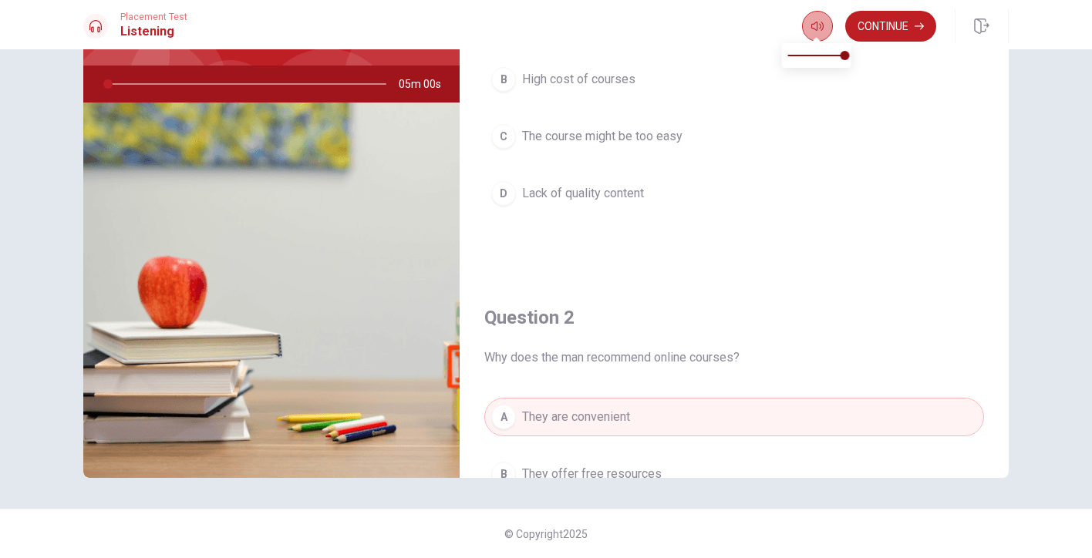
click at [814, 27] on icon "button" at bounding box center [817, 26] width 12 height 12
type input "1"
drag, startPoint x: 845, startPoint y: 53, endPoint x: 866, endPoint y: 56, distance: 21.7
click at [866, 56] on body "This site uses cookies, as explained in our Privacy Policy . If you agree to th…" at bounding box center [546, 279] width 1092 height 558
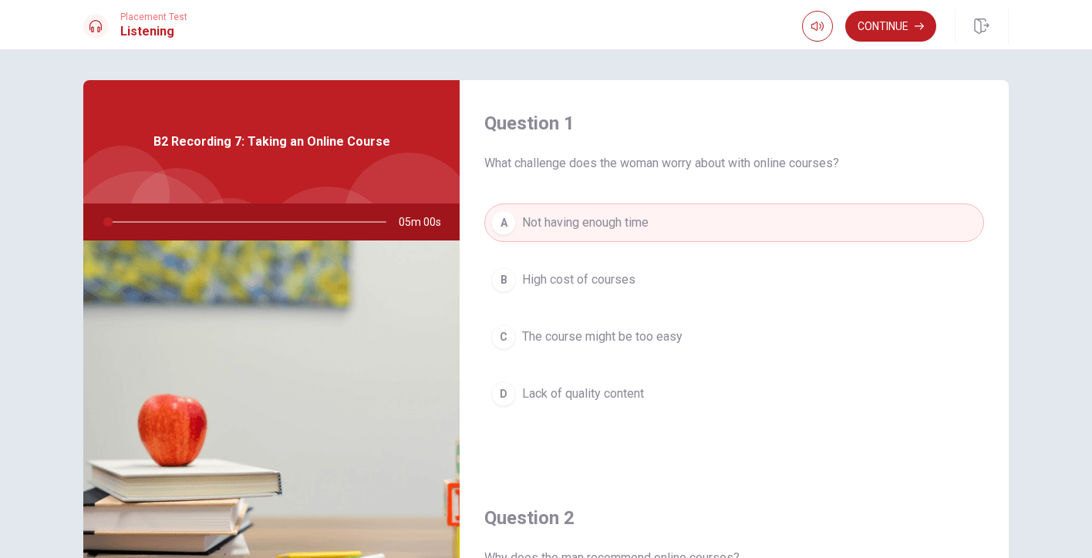
scroll to position [0, 0]
click at [887, 26] on button "Continue" at bounding box center [890, 26] width 91 height 31
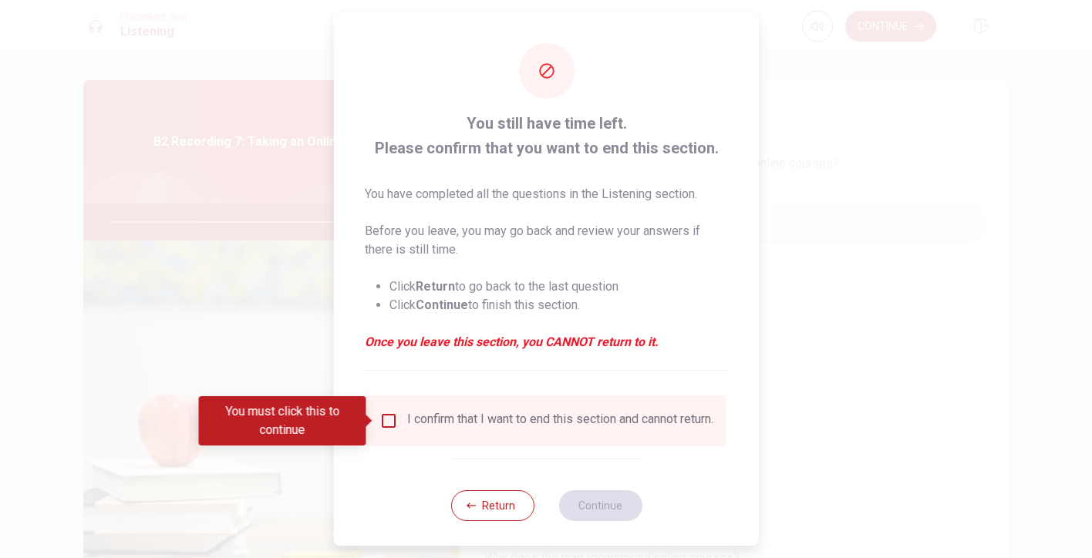
click at [396, 426] on div "I confirm that I want to end this section and cannot return." at bounding box center [546, 421] width 334 height 19
click at [386, 420] on input "You must click this to continue" at bounding box center [388, 421] width 19 height 19
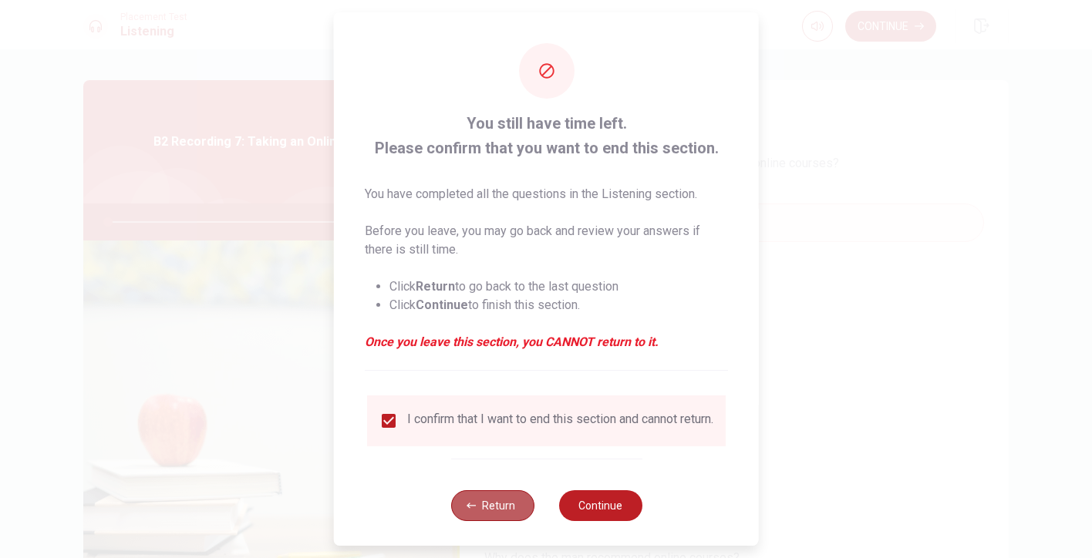
click at [487, 511] on button "Return" at bounding box center [491, 506] width 83 height 31
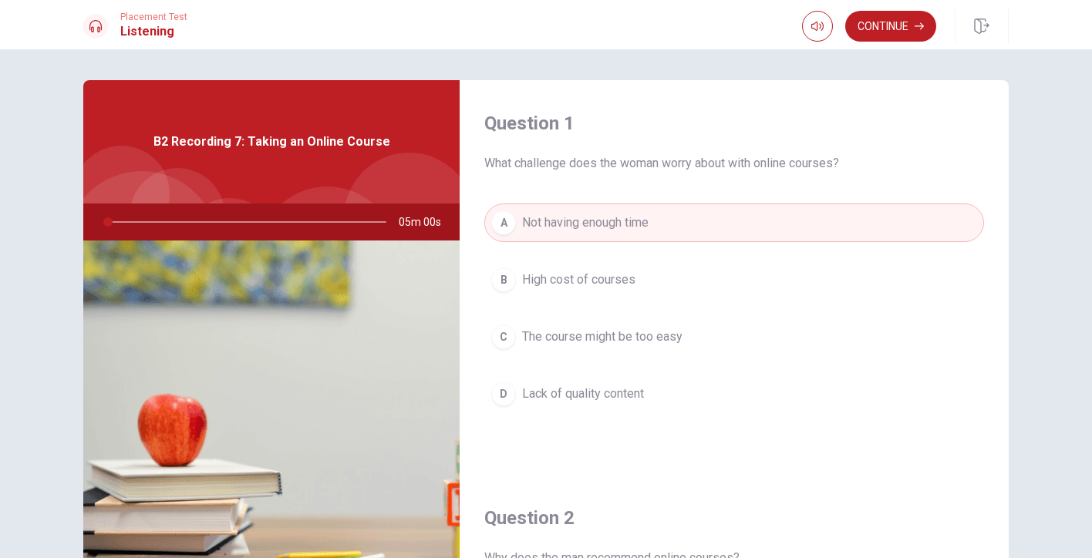
click at [424, 214] on span "05m 00s" at bounding box center [426, 222] width 55 height 37
click at [888, 30] on button "Continue" at bounding box center [890, 26] width 91 height 31
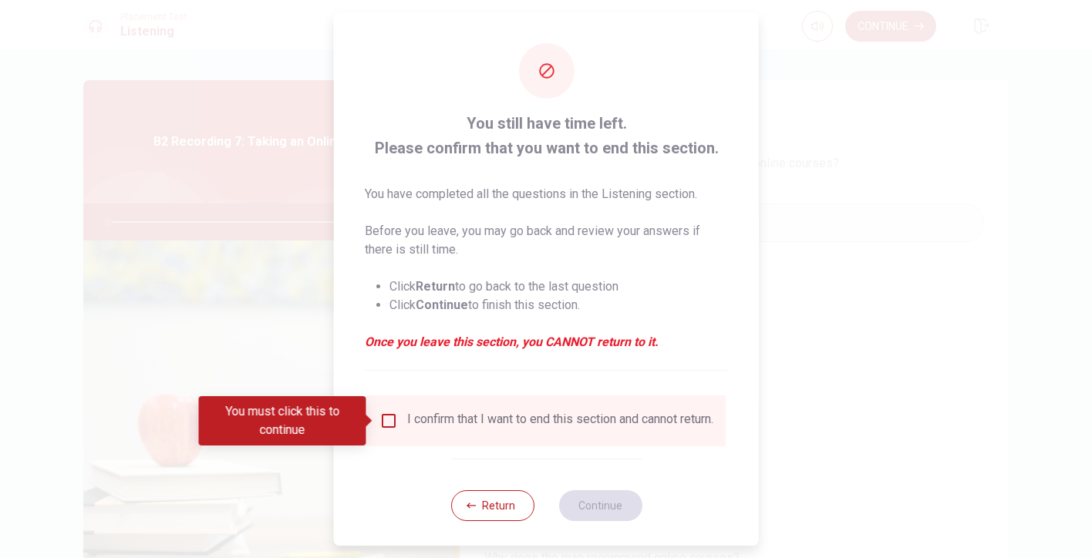
click at [389, 429] on input "You must click this to continue" at bounding box center [388, 421] width 19 height 19
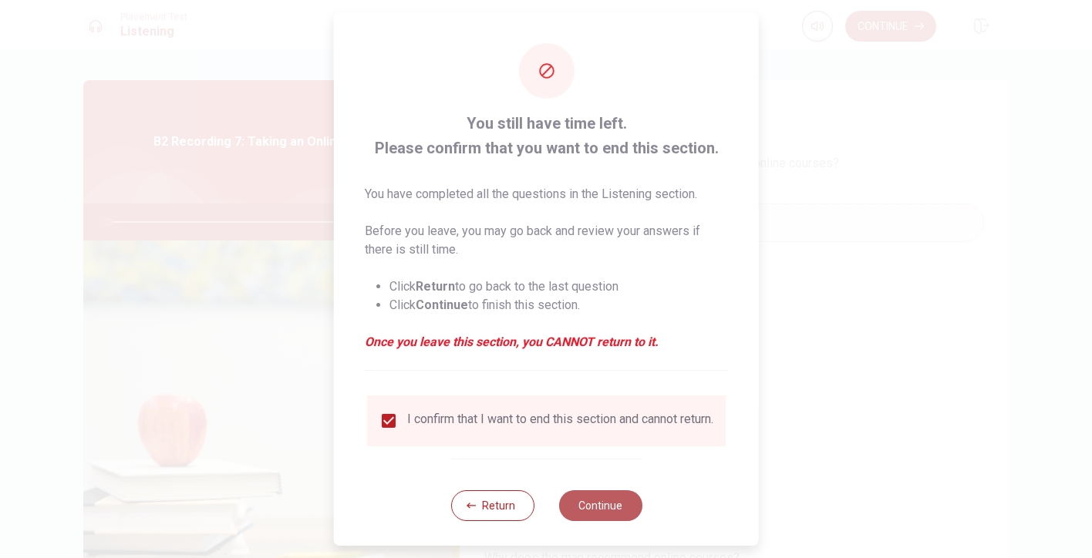
click at [585, 514] on button "Continue" at bounding box center [599, 506] width 83 height 31
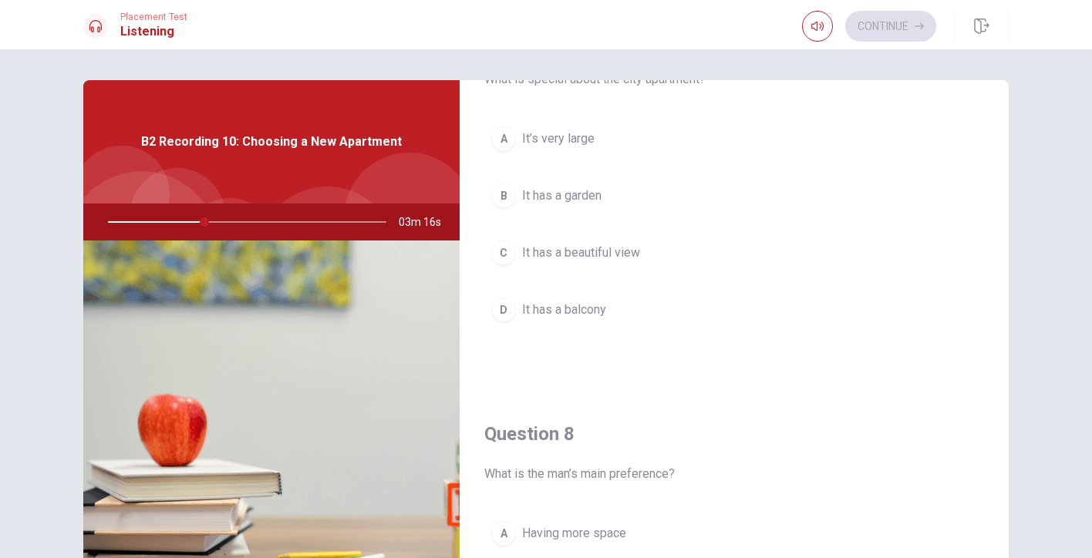
scroll to position [485, 0]
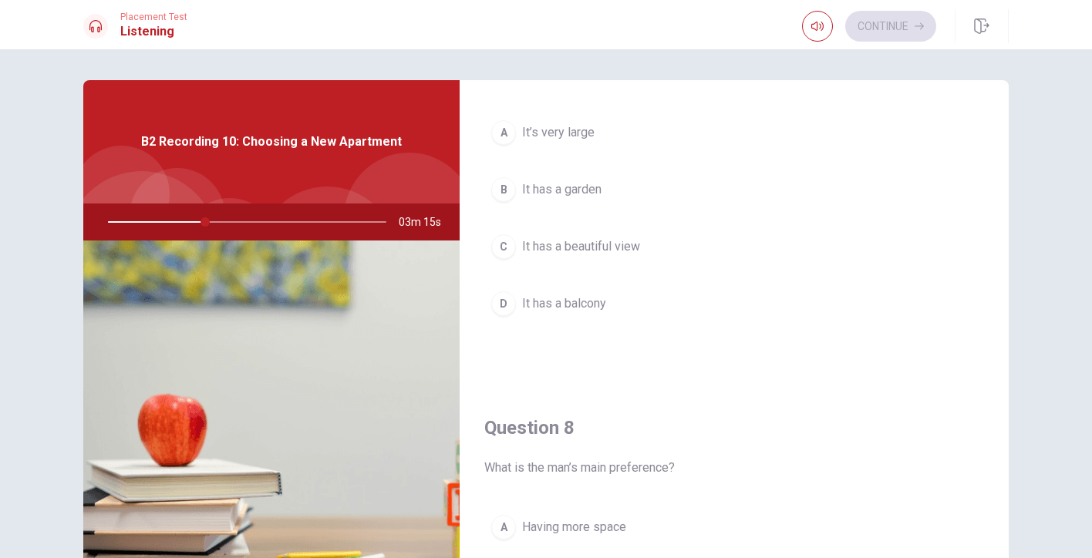
click at [577, 293] on button "D It has a balcony" at bounding box center [734, 304] width 500 height 39
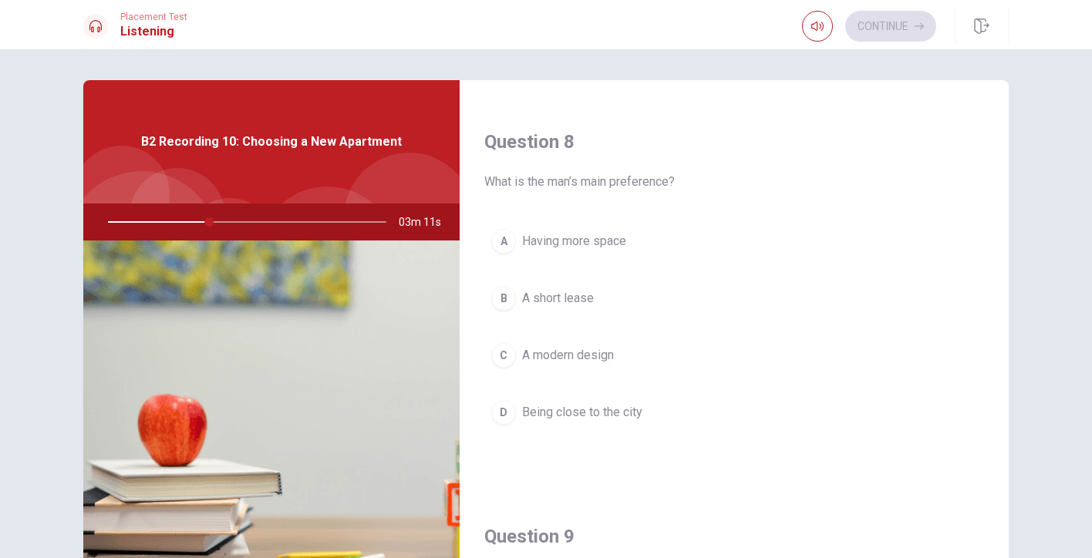
scroll to position [772, 0]
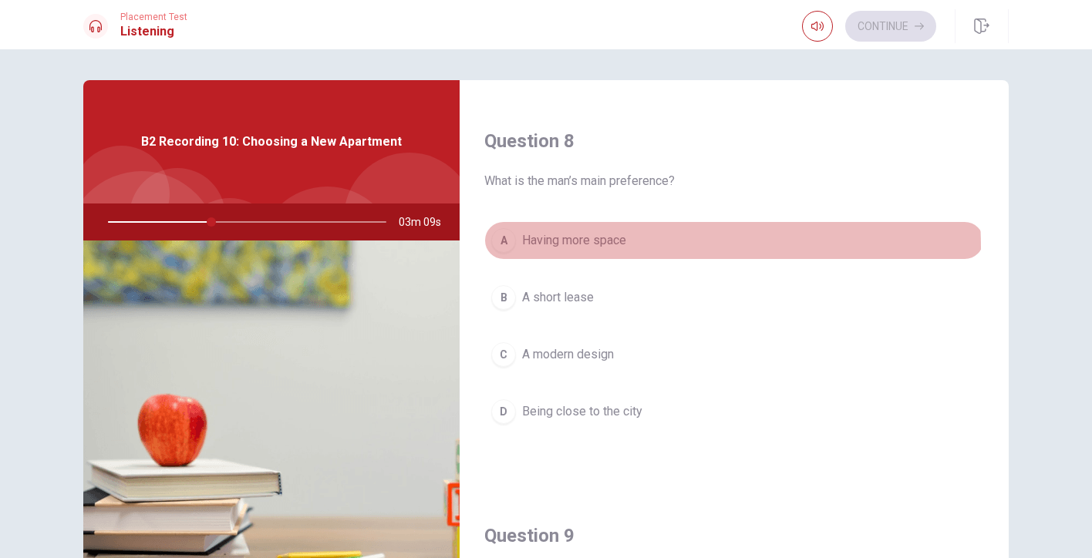
click at [598, 248] on span "Having more space" at bounding box center [574, 240] width 104 height 19
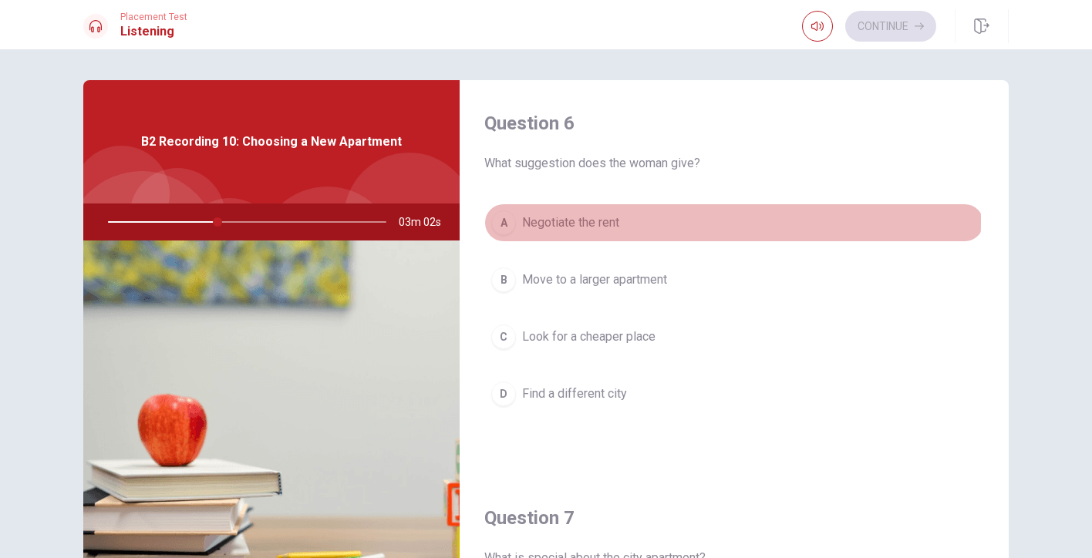
scroll to position [0, 0]
click at [592, 221] on span "Negotiate the rent" at bounding box center [570, 223] width 97 height 19
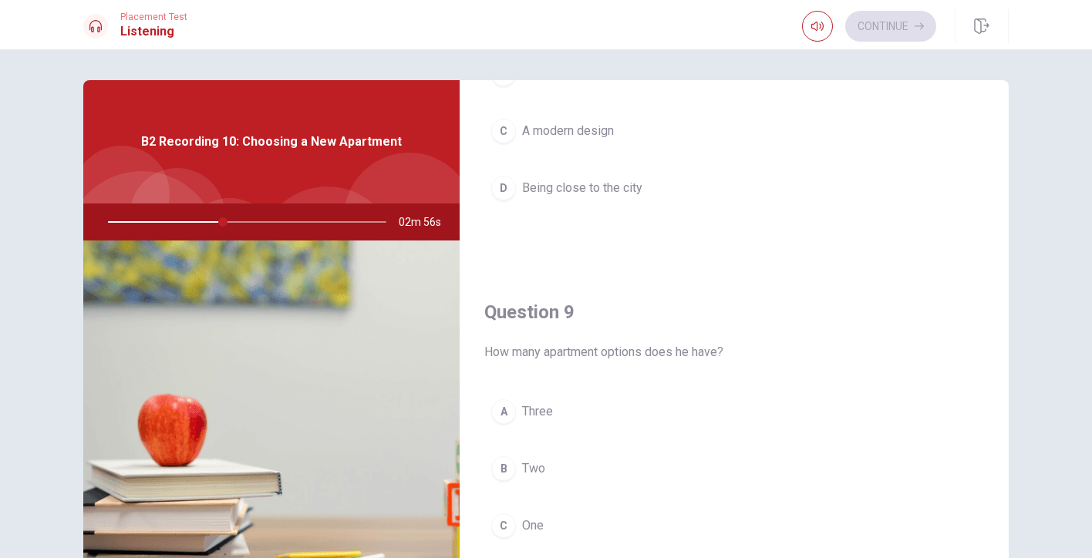
scroll to position [1167, 0]
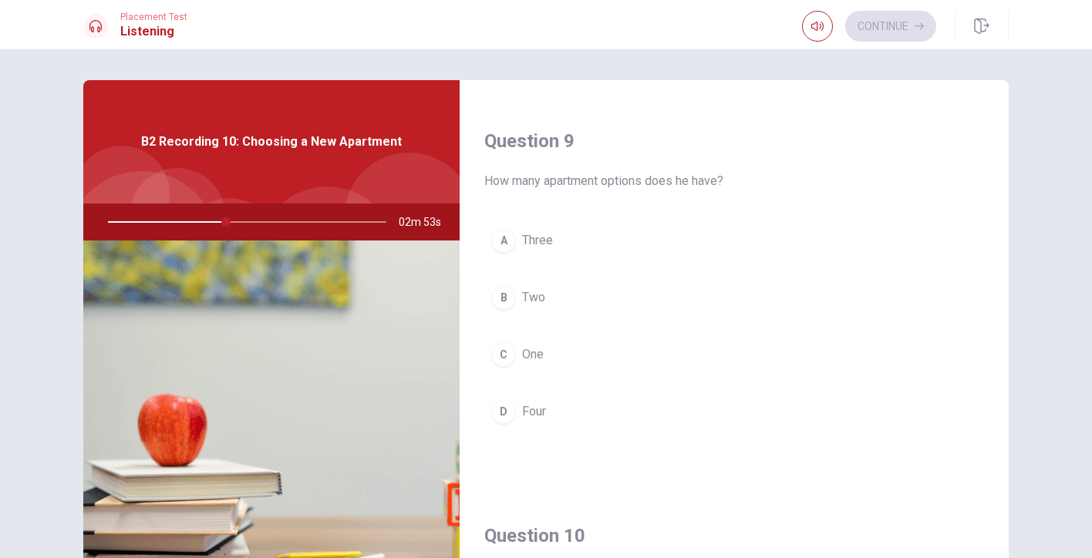
click at [551, 283] on button "B Two" at bounding box center [734, 297] width 500 height 39
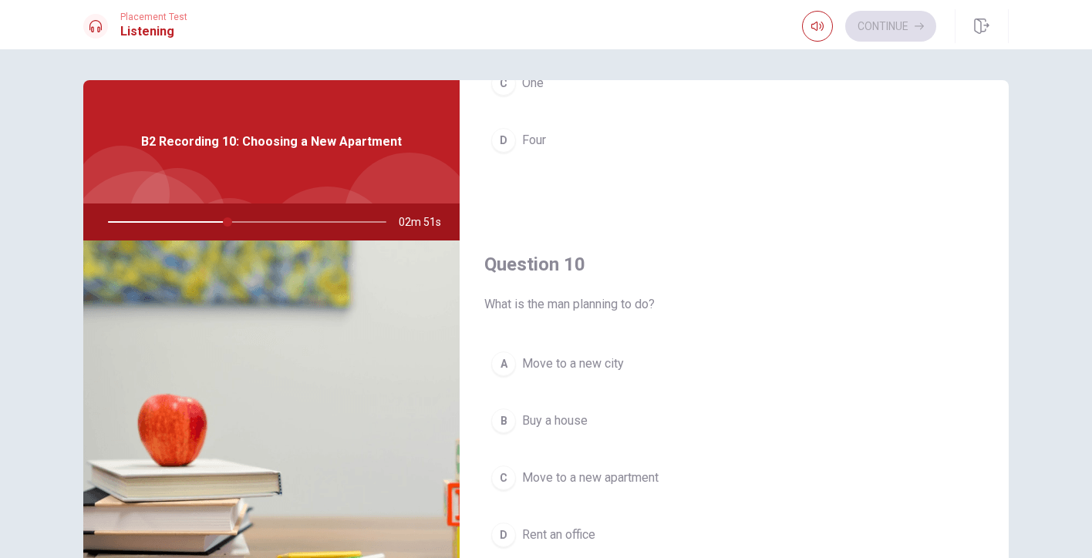
scroll to position [1438, 0]
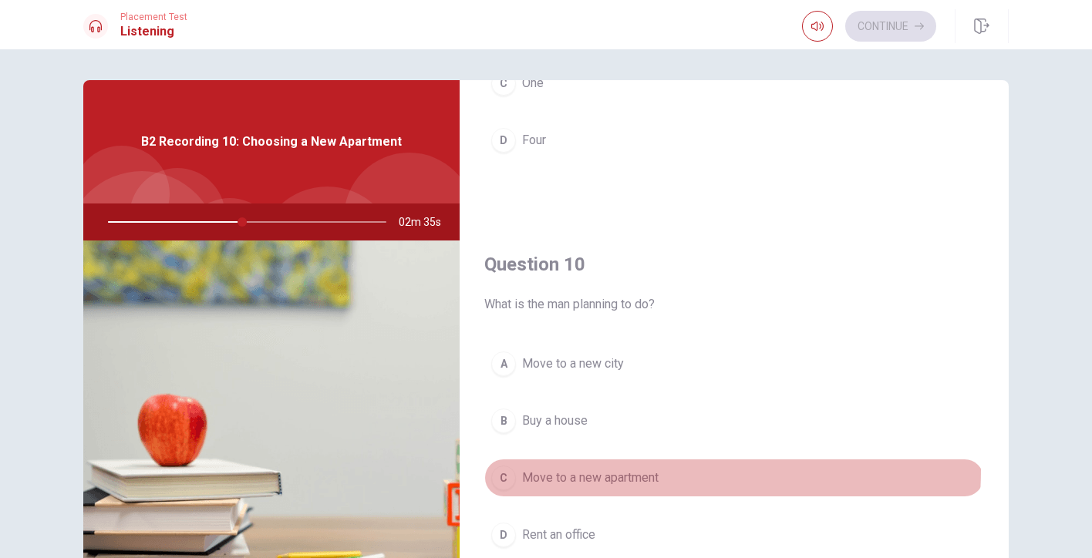
click at [597, 470] on span "Move to a new apartment" at bounding box center [590, 478] width 137 height 19
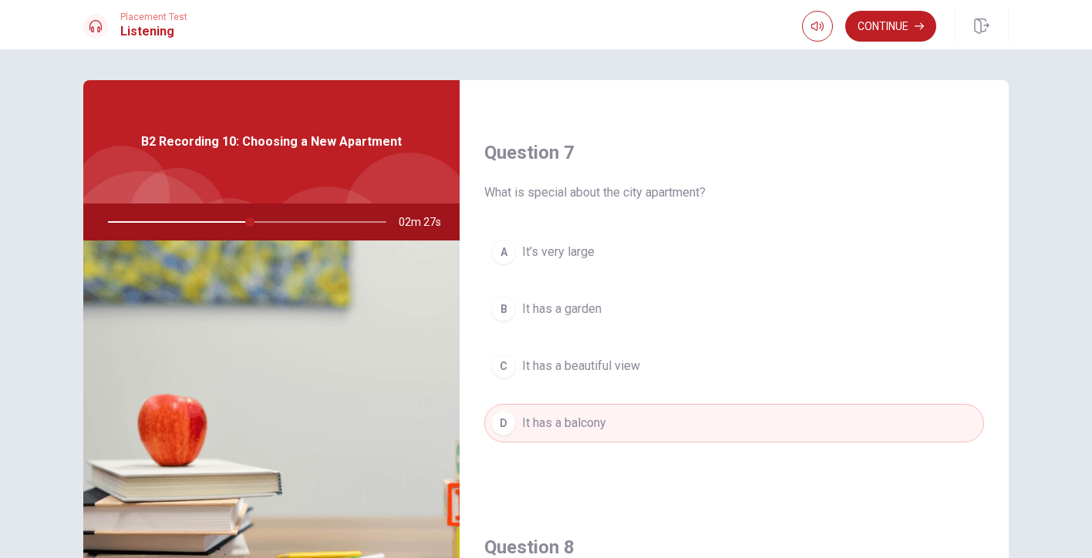
scroll to position [367, 0]
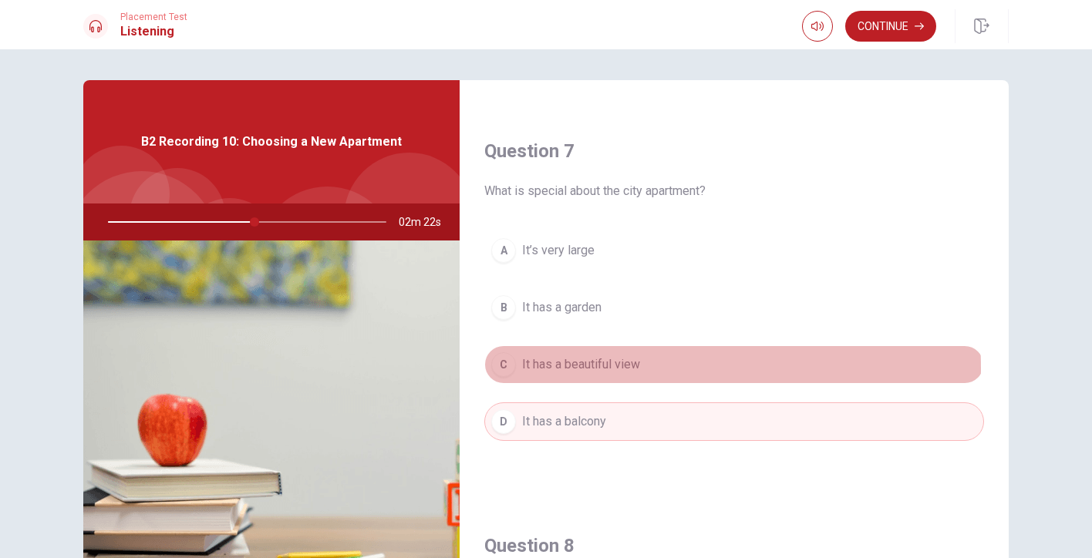
click at [612, 368] on span "It has a beautiful view" at bounding box center [581, 365] width 118 height 19
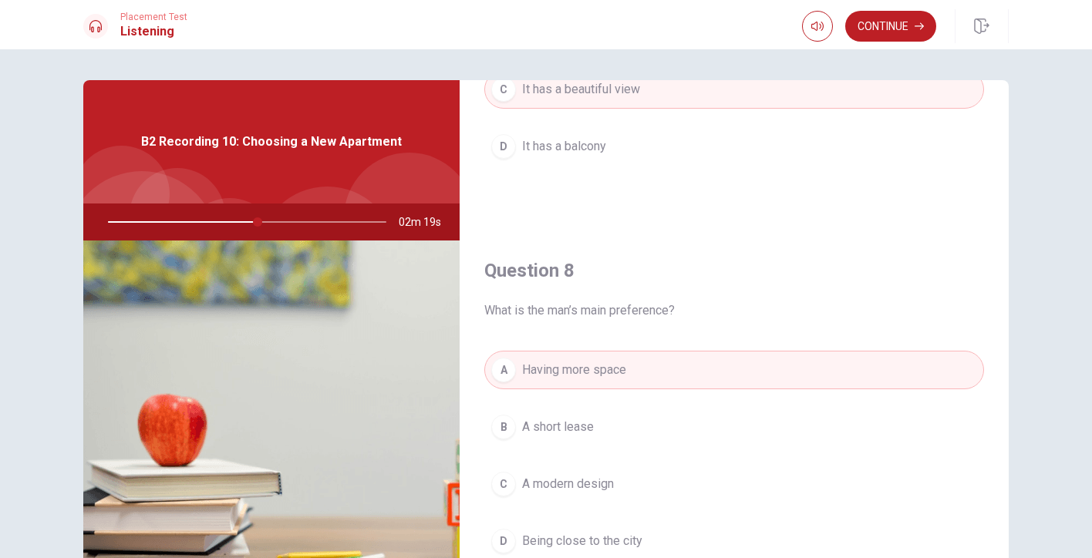
scroll to position [649, 0]
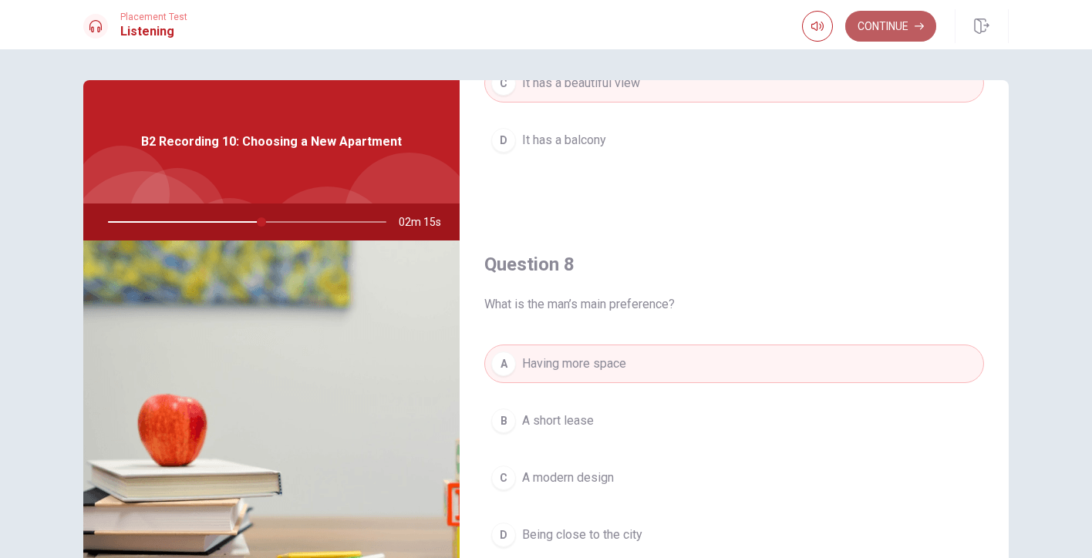
click at [875, 34] on button "Continue" at bounding box center [890, 26] width 91 height 31
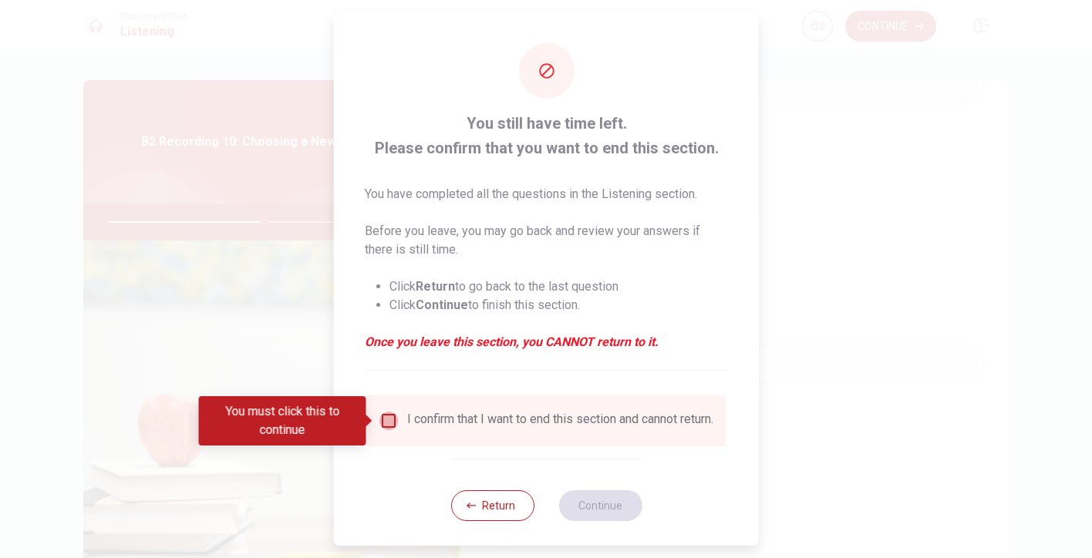
click at [386, 423] on input "You must click this to continue" at bounding box center [388, 421] width 19 height 19
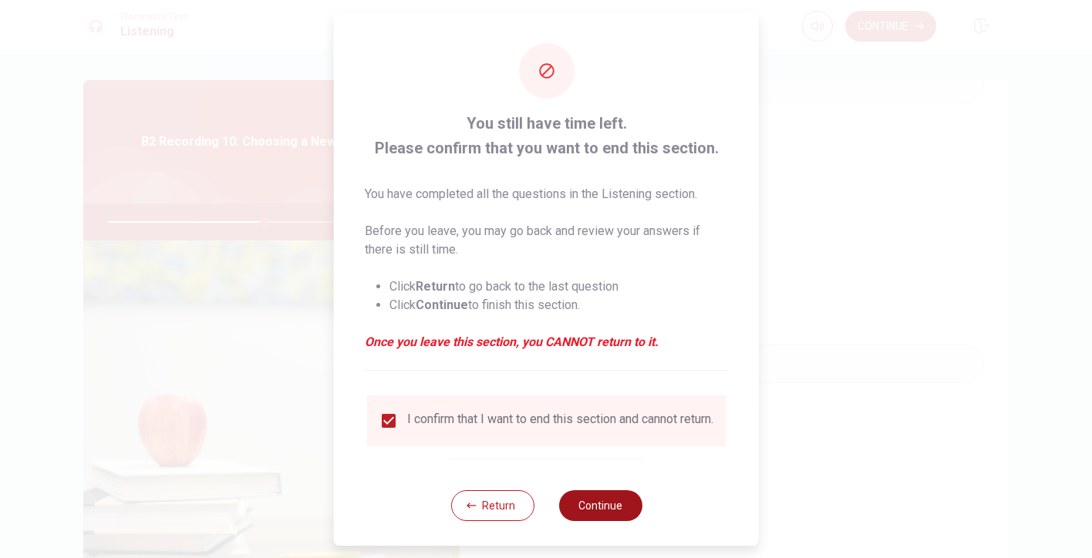
click at [616, 505] on button "Continue" at bounding box center [599, 506] width 83 height 31
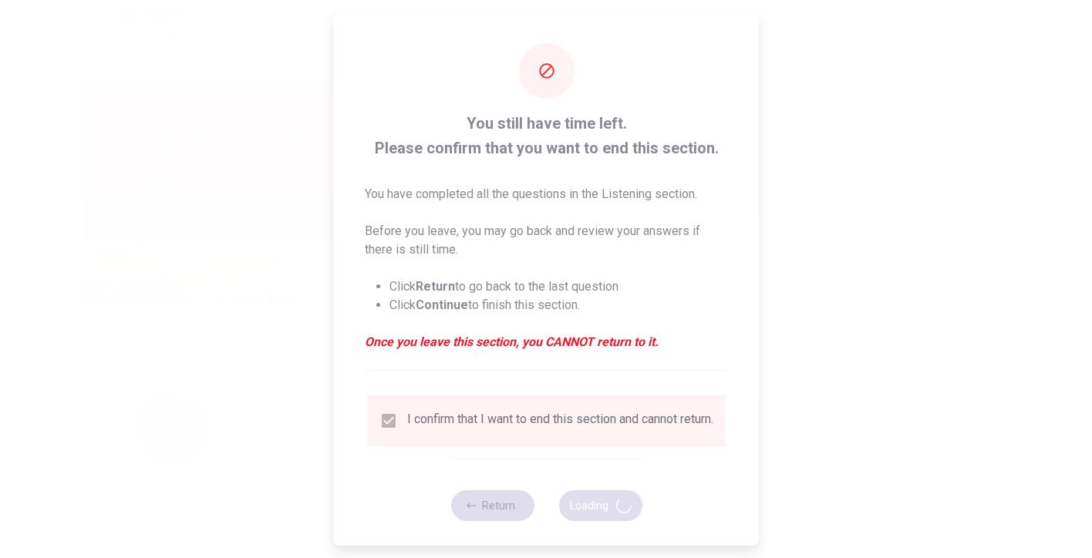
type input "57"
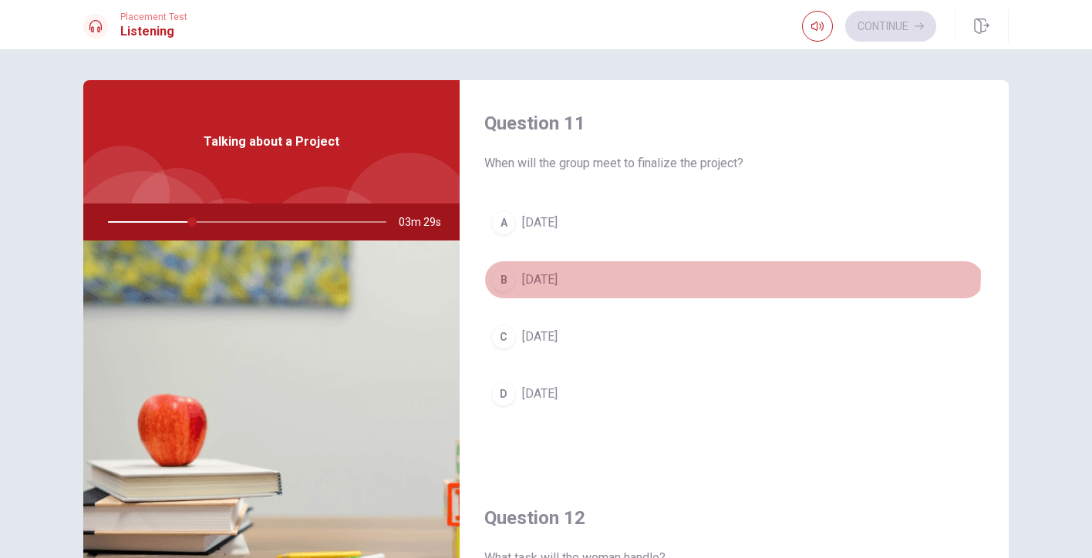
click at [532, 267] on button "B [DATE]" at bounding box center [734, 280] width 500 height 39
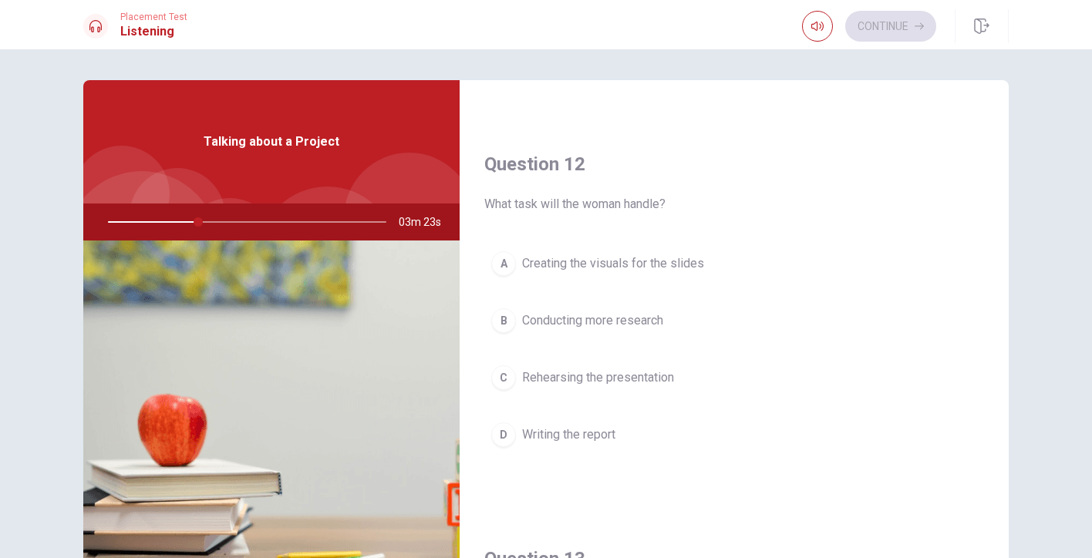
scroll to position [359, 0]
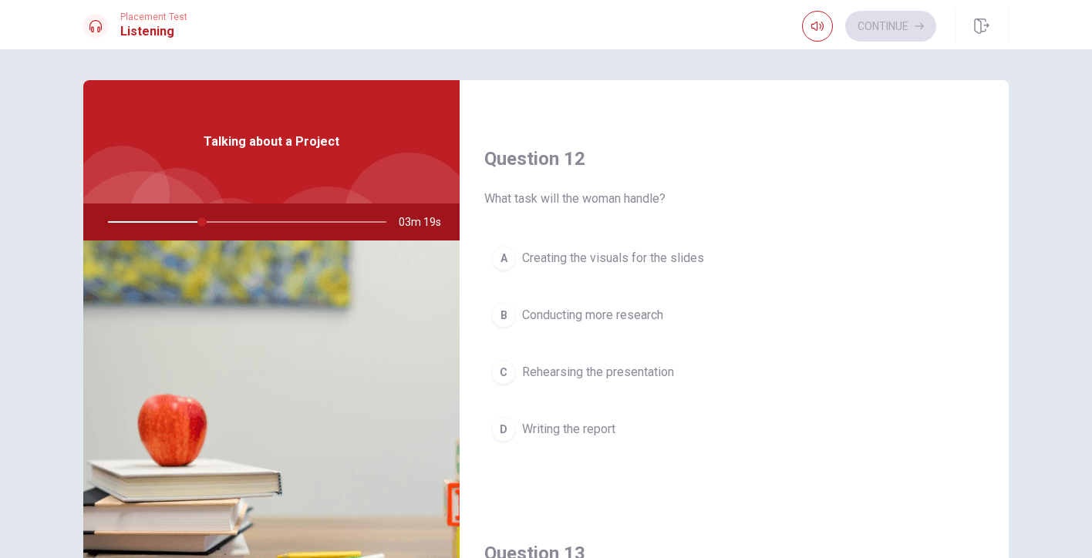
click at [577, 421] on span "Writing the report" at bounding box center [568, 429] width 93 height 19
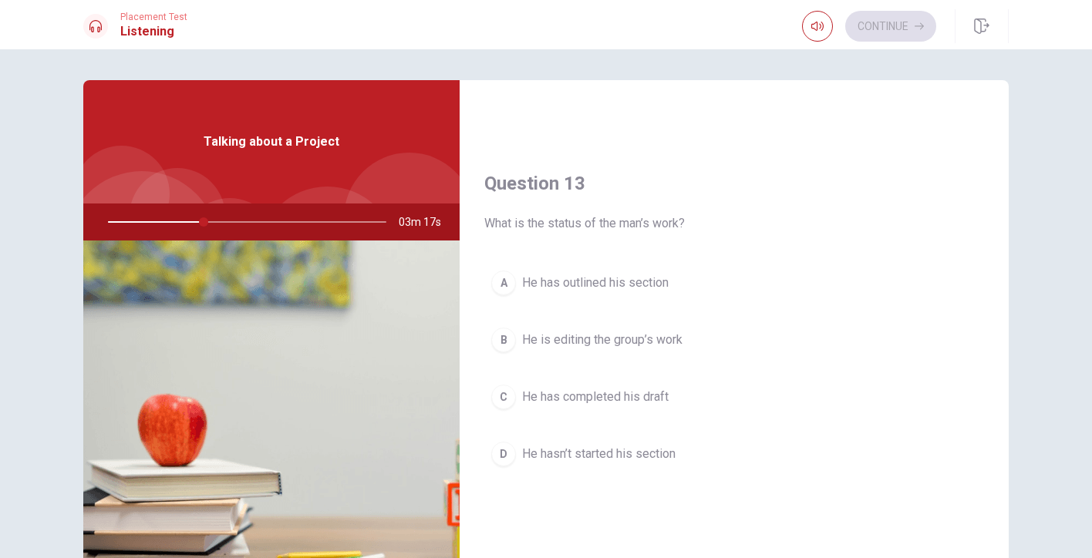
scroll to position [733, 0]
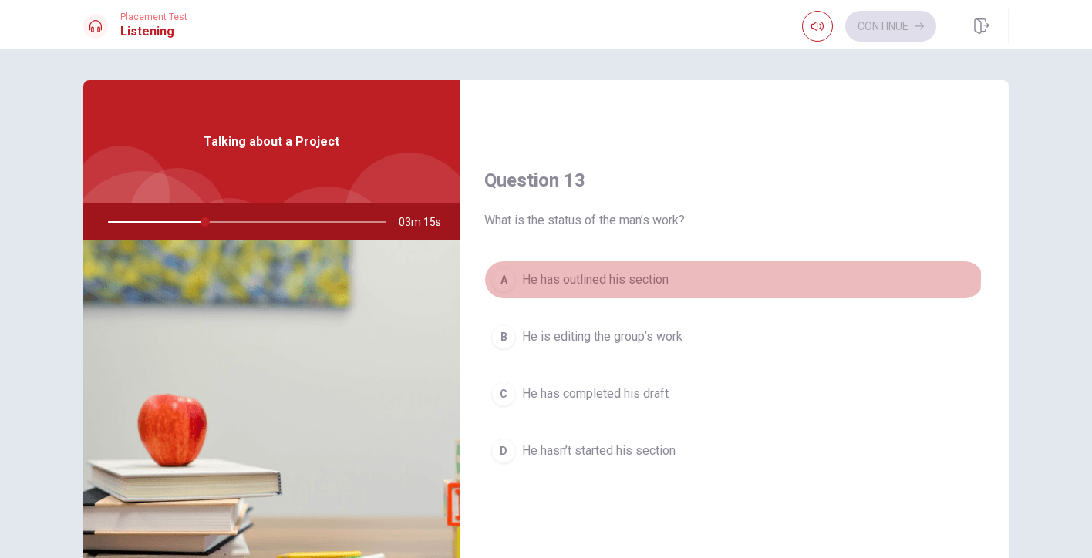
click at [615, 275] on span "He has outlined his section" at bounding box center [595, 280] width 147 height 19
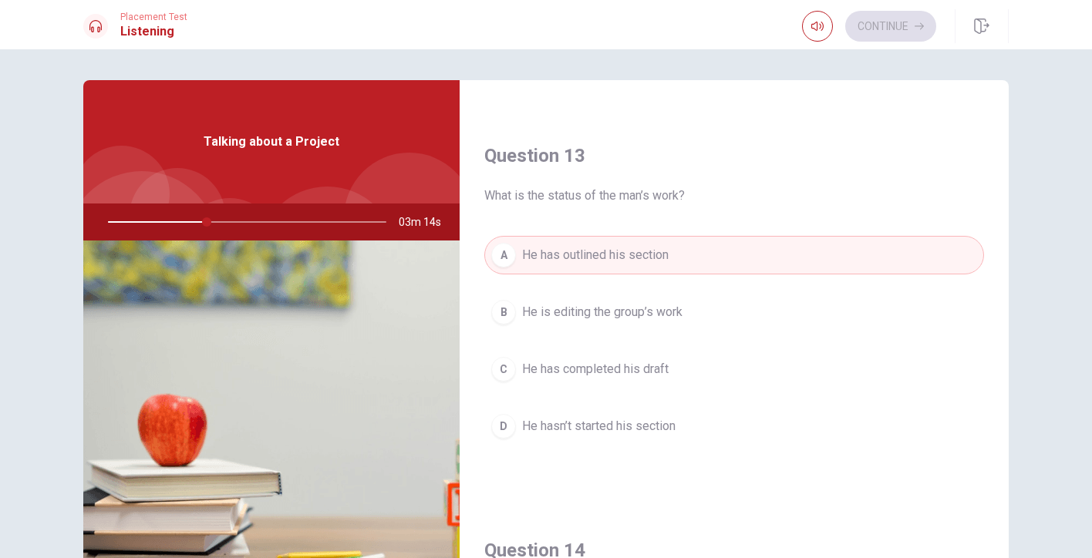
scroll to position [759, 0]
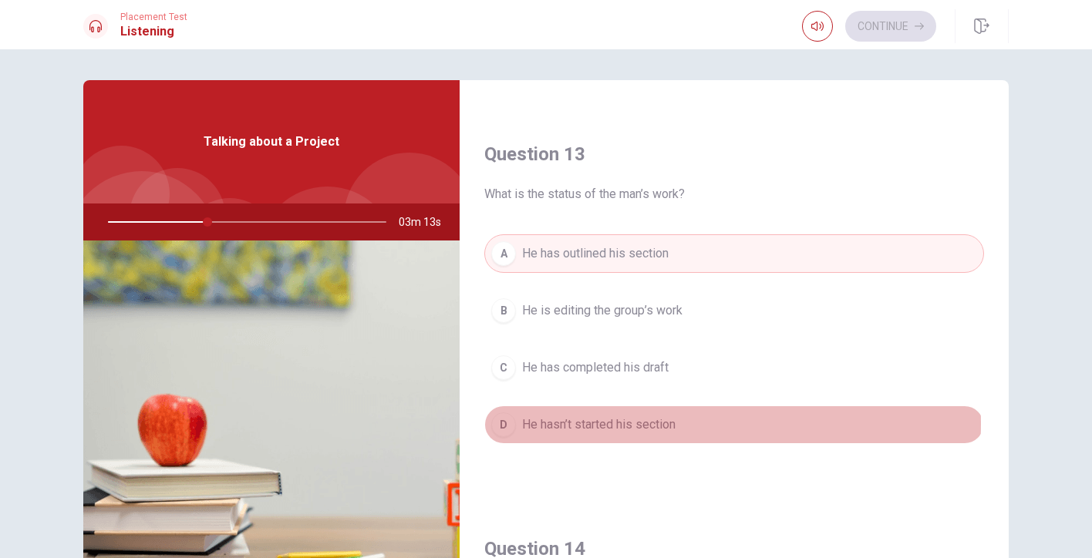
click at [652, 423] on span "He hasn’t started his section" at bounding box center [598, 425] width 153 height 19
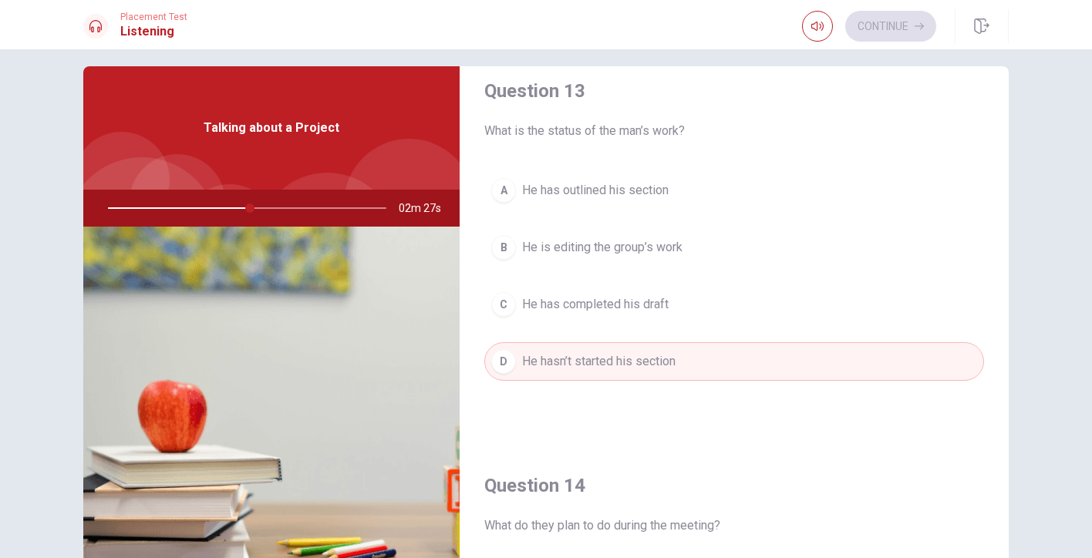
scroll to position [818, 0]
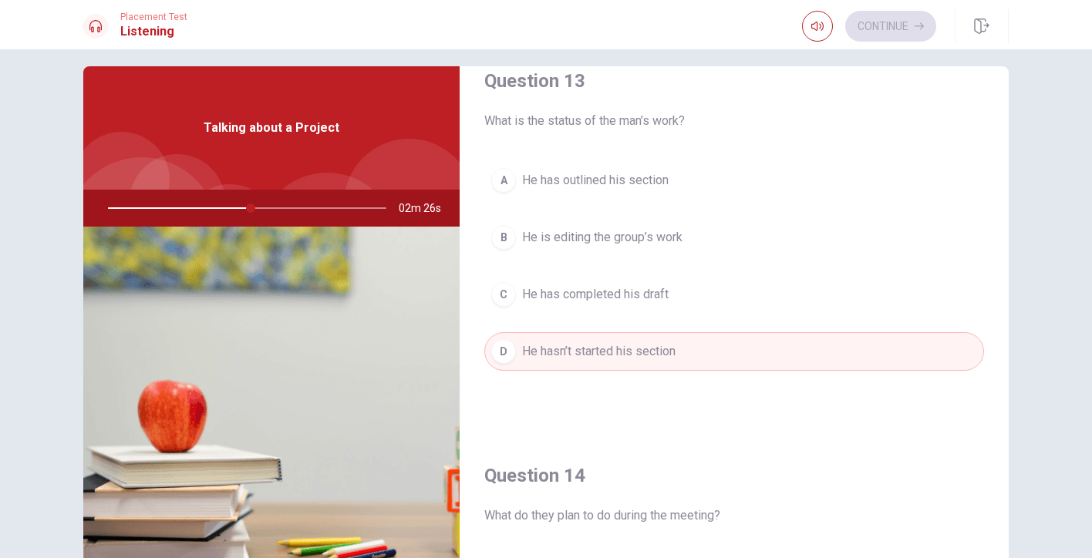
click at [611, 175] on span "He has outlined his section" at bounding box center [595, 180] width 147 height 19
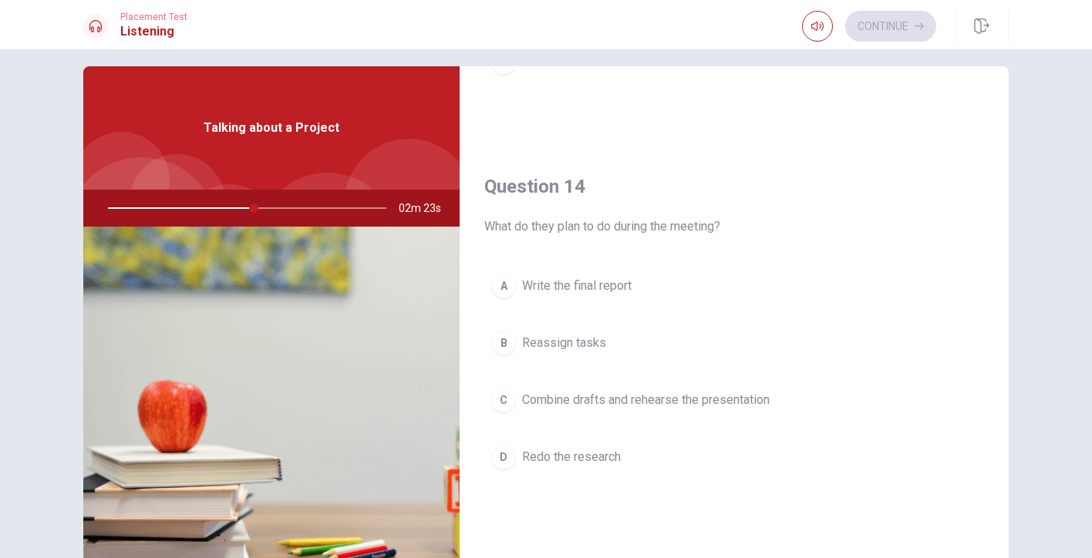
scroll to position [1113, 0]
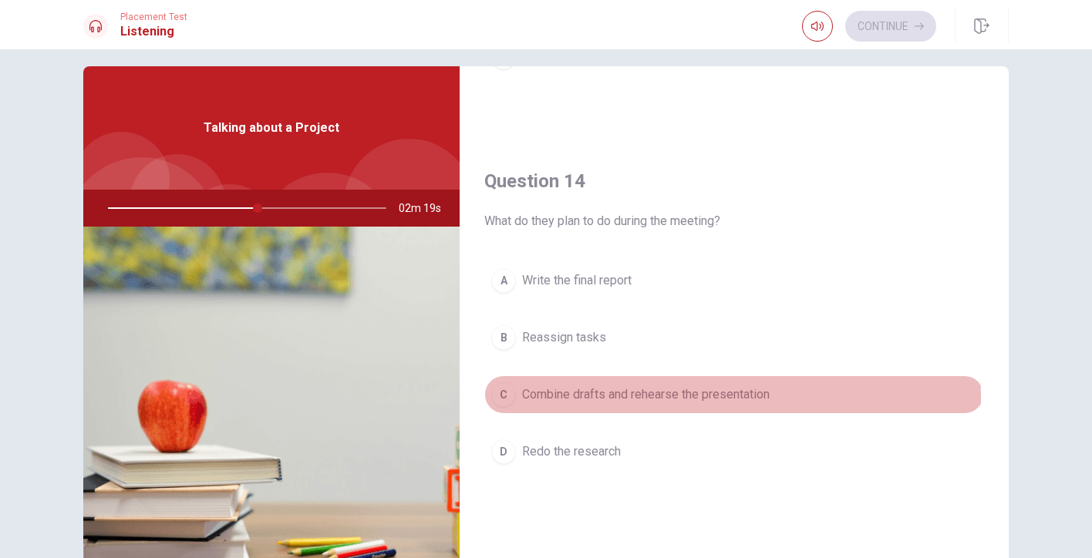
click at [596, 399] on span "Combine drafts and rehearse the presentation" at bounding box center [646, 395] width 248 height 19
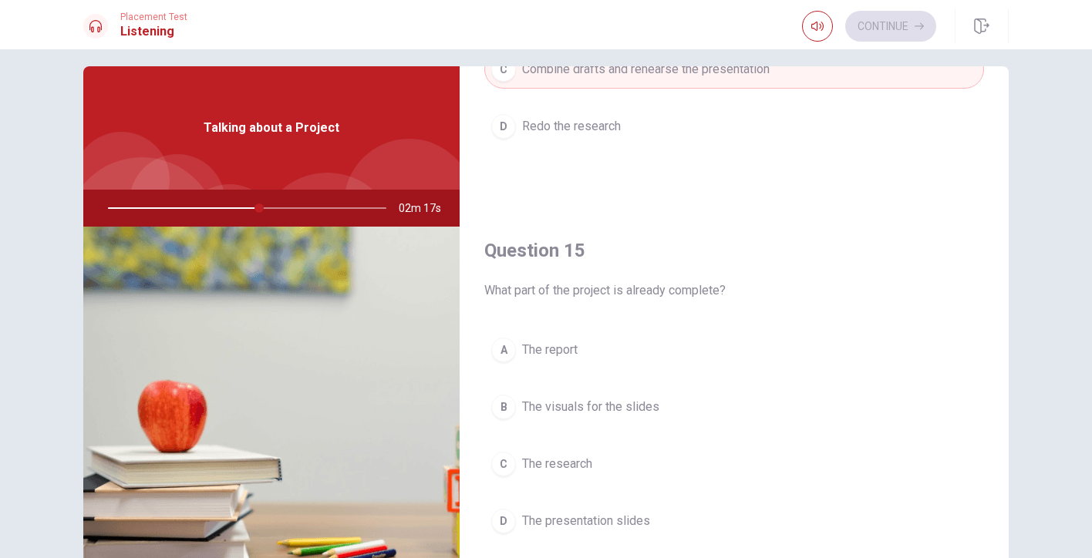
scroll to position [1438, 0]
click at [622, 409] on span "The visuals for the slides" at bounding box center [590, 407] width 137 height 19
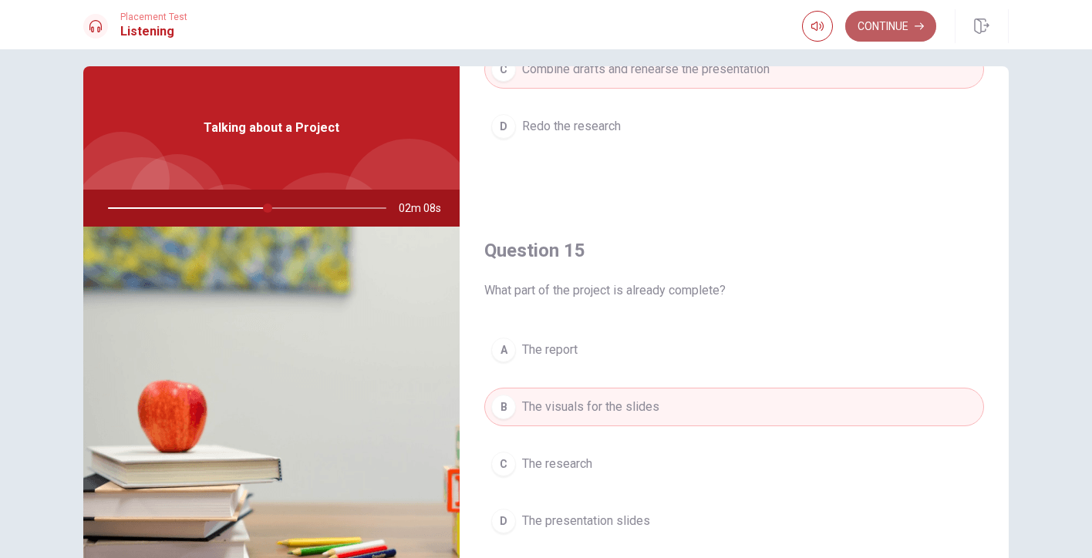
click at [901, 21] on button "Continue" at bounding box center [890, 26] width 91 height 31
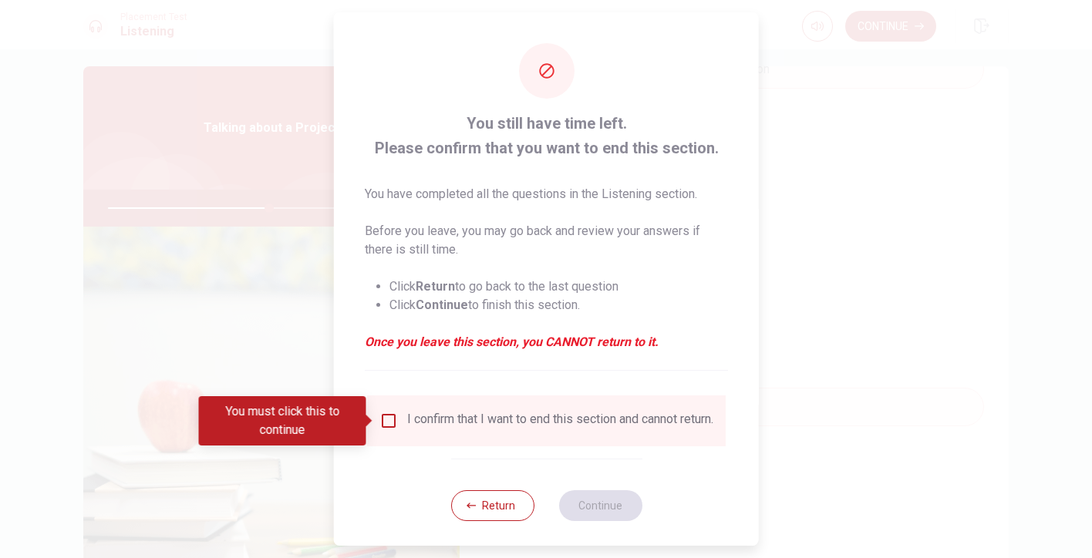
click at [383, 408] on div "I confirm that I want to end this section and cannot return." at bounding box center [546, 421] width 359 height 51
click at [384, 420] on input "You must click this to continue" at bounding box center [388, 421] width 19 height 19
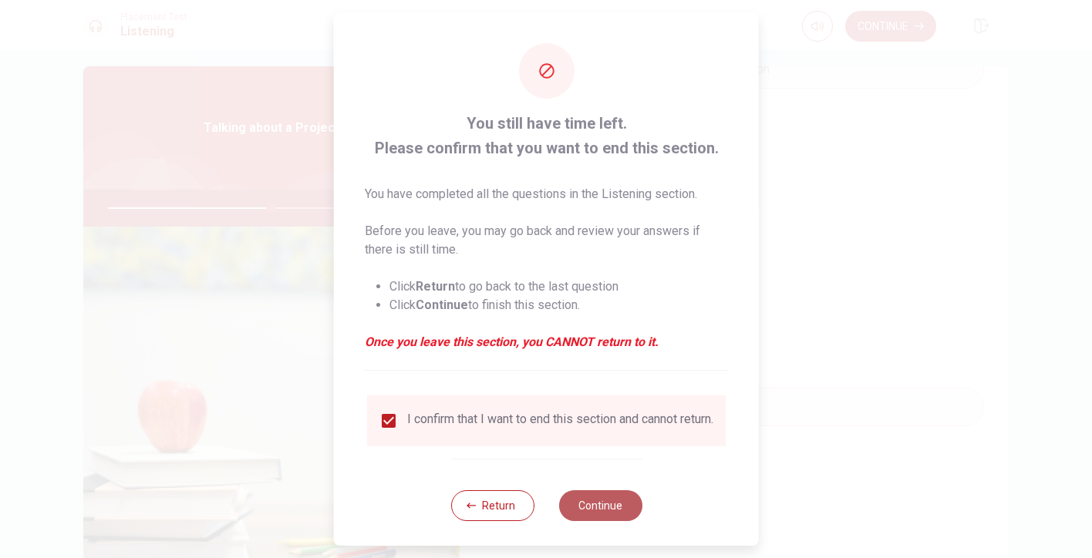
click at [606, 521] on button "Continue" at bounding box center [599, 506] width 83 height 31
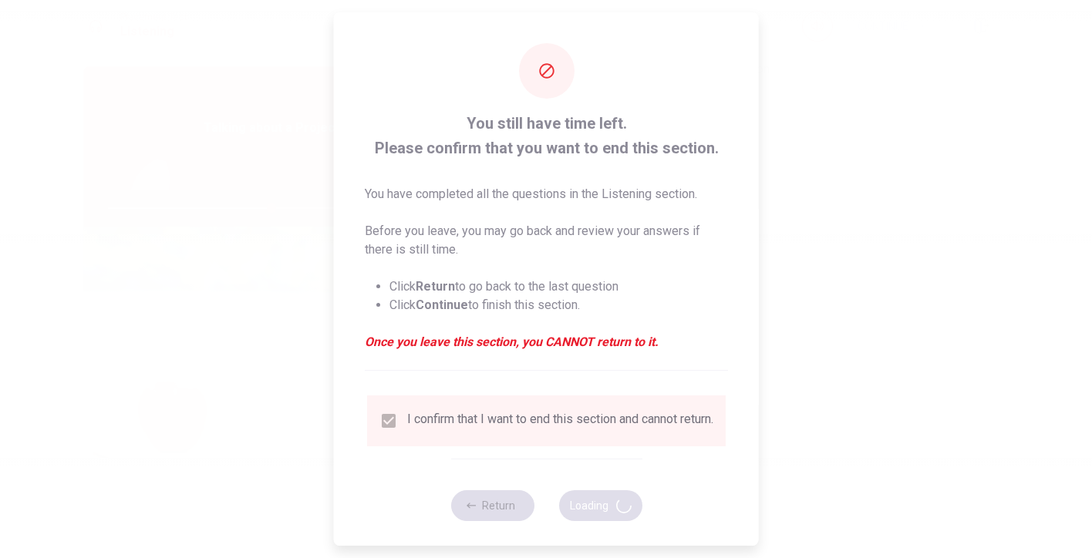
type input "59"
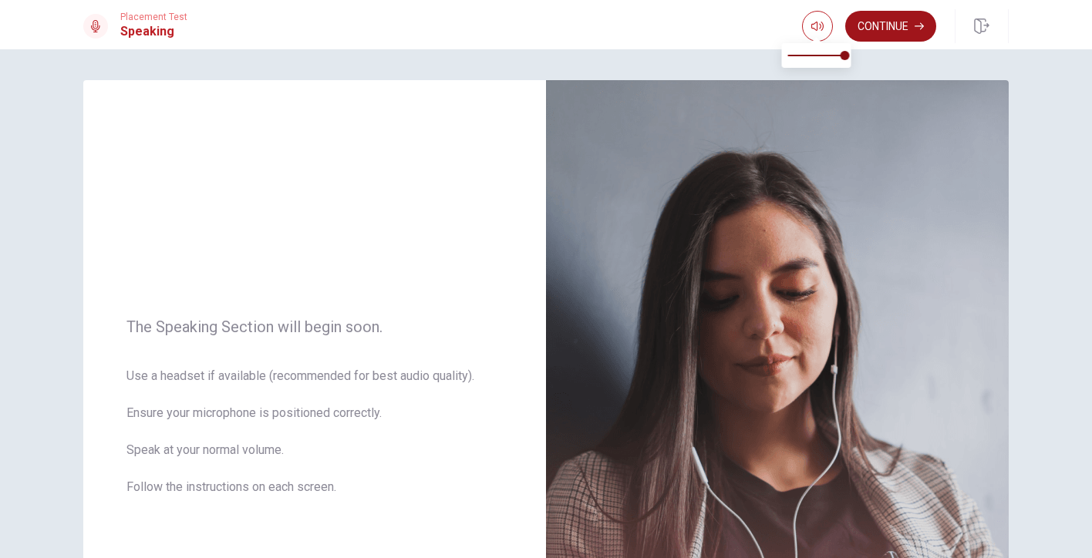
scroll to position [0, 0]
click at [872, 22] on button "Continue" at bounding box center [890, 26] width 91 height 31
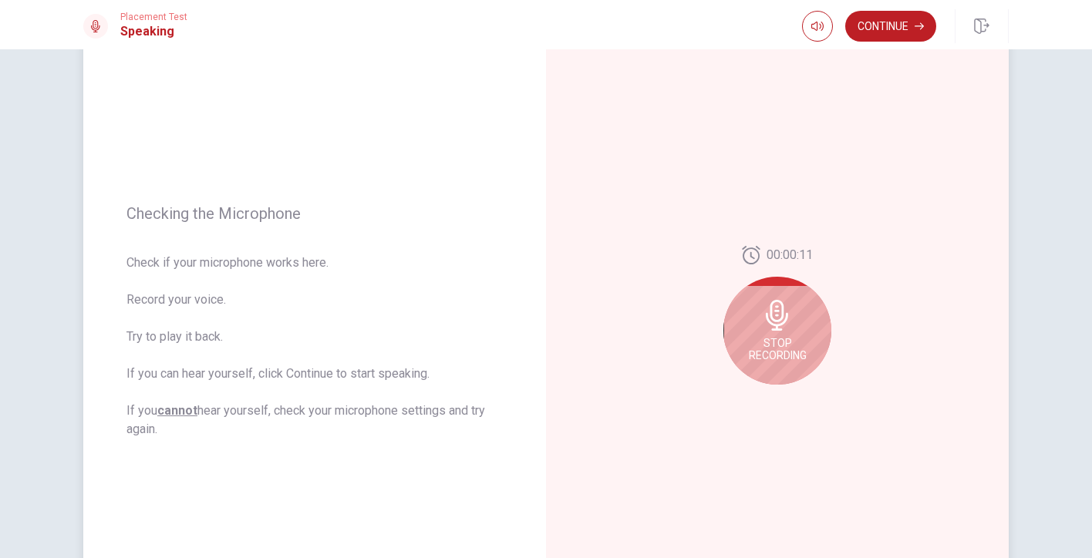
scroll to position [92, 0]
click at [789, 321] on icon at bounding box center [777, 318] width 31 height 31
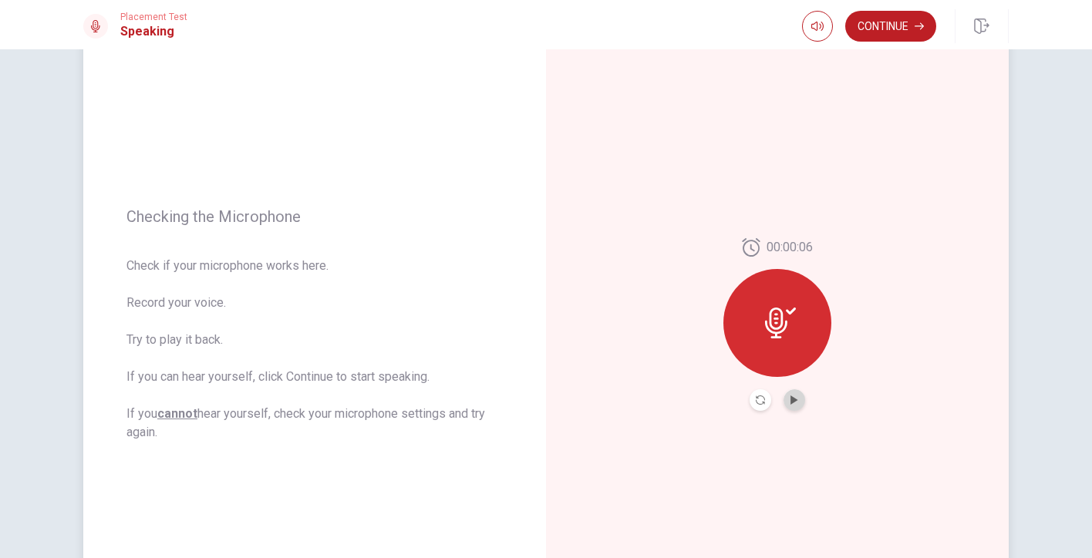
click at [789, 394] on button "Play Audio" at bounding box center [795, 400] width 22 height 22
click at [791, 400] on icon "Pause Audio" at bounding box center [795, 400] width 8 height 9
click at [791, 400] on icon "Play Audio" at bounding box center [794, 400] width 7 height 9
click at [889, 25] on button "Continue" at bounding box center [890, 26] width 91 height 31
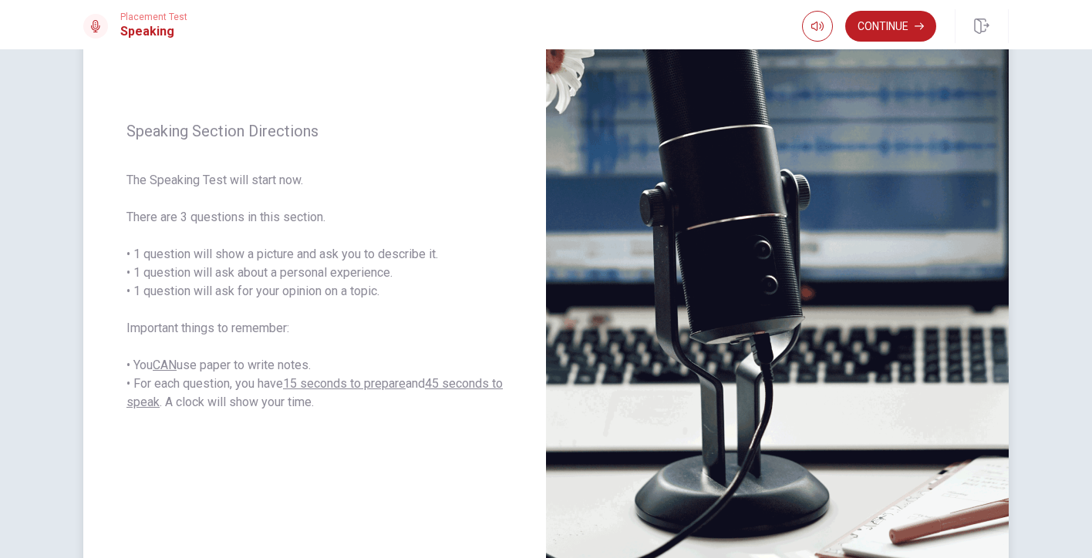
scroll to position [156, 0]
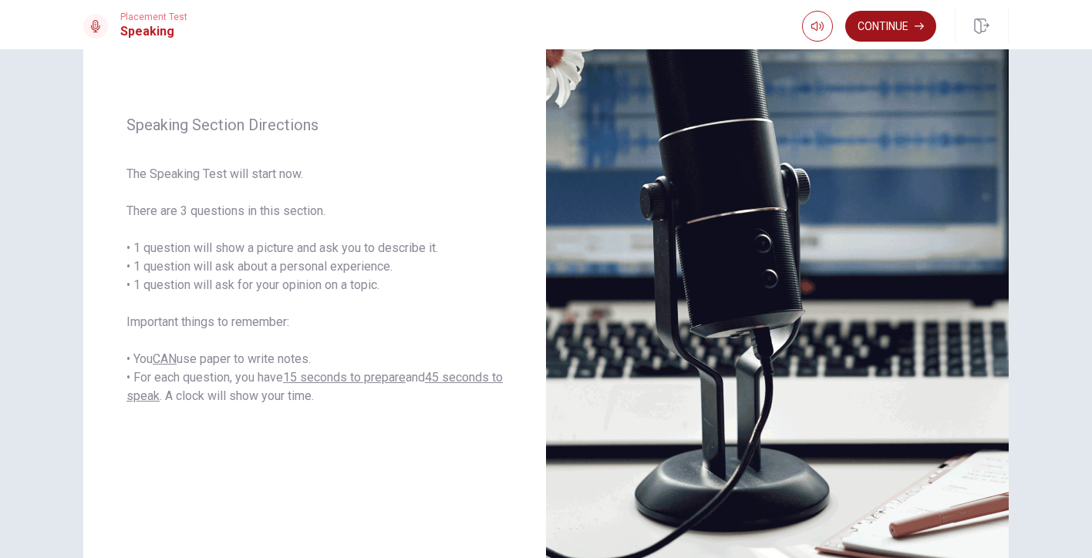
click at [891, 24] on button "Continue" at bounding box center [890, 26] width 91 height 31
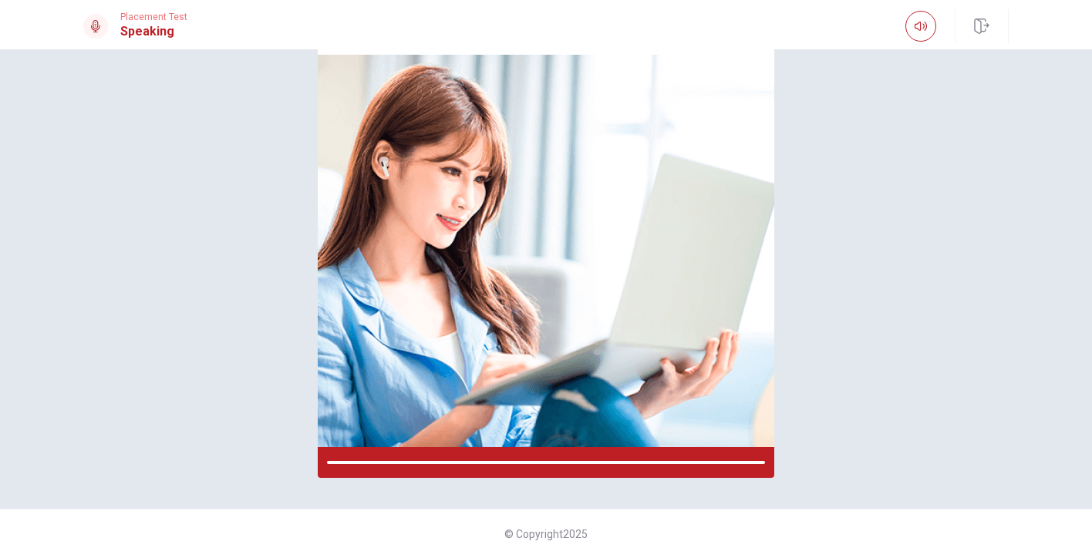
scroll to position [118, 0]
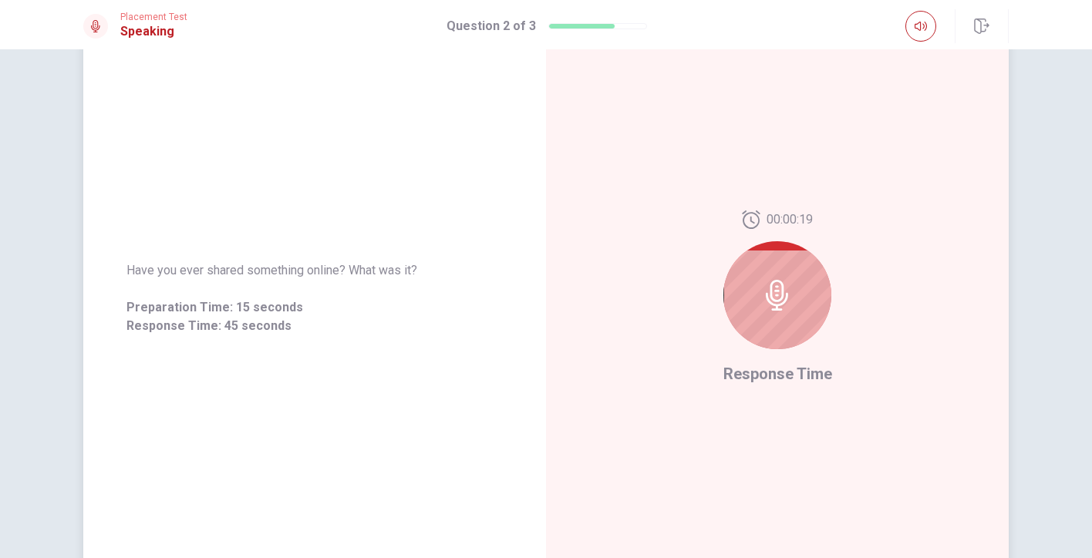
click at [780, 280] on icon at bounding box center [777, 295] width 31 height 31
click at [774, 289] on icon at bounding box center [777, 295] width 31 height 31
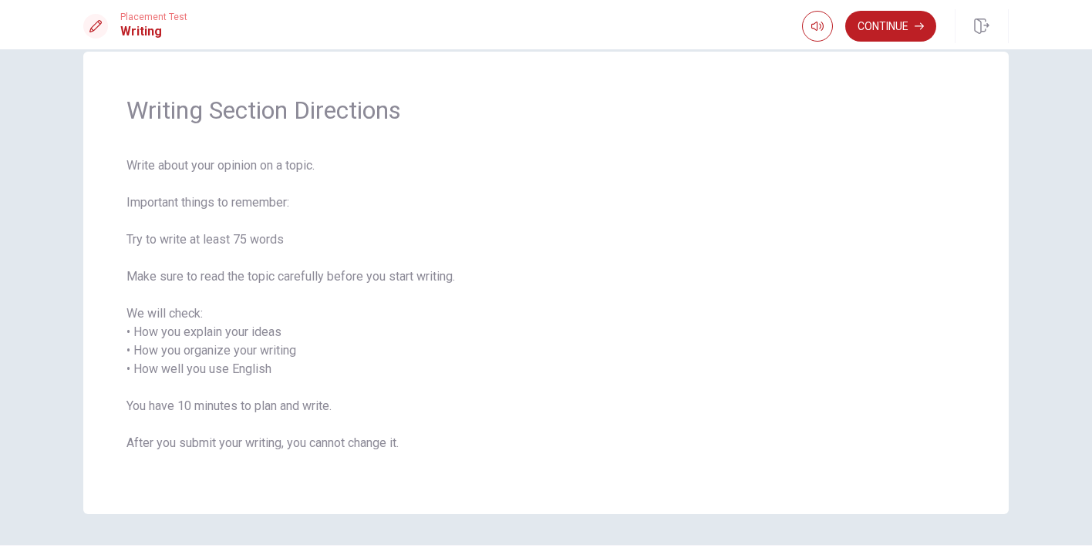
scroll to position [0, 0]
click at [909, 29] on button "Continue" at bounding box center [890, 26] width 91 height 31
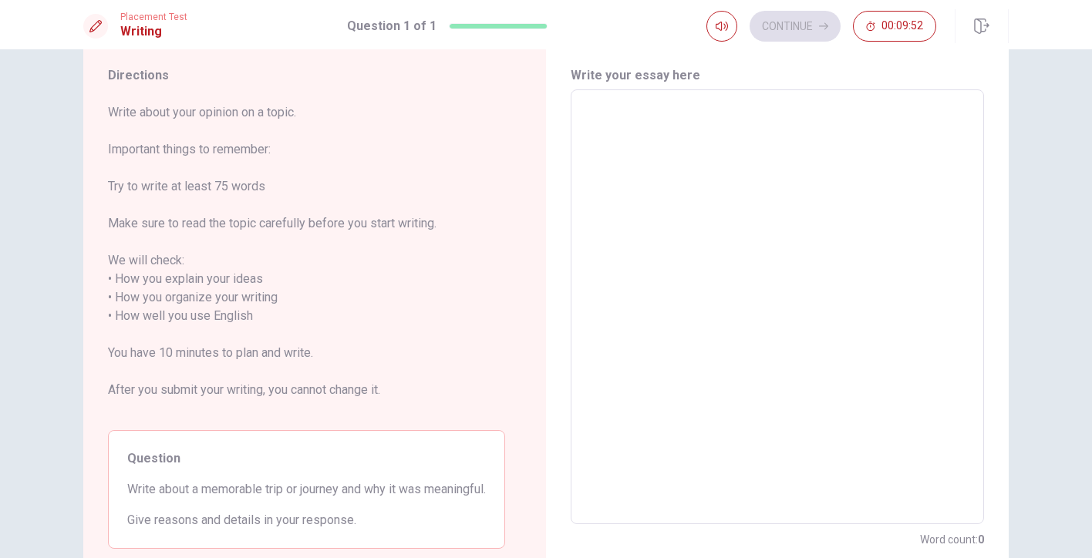
scroll to position [42, 0]
click at [689, 231] on textarea at bounding box center [778, 311] width 392 height 410
type textarea "T"
type textarea "x"
type textarea "Th"
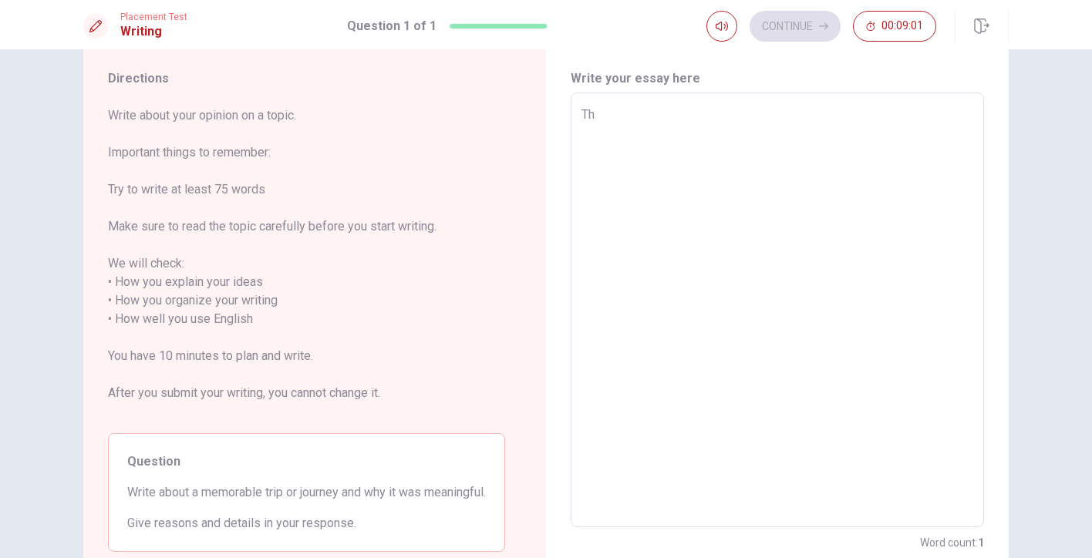
type textarea "x"
type textarea "Thu"
type textarea "x"
type textarea "Th"
type textarea "x"
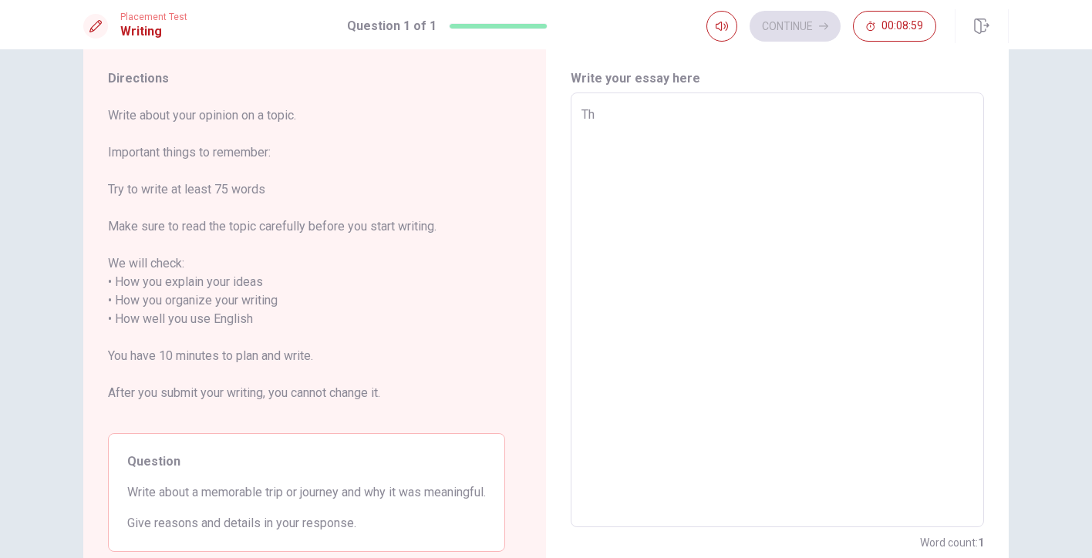
type textarea "Thj"
type textarea "x"
type textarea "Th"
type textarea "x"
type textarea "Thi"
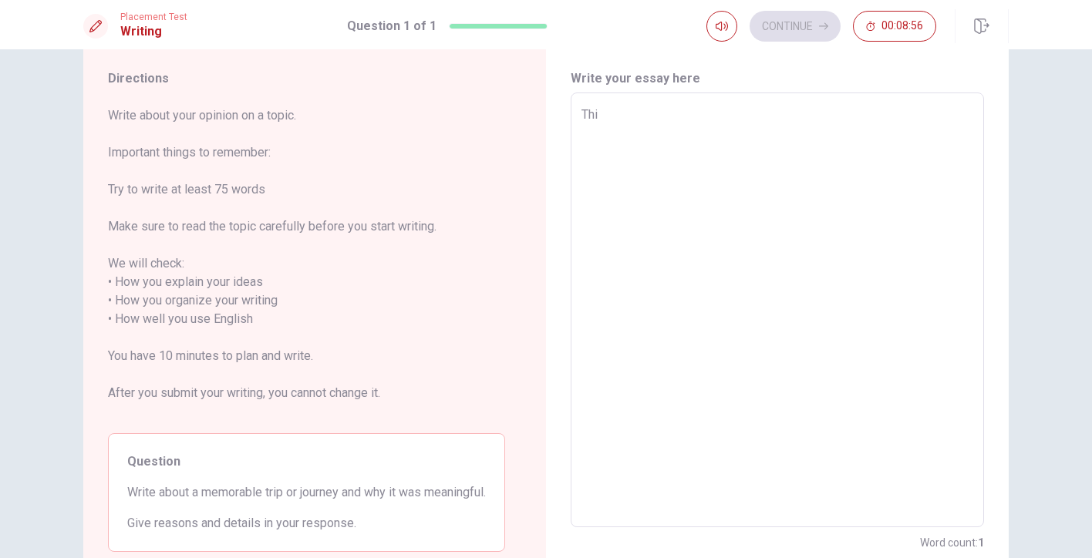
type textarea "x"
type textarea "This"
type textarea "x"
type textarea "This"
type textarea "x"
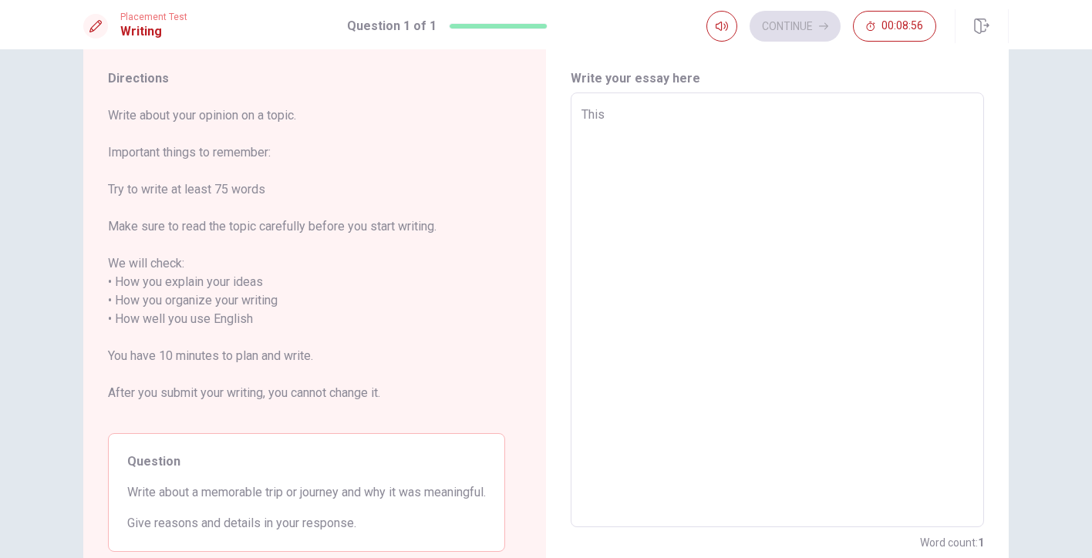
type textarea "This a"
type textarea "x"
type textarea "This au"
type textarea "x"
type textarea "This aug"
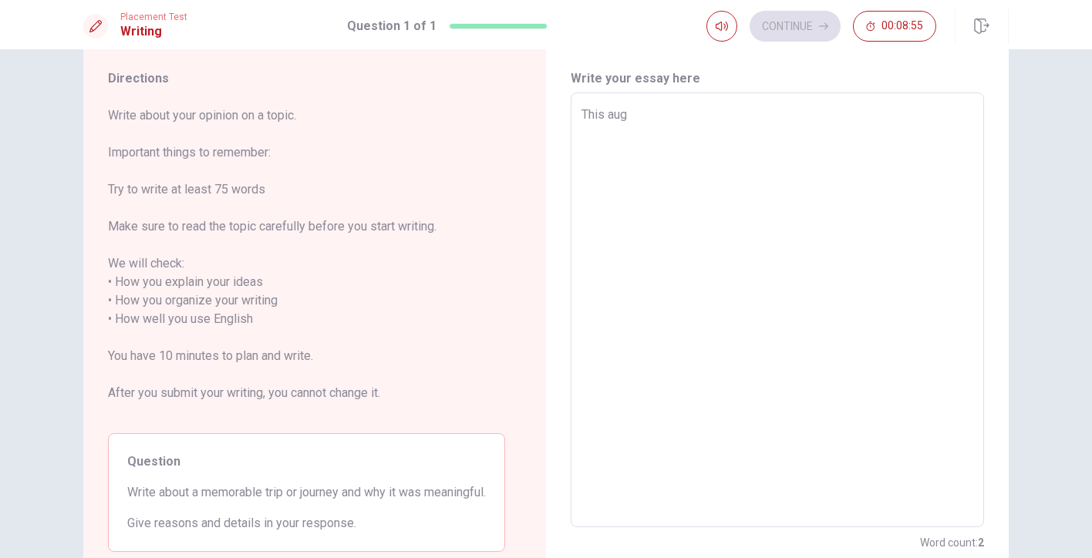
type textarea "x"
type textarea "This augu"
type textarea "x"
type textarea "This augus"
type textarea "x"
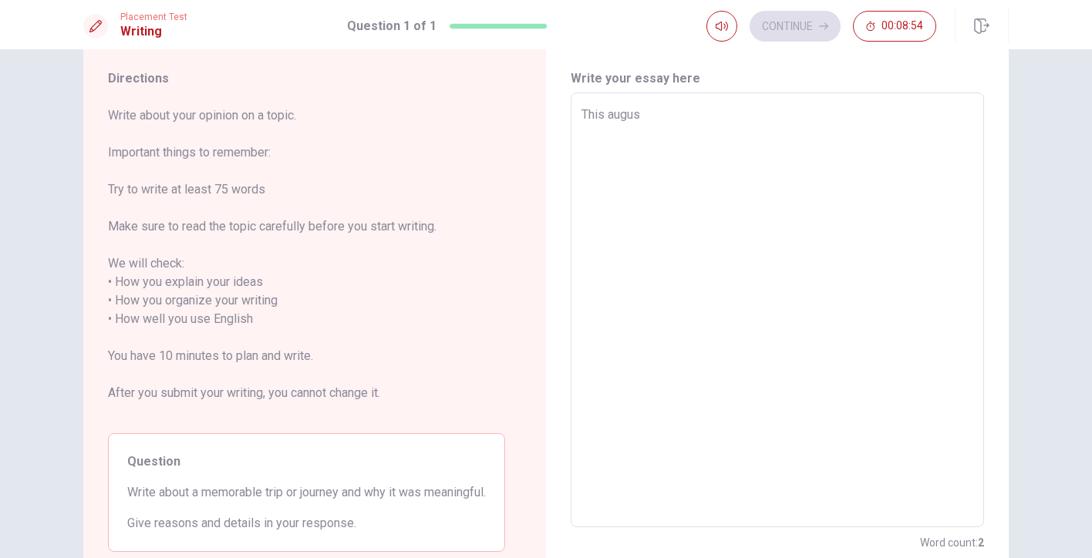
type textarea "This august"
type textarea "x"
type textarea "This august"
click at [611, 111] on textarea "This august" at bounding box center [778, 311] width 392 height 410
type textarea "x"
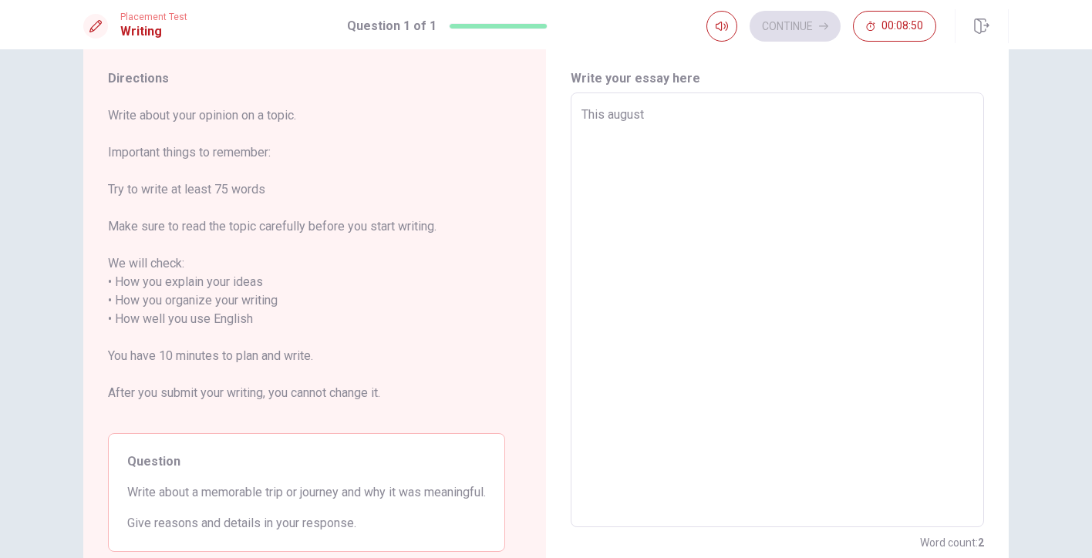
type textarea "This ugust"
type textarea "x"
type textarea "This August"
click at [654, 120] on textarea "This August" at bounding box center [778, 311] width 392 height 410
type textarea "x"
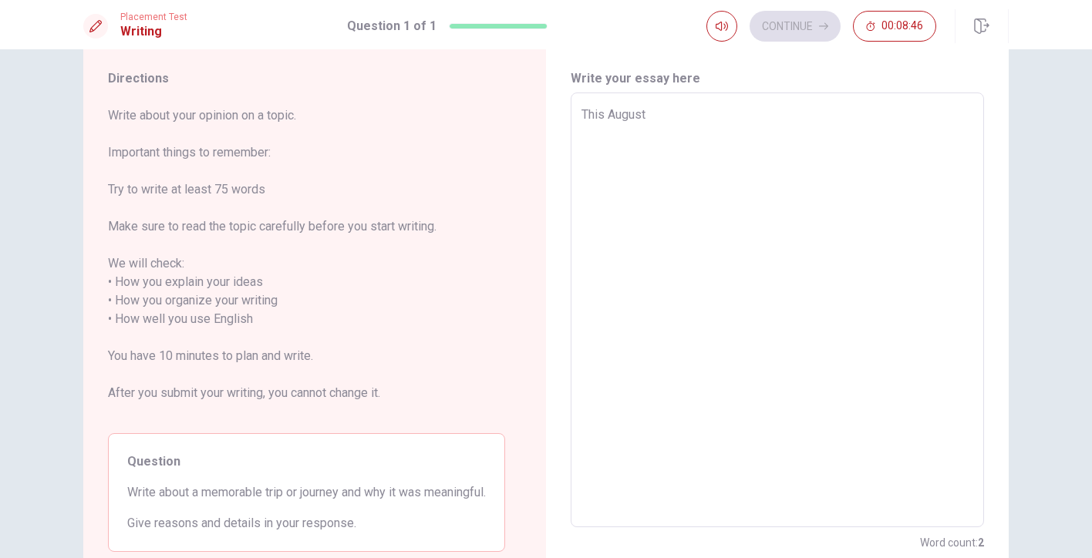
type textarea "This August i"
type textarea "x"
type textarea "This August i"
type textarea "x"
type textarea "This August i w"
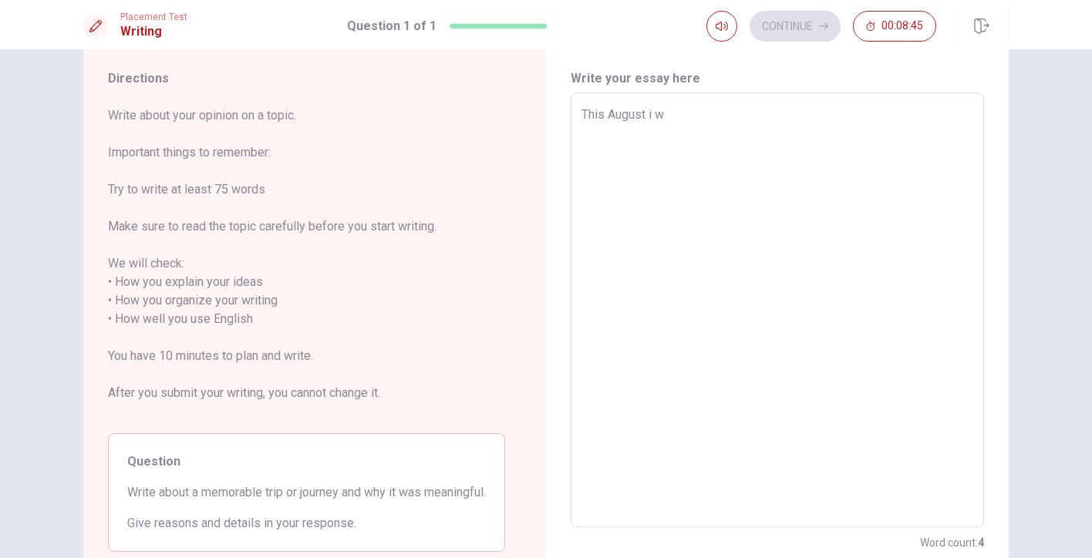
type textarea "x"
type textarea "This August i we"
type textarea "x"
type textarea "This August i wen"
type textarea "x"
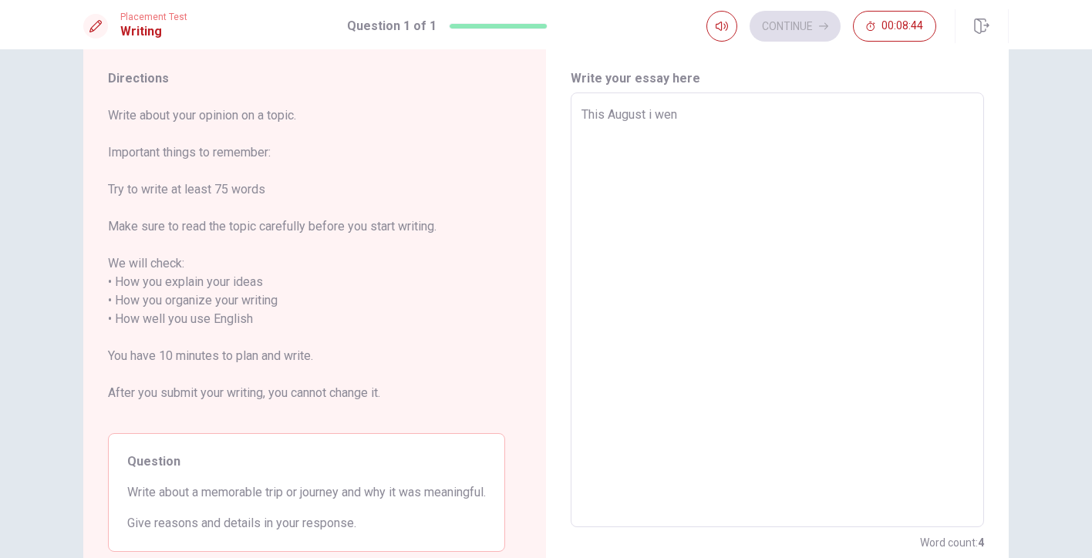
type textarea "This August i went"
type textarea "x"
type textarea "This August i went"
type textarea "x"
type textarea "This August i went t"
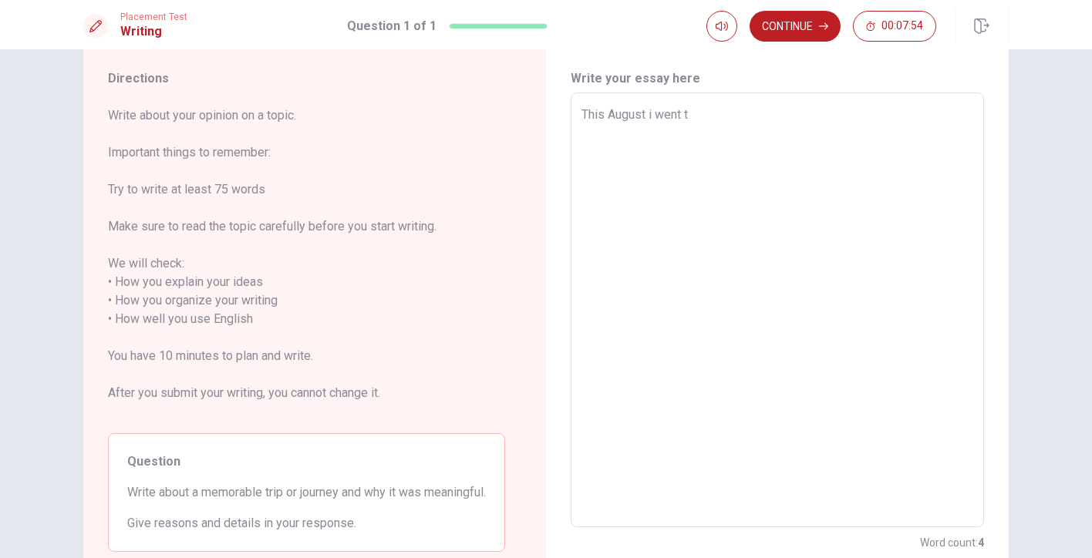
type textarea "x"
type textarea "This August i went to"
type textarea "x"
type textarea "This August i went ton"
type textarea "x"
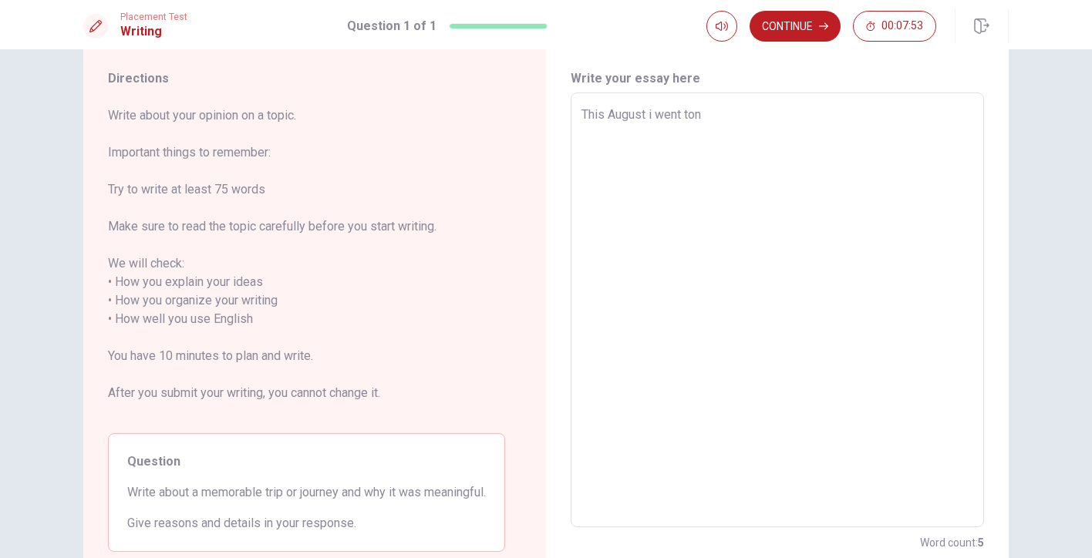
type textarea "This August i went to"
type textarea "x"
type textarea "This August i went to"
type textarea "x"
type textarea "This August i went to a"
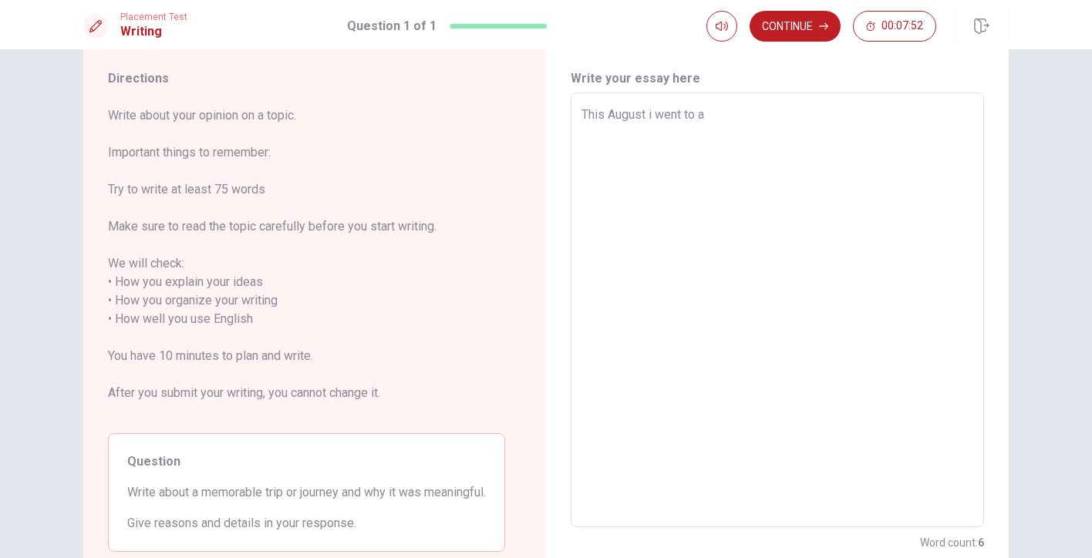
type textarea "x"
type textarea "This August i went to a"
type textarea "x"
type textarea "This August i went to a t"
type textarea "x"
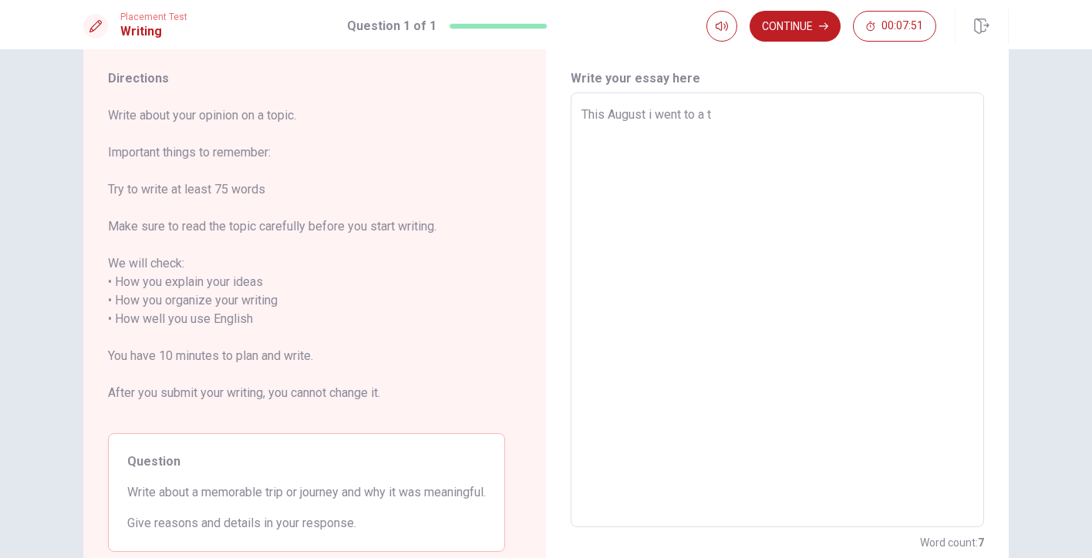
type textarea "This August i went to a tr"
type textarea "x"
type textarea "This August i went to a tri"
type textarea "x"
type textarea "This August i went to a trip"
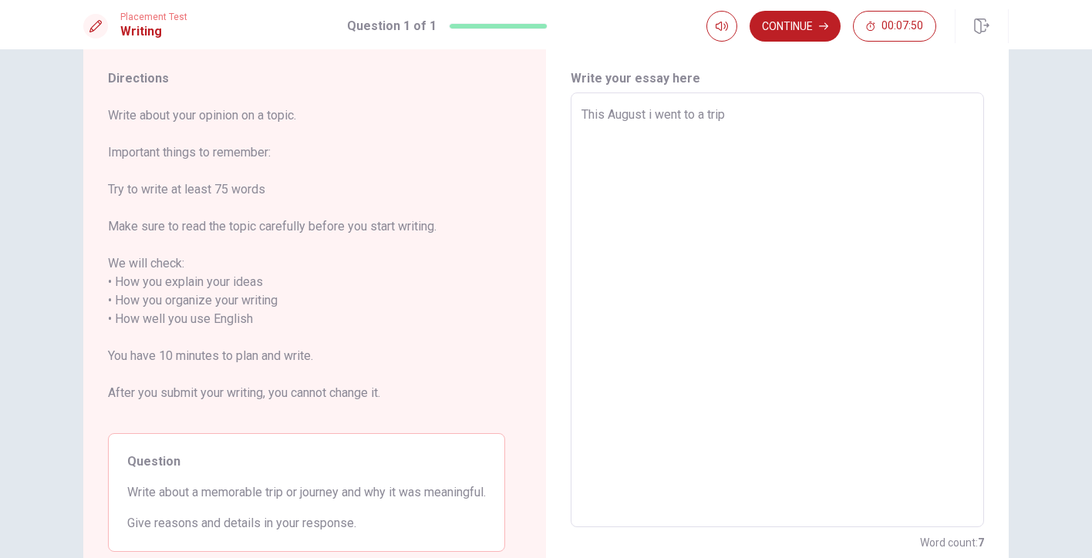
type textarea "x"
type textarea "This August i went to a trip"
type textarea "x"
type textarea "This August i went to a trip l"
type textarea "x"
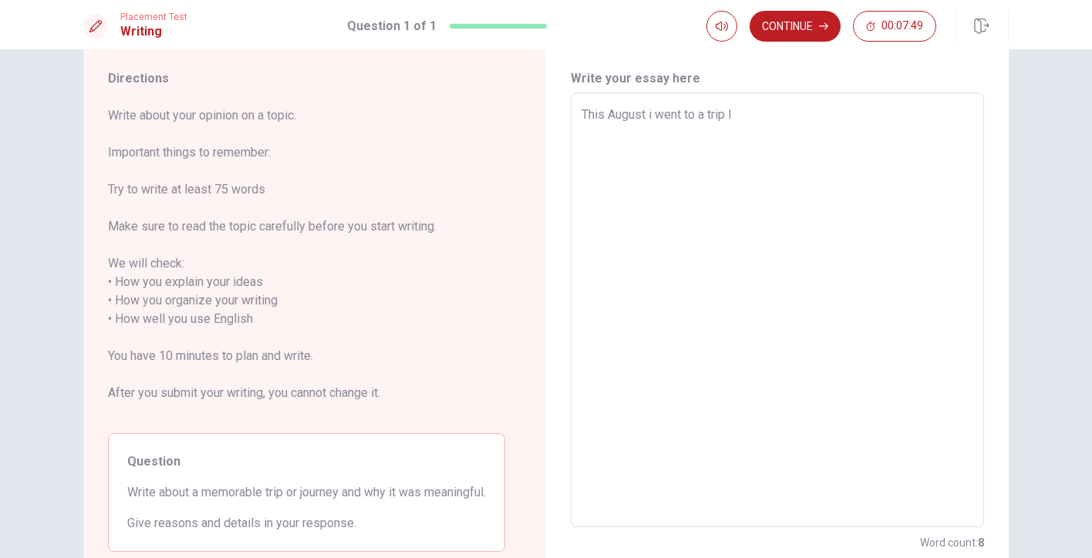
type textarea "This August i went to a trip l"
click at [748, 116] on textarea "This August i went to a trip l" at bounding box center [778, 311] width 392 height 410
type textarea "x"
type textarea "This August i went to a trip la"
type textarea "x"
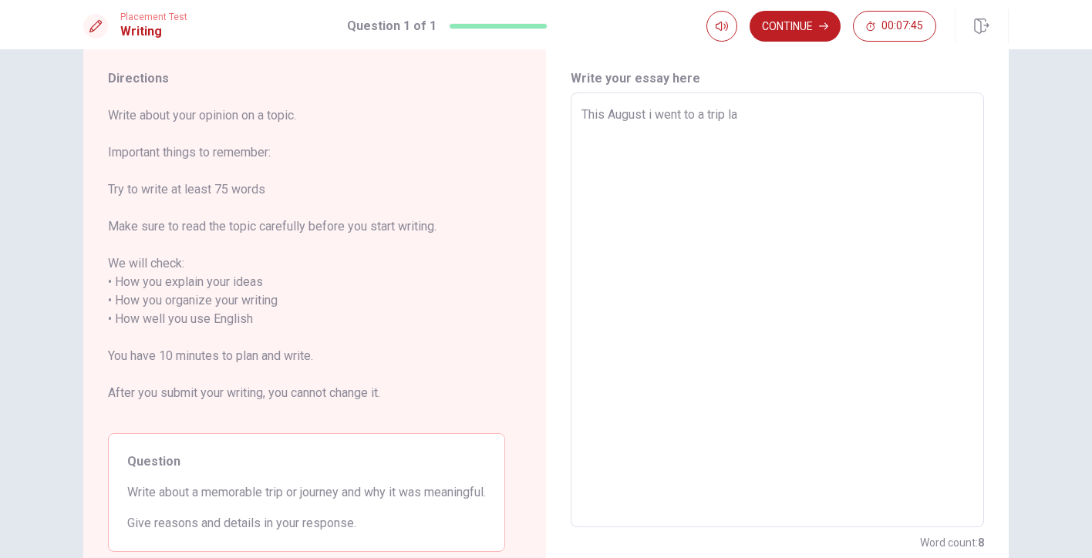
type textarea "This August i went to a trip lak"
type textarea "x"
type textarea "This August i went to a trip lake"
type textarea "x"
type textarea "This August i went to a trip lake"
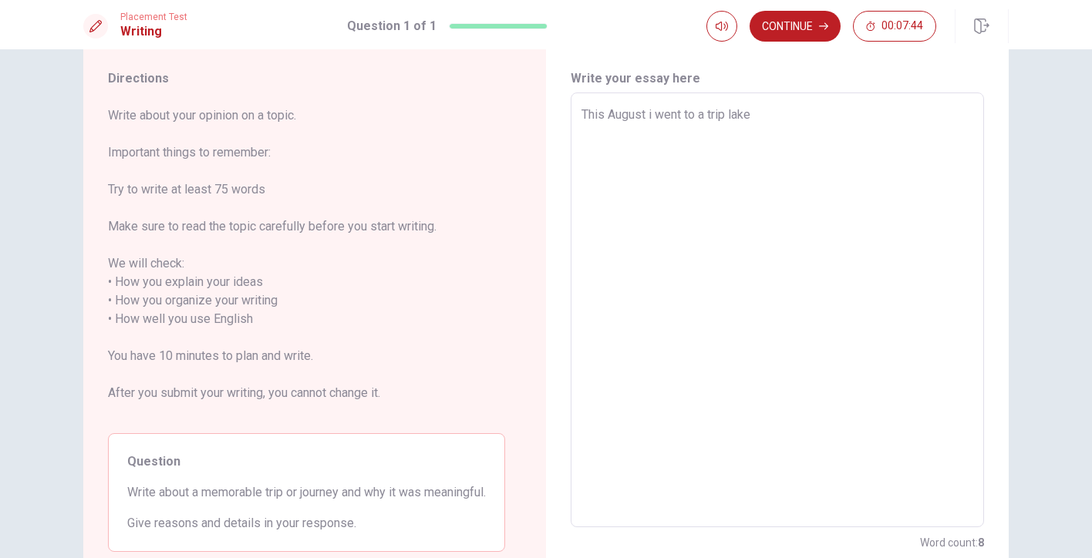
type textarea "x"
type textarea "This August i went to a trip lake w"
type textarea "x"
type textarea "This August i went to a trip [GEOGRAPHIC_DATA]"
type textarea "x"
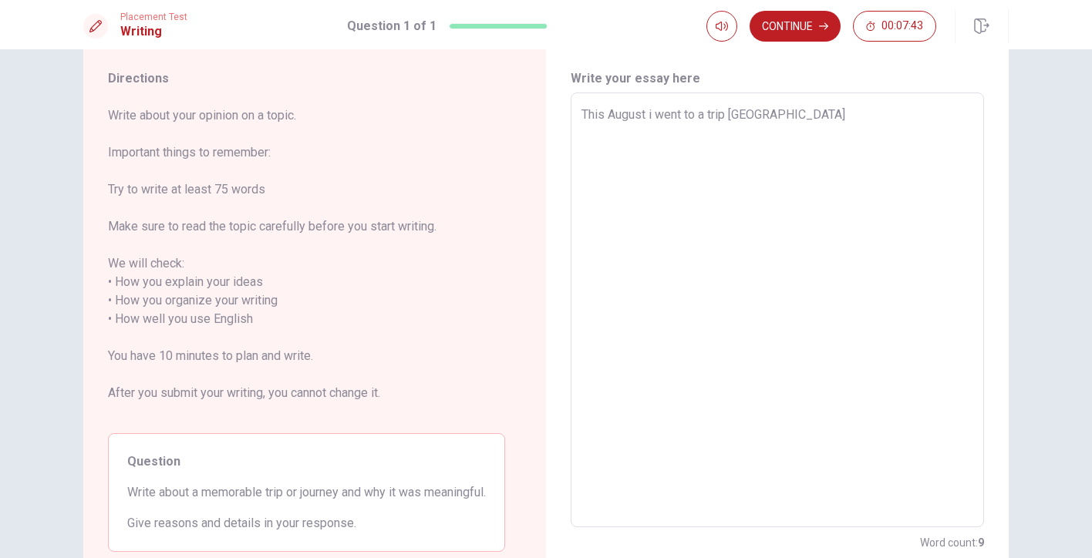
type textarea "This August i went to a trip lake wit"
type textarea "x"
type textarea "This August i went to a trip lake with"
type textarea "x"
type textarea "This August i went to a trip lake with"
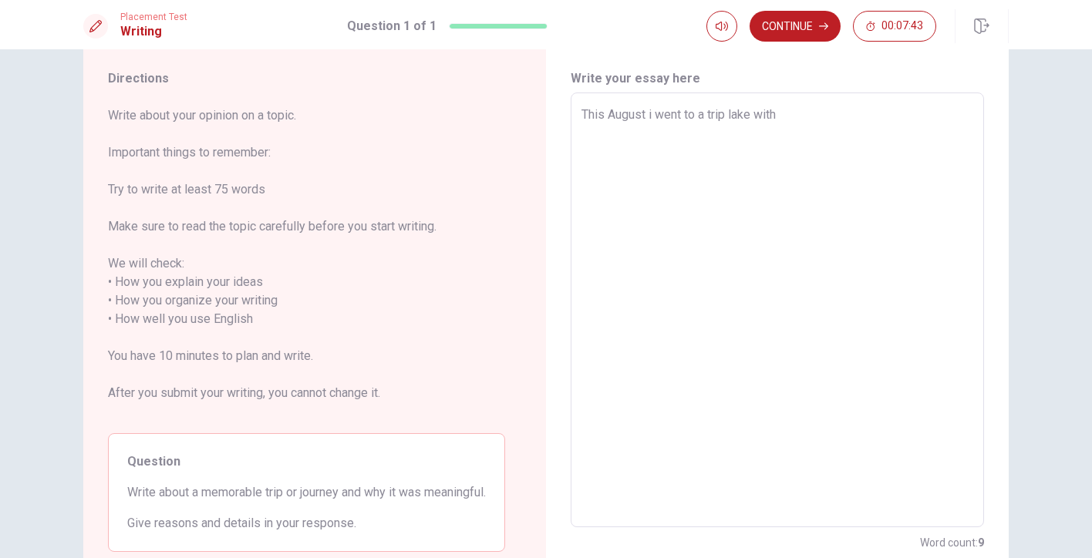
type textarea "x"
type textarea "This August i went to a trip lake with m"
type textarea "x"
type textarea "This August i went to a trip lake with my"
type textarea "x"
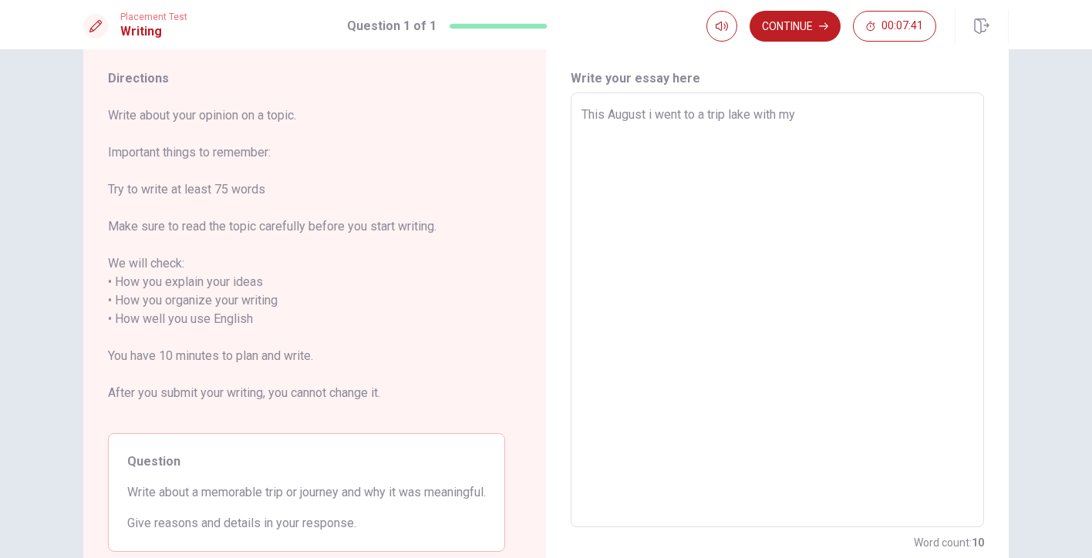
type textarea "This August i went to a trip lake with my"
type textarea "x"
type textarea "This August i went to a trip lake with my f"
type textarea "x"
type textarea "This August i went to a trip lake with my fr"
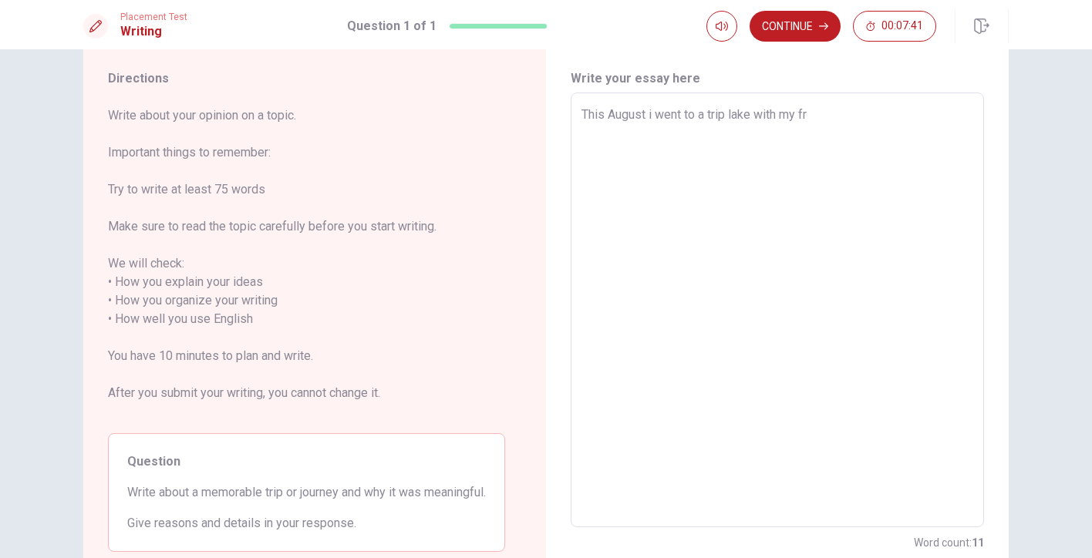
type textarea "x"
type textarea "This August i went to a trip lake with my fri"
type textarea "x"
type textarea "This August i went to a trip lake with my frie"
type textarea "x"
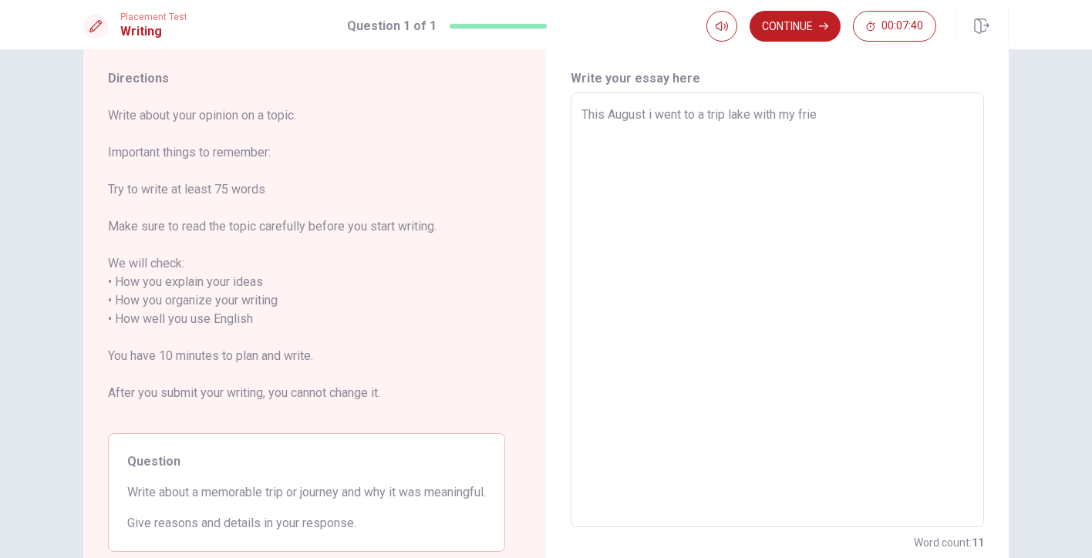
type textarea "This August i went to a trip lake with my frien"
type textarea "x"
type textarea "This August i went to a trip lake with my friend"
type textarea "x"
type textarea "This August i went to a trip lake with my friends"
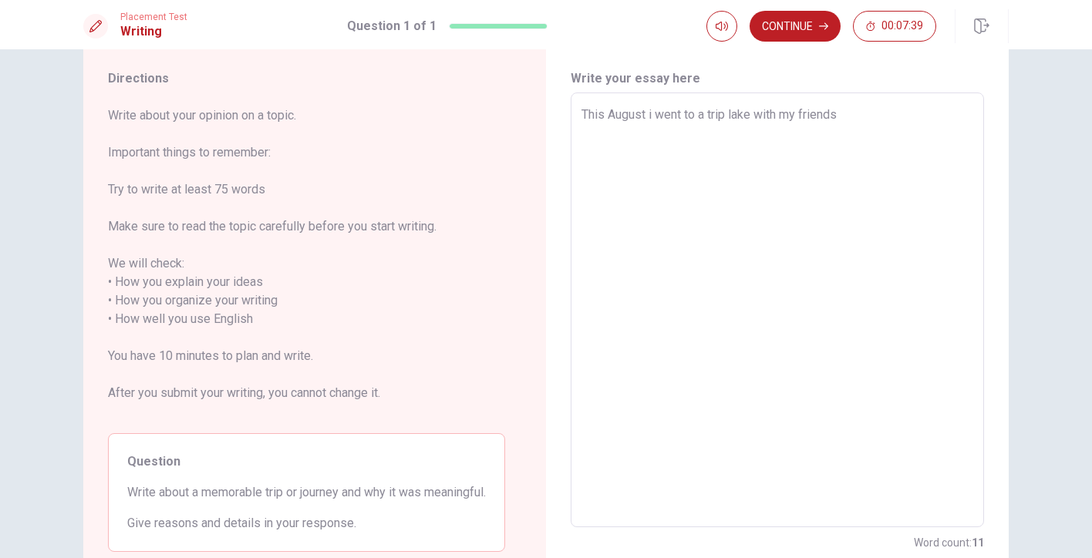
type textarea "x"
type textarea "This August i went to a trip lake with my friends,"
type textarea "x"
type textarea "This August i went to a trip lake with my friends,"
type textarea "x"
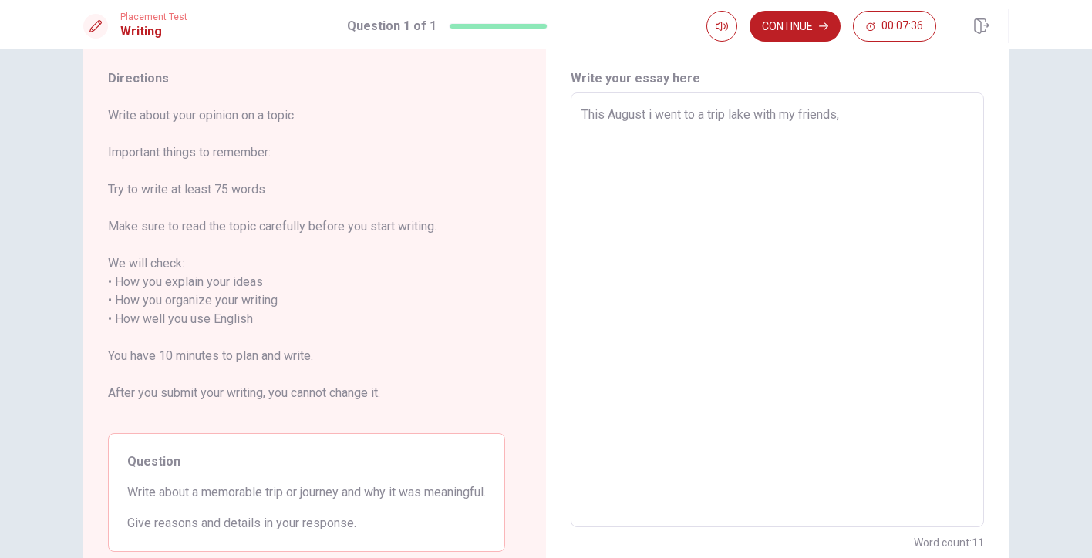
type textarea "This August i went to a trip lake with my friends, w"
type textarea "x"
type textarea "This August i went to a trip lake with my friends, we"
type textarea "x"
type textarea "This August i went to a trip lake with my friends, we"
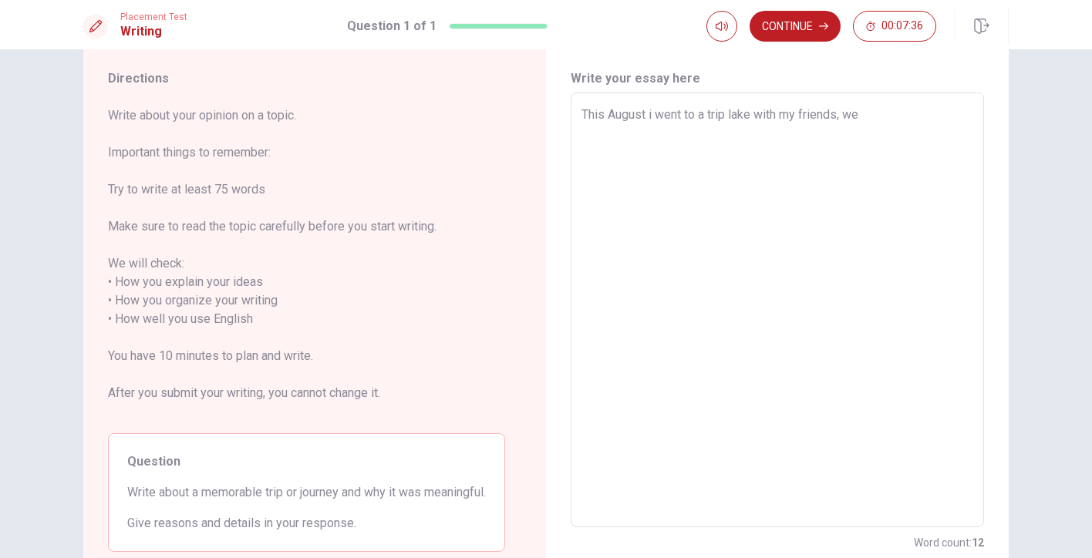
type textarea "x"
type textarea "This August i went to a trip lake with my friends, we t"
type textarea "x"
type textarea "This August i went to a trip lake with my friends, we to"
type textarea "x"
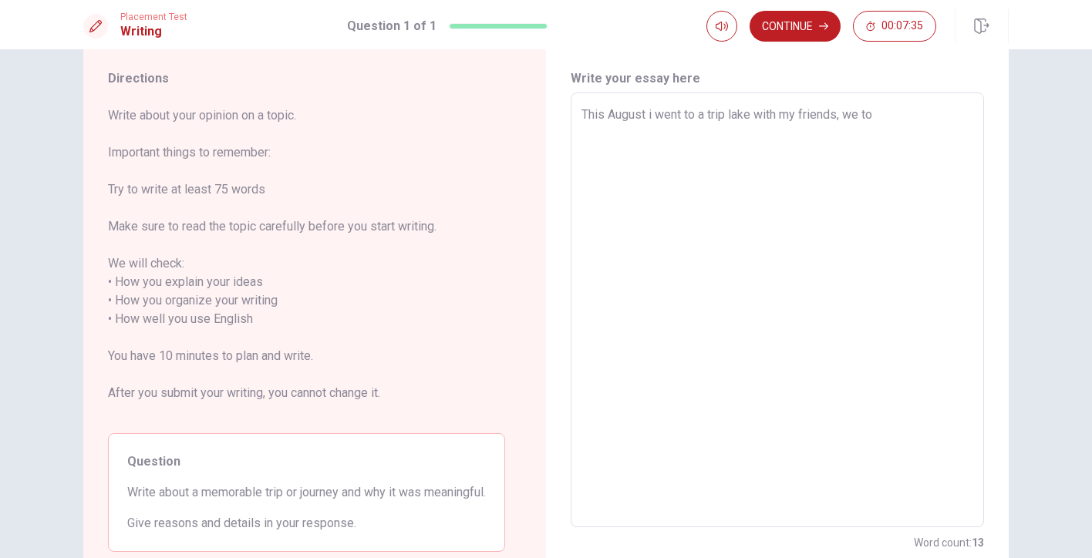
type textarea "This August i went to a trip lake with my friends, we too"
type textarea "x"
type textarea "This August i went to a trip lake with my friends, we took"
type textarea "x"
type textarea "This August i went to a trip lake with my friends, we took"
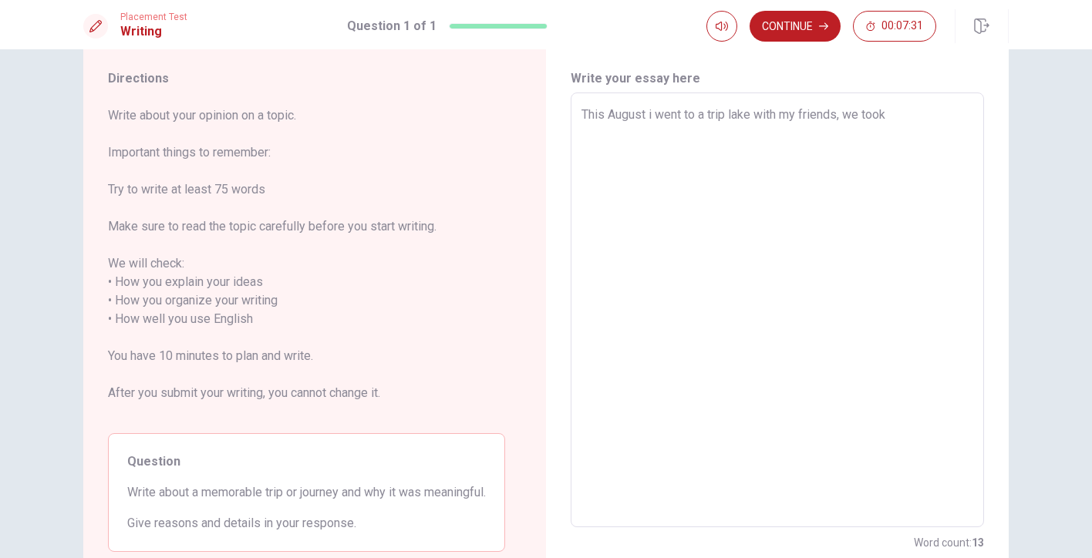
type textarea "x"
type textarea "This August i went to a trip lake with my friends, we took c"
type textarea "x"
type textarea "This August i went to a trip lake with my friends, we took ca"
type textarea "x"
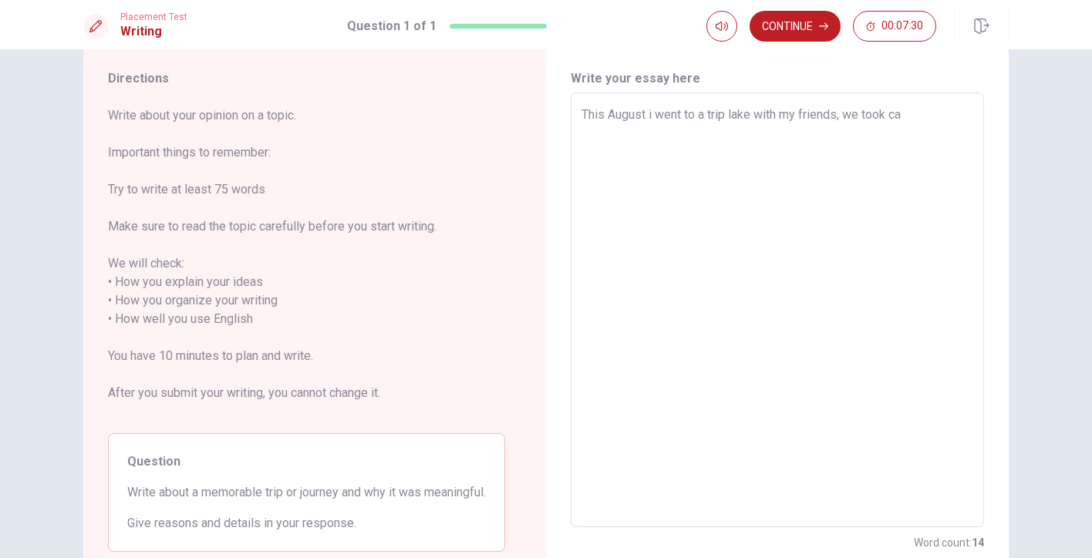
type textarea "This August i went to a trip lake with my friends, we took car"
type textarea "x"
type textarea "This August i went to a trip lake with my friends, we took cars"
type textarea "x"
type textarea "This August i went to a trip lake with my friends, we took cars"
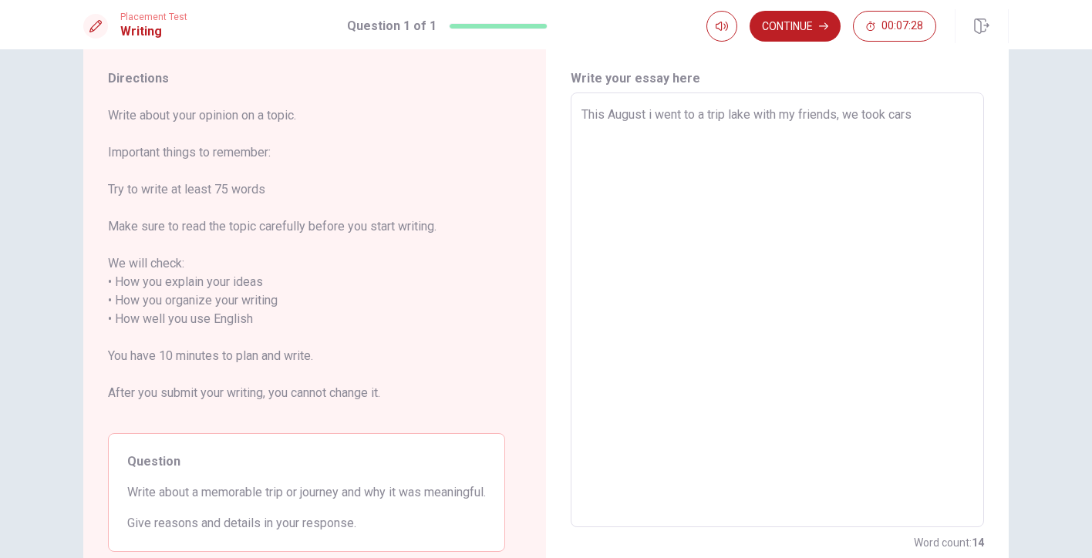
type textarea "x"
type textarea "This August i went to a trip lake with my friends, we took cars a"
type textarea "x"
type textarea "This August i went to a trip lake with my friends, we took cars an"
type textarea "x"
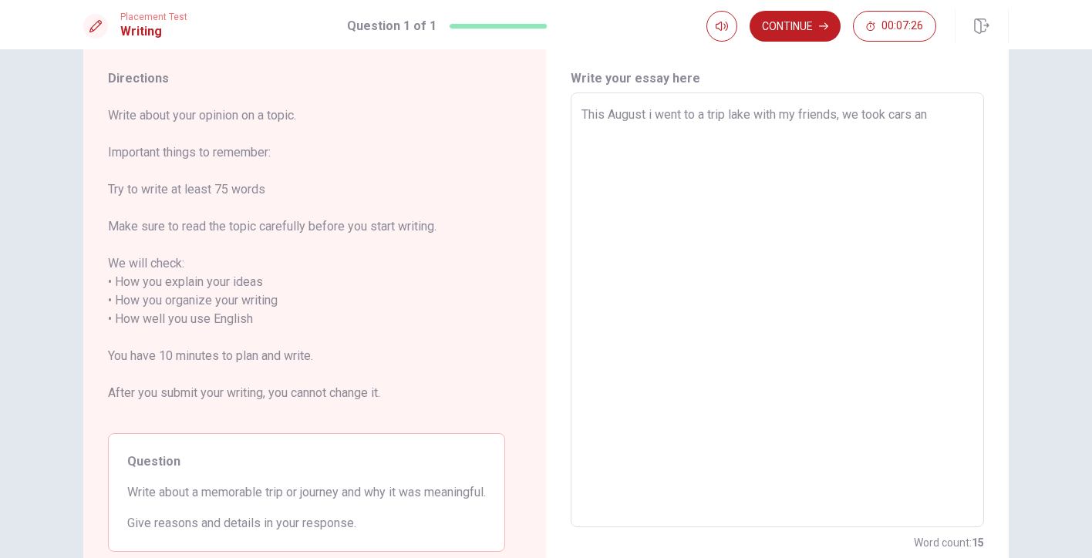
type textarea "This August i went to a trip lake with my friends, we took cars and"
type textarea "x"
type textarea "This August i went to a trip lake with my friends, we took cars and"
type textarea "x"
type textarea "This August i went to a trip lake with my friends, we took cars and w"
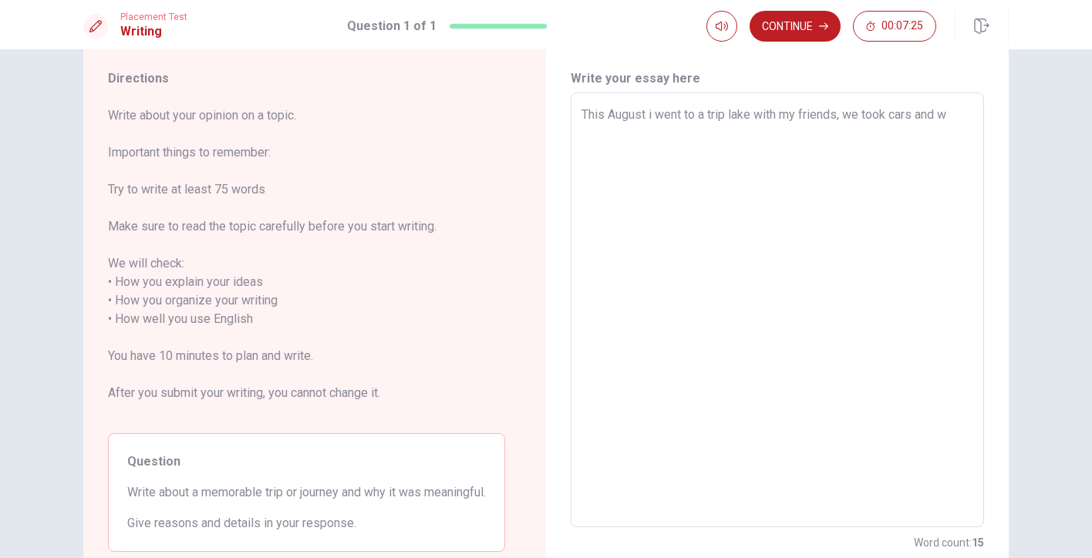
type textarea "x"
type textarea "This August i went to a trip lake with my friends, we took cars and we"
type textarea "x"
type textarea "This August i went to a trip lake with my friends, we took cars and [PERSON_NAM…"
type textarea "x"
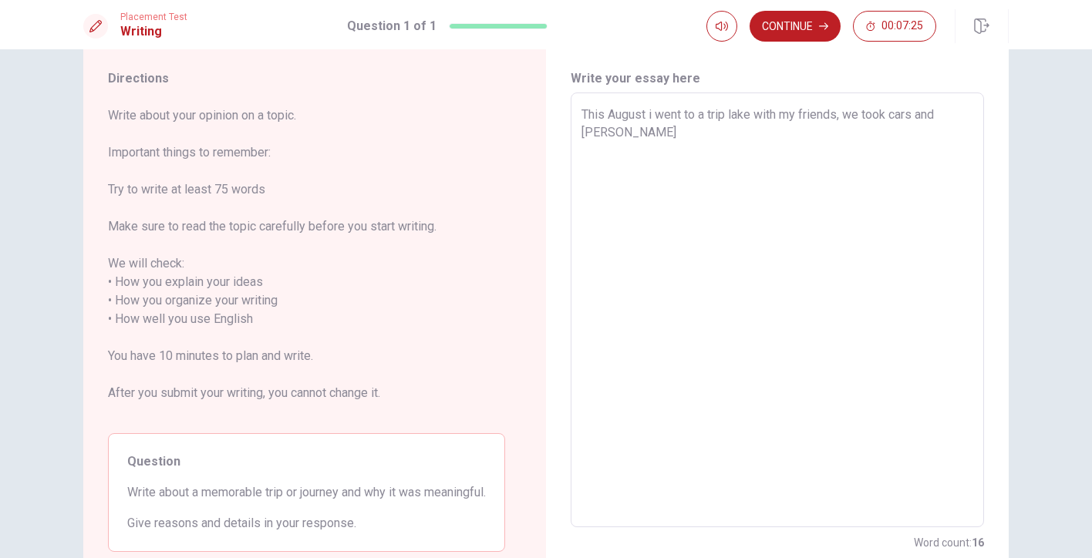
type textarea "This August i went to a trip lake with my friends, we took cars and went"
type textarea "x"
type textarea "This August i went to a trip lake with my friends, we took cars and went"
type textarea "x"
type textarea "This August i went to a trip lake with my friends, we took cars and went t"
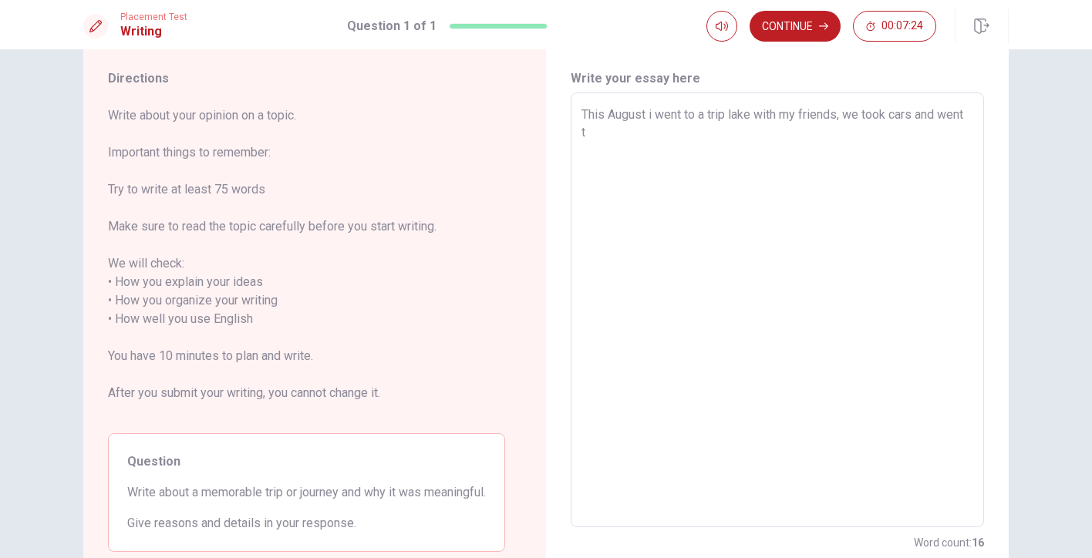
type textarea "x"
type textarea "This August i went to a trip lake with my friends, we took cars and went th"
type textarea "x"
type textarea "This August i went to a trip lake with my friends, we took cars and went the"
type textarea "x"
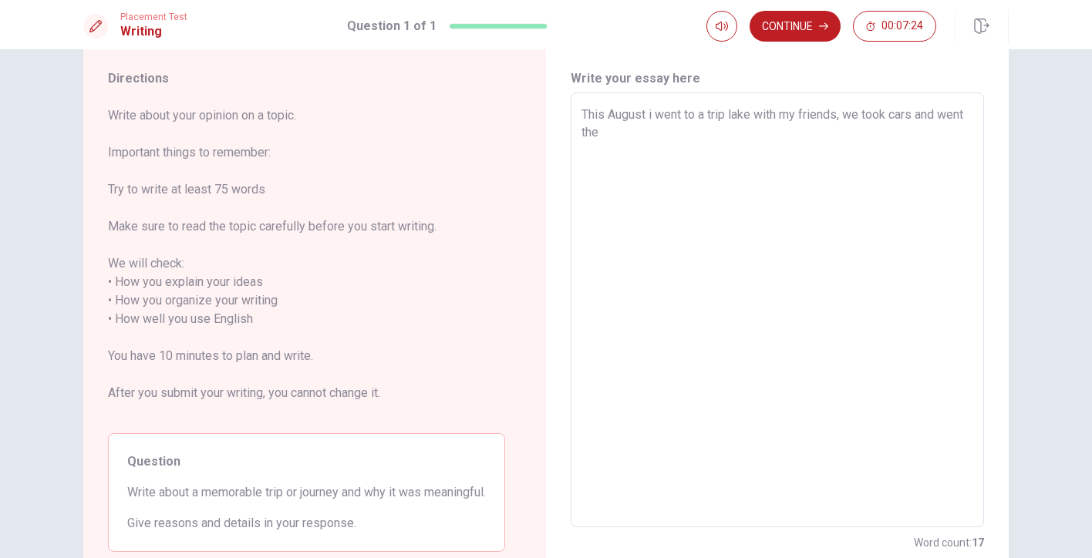
type textarea "This August i went to a trip lake with my friends, we took cars and went ther"
type textarea "x"
type textarea "This August i went to a trip lake with my friends, we took cars and went there"
type textarea "x"
type textarea "This August i went to a trip lake with my friends, we took cars and went there"
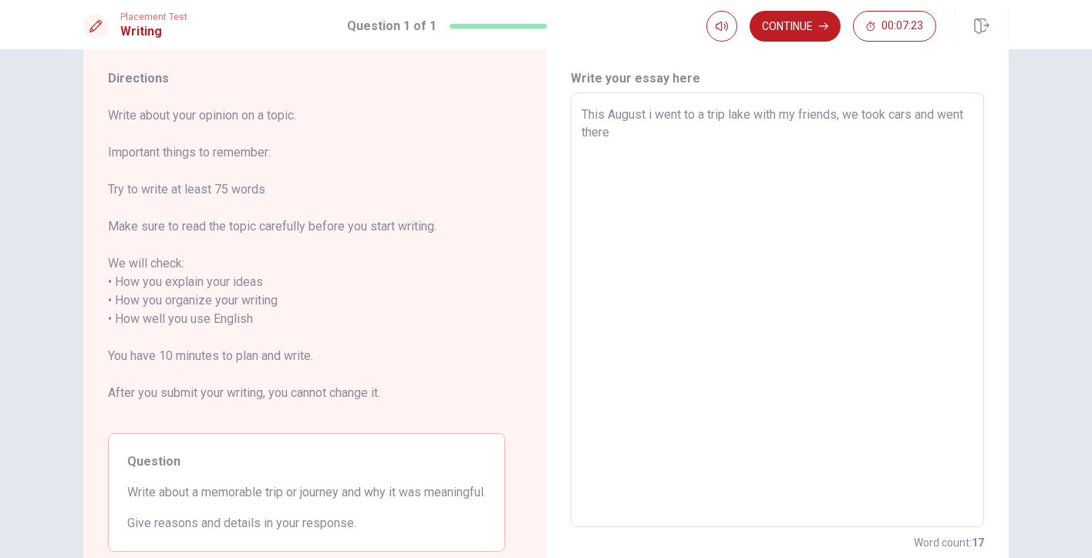
type textarea "x"
type textarea "This August i went to a trip lake with my friends, we took cars and went there"
type textarea "x"
type textarea "This August i went to a trip lake with my friends, we took cars and went there."
type textarea "x"
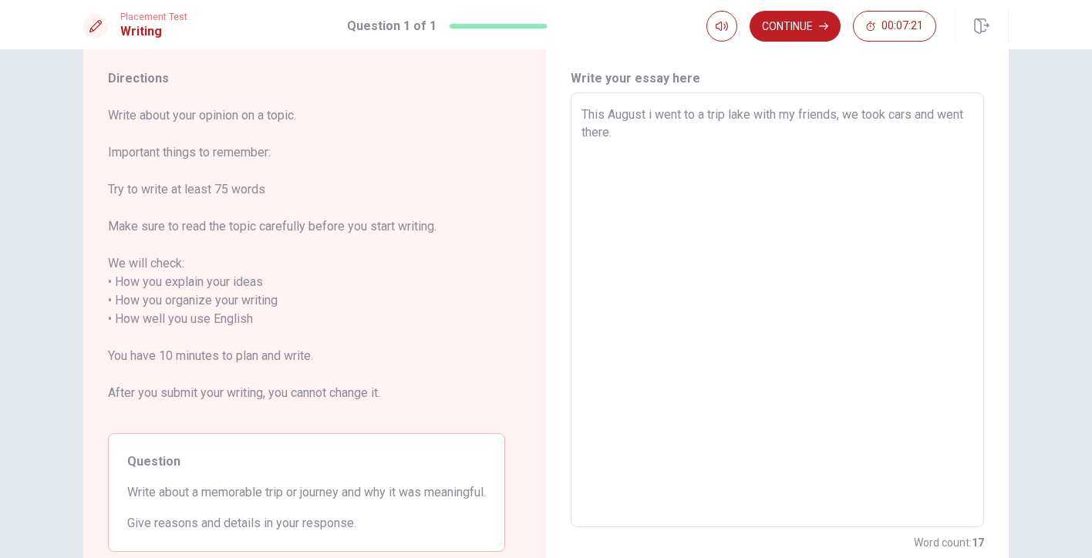
type textarea "This August i went to a trip lake with my friends, we took cars and went there."
type textarea "x"
type textarea "This August i went to a trip lake with my friends, we took cars and went there.…"
type textarea "x"
type textarea "This August i went to a trip lake with my friends, we took cars and went there.…"
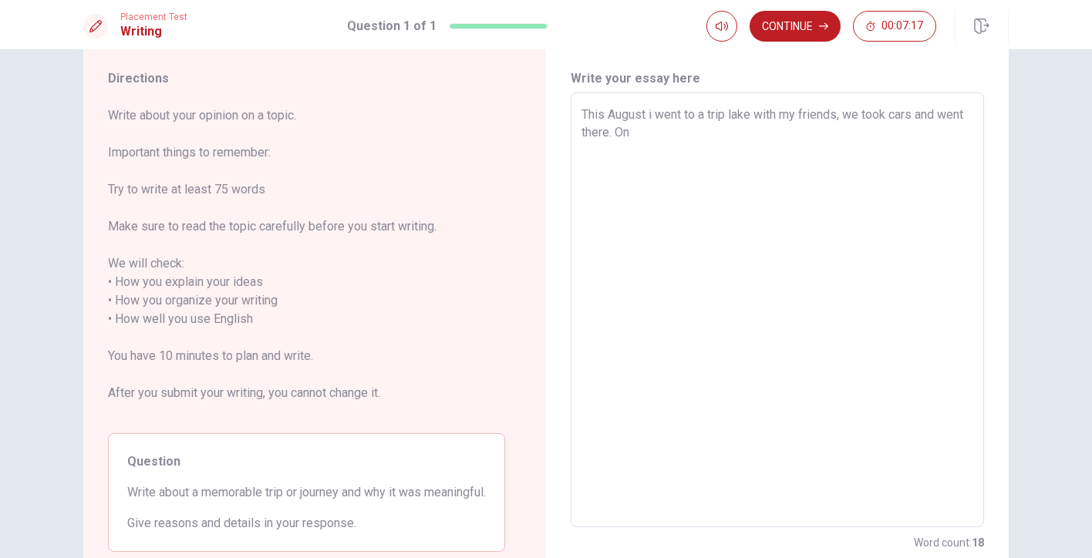
type textarea "x"
type textarea "This August i went to a trip lake with my friends, we took cars and went there.…"
type textarea "x"
type textarea "This August i went to a trip lake with my friends, we took cars and went there.…"
type textarea "x"
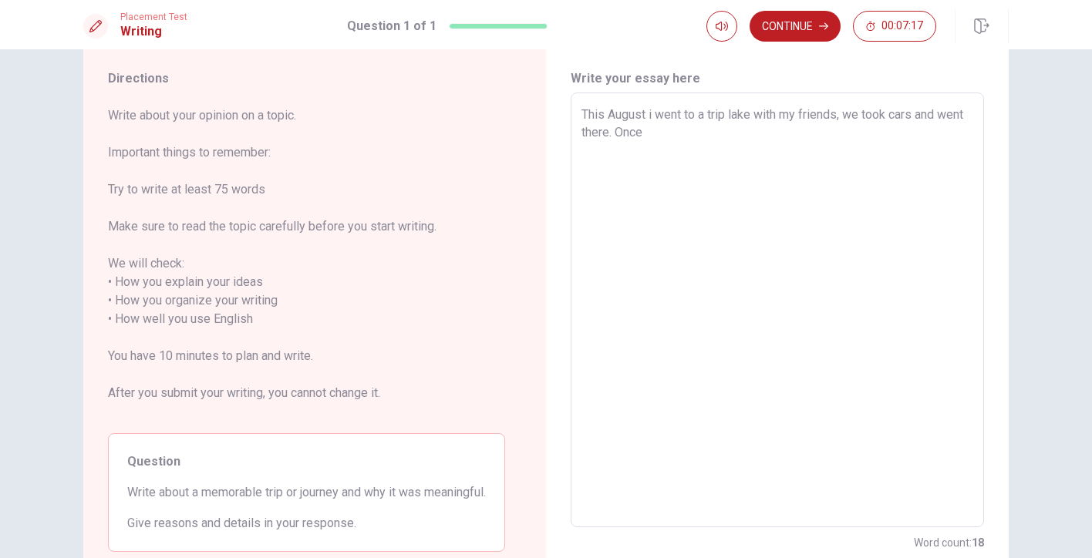
type textarea "This August i went to a trip lake with my friends, we took cars and went there.…"
type textarea "x"
type textarea "This August i went to a trip lake with my friends, we took cars and went there.…"
type textarea "x"
type textarea "This August i went to a trip lake with my friends, we took cars and went there.…"
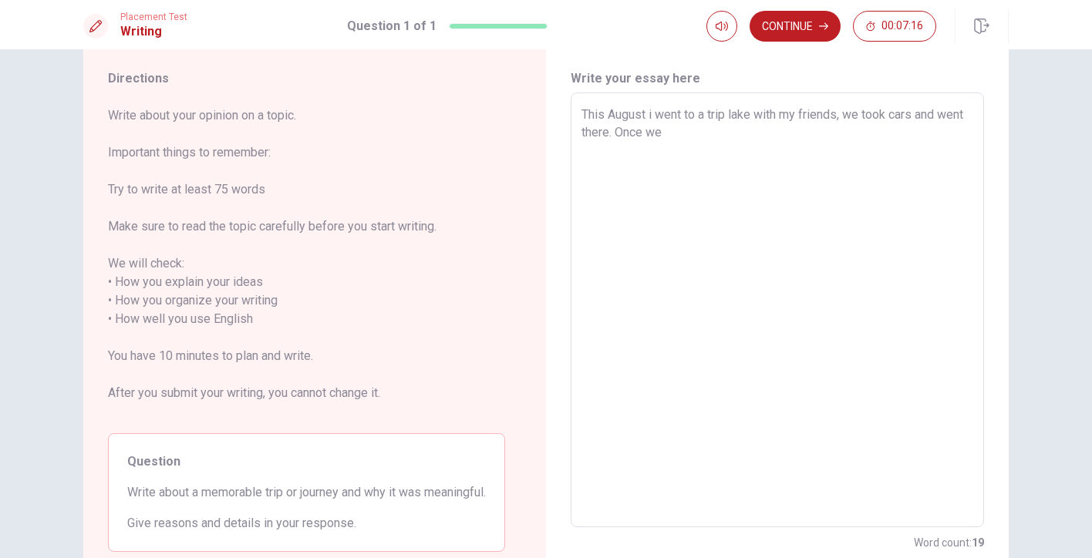
type textarea "x"
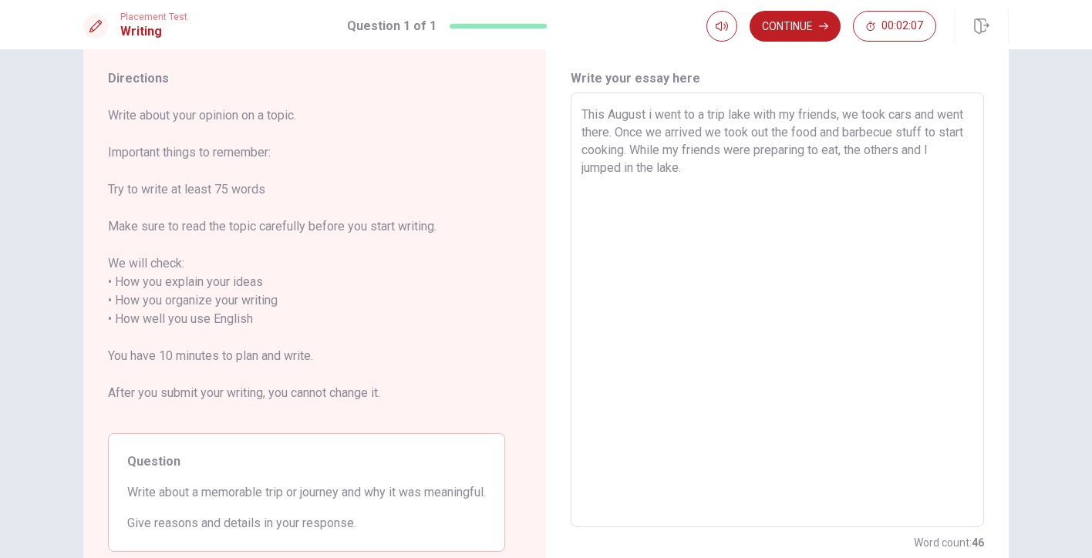
click at [638, 173] on textarea "This August i went to a trip lake with my friends, we took cars and went there.…" at bounding box center [778, 311] width 392 height 410
click at [731, 173] on textarea "This August i went to a trip lake with my friends, we took cars and went there.…" at bounding box center [778, 311] width 392 height 410
click at [633, 167] on textarea "This August i went to a trip lake with my friends, we took cars and went there.…" at bounding box center [778, 311] width 392 height 410
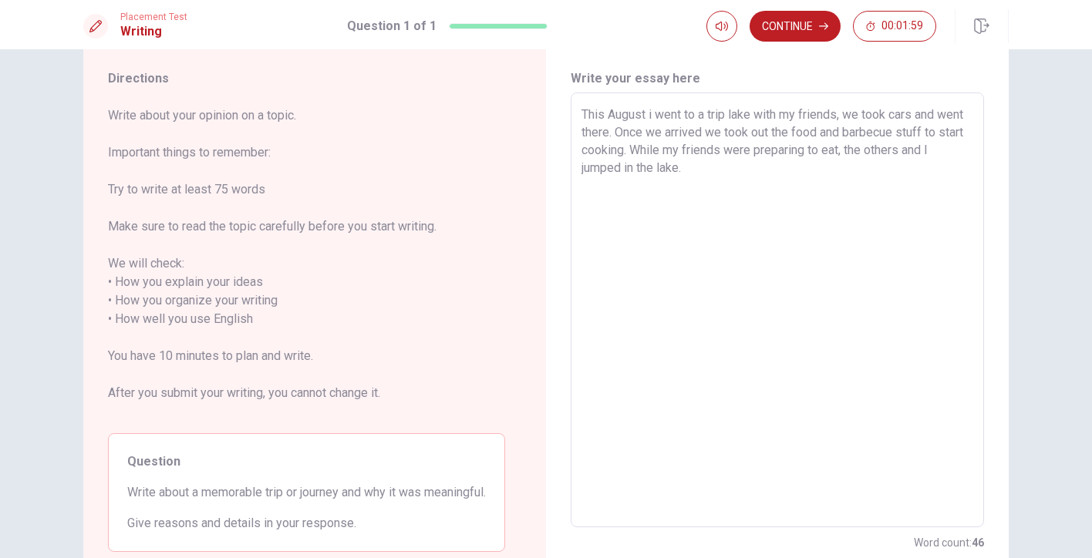
click at [633, 167] on textarea "This August i went to a trip lake with my friends, we took cars and went there.…" at bounding box center [778, 311] width 392 height 410
click at [618, 169] on textarea "This August i went to a trip lake with my friends, we took cars and went there.…" at bounding box center [778, 311] width 392 height 410
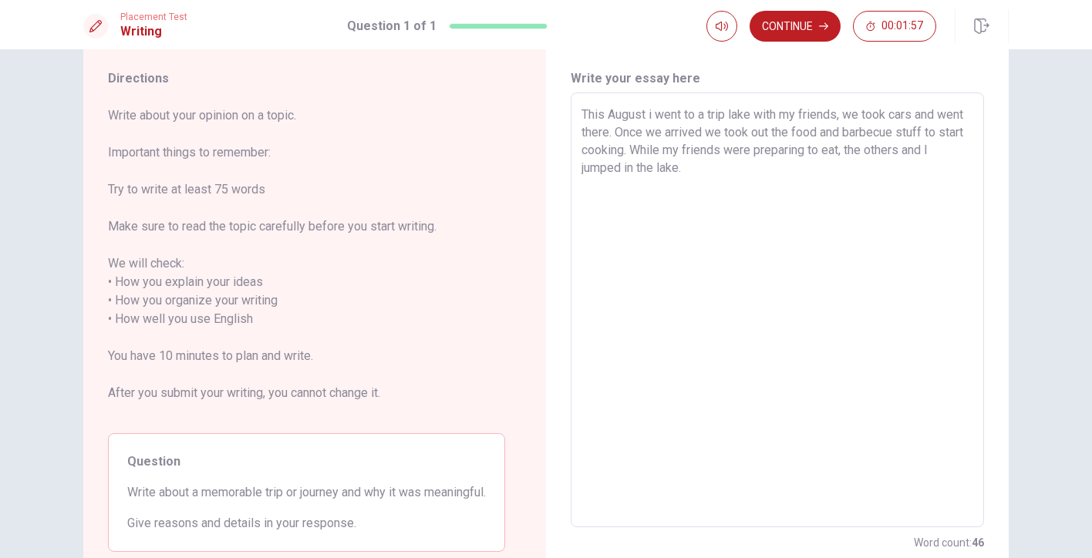
click at [613, 167] on textarea "This August i went to a trip lake with my friends, we took cars and went there.…" at bounding box center [778, 311] width 392 height 410
click at [714, 172] on textarea "This August i went to a trip lake with my friends, we took cars and went there.…" at bounding box center [778, 311] width 392 height 410
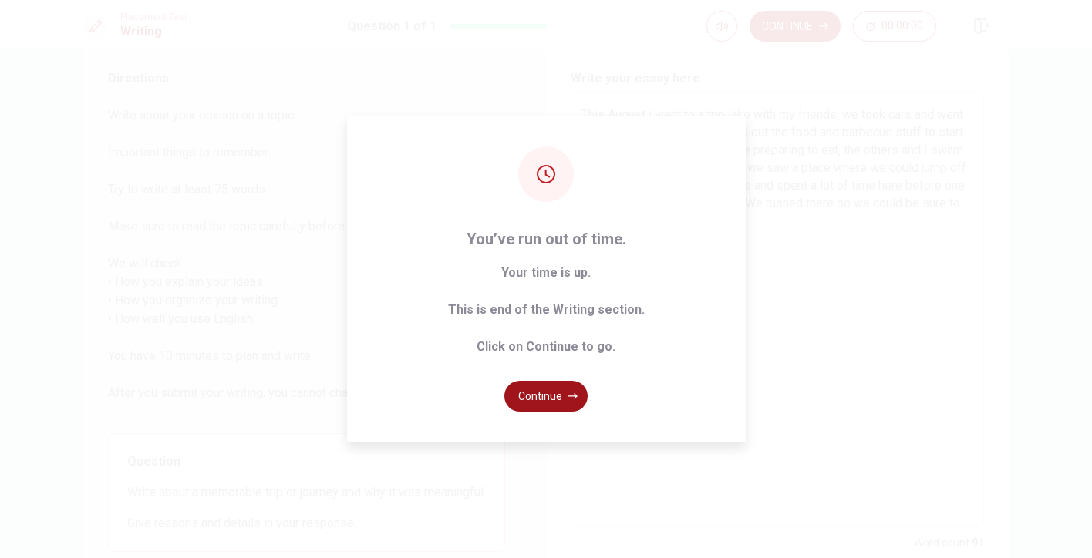
click at [548, 400] on button "Continue" at bounding box center [545, 396] width 83 height 31
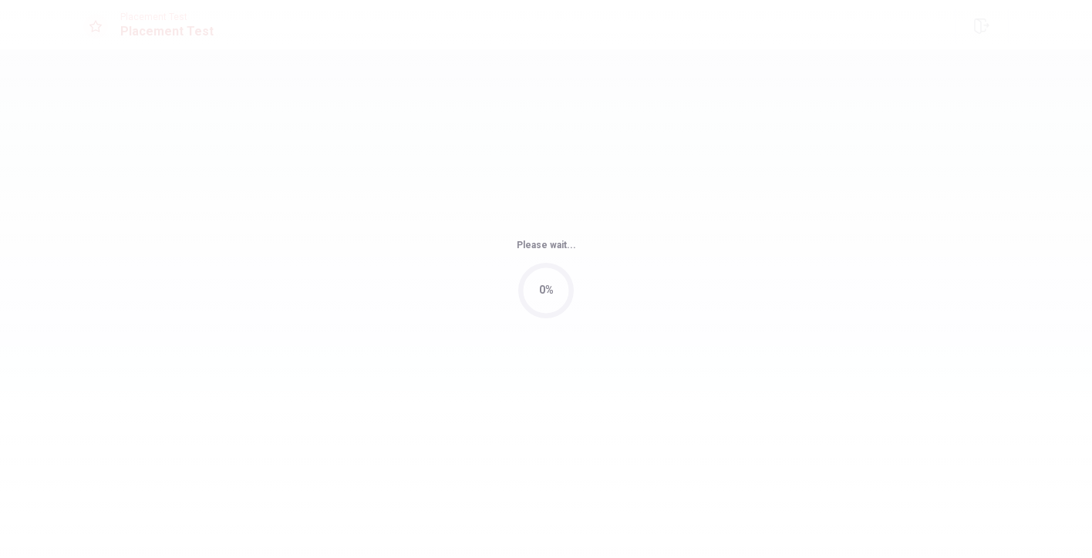
scroll to position [0, 0]
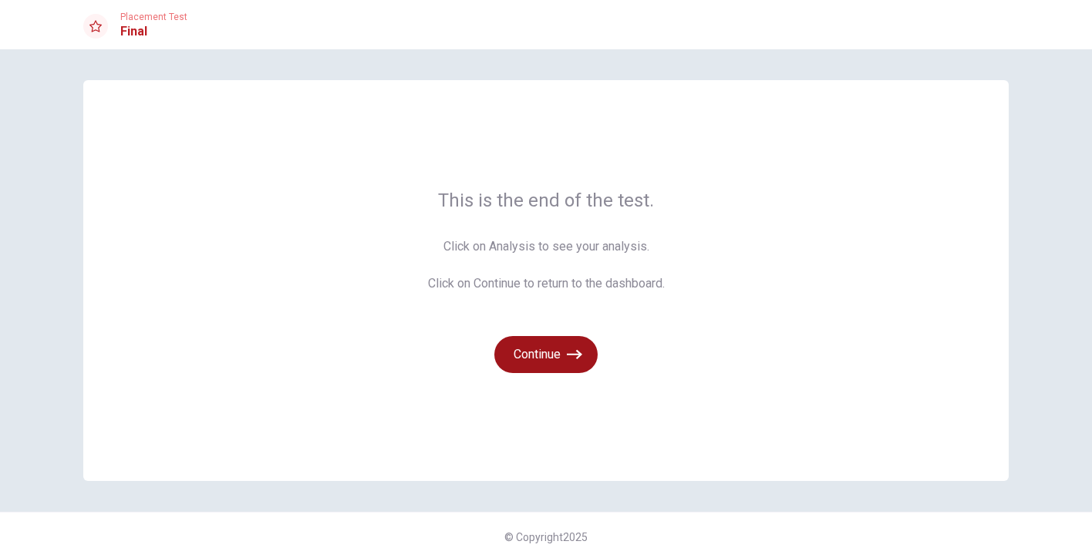
click at [575, 347] on icon "button" at bounding box center [574, 354] width 15 height 15
